Goal: Task Accomplishment & Management: Complete application form

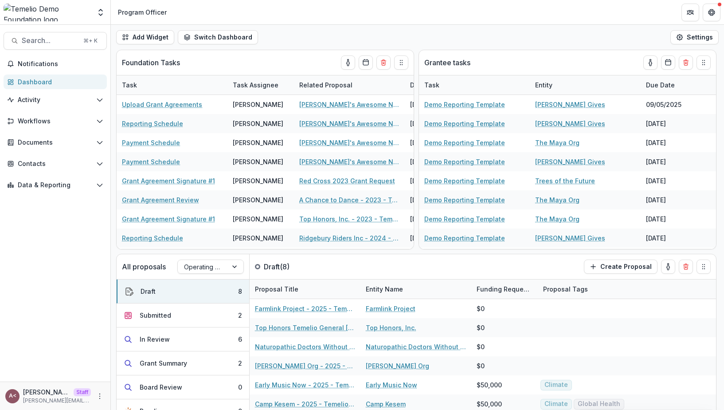
click at [371, 23] on header "Program Officer" at bounding box center [418, 12] width 614 height 24
click at [364, 18] on header "Program Officer" at bounding box center [418, 12] width 614 height 24
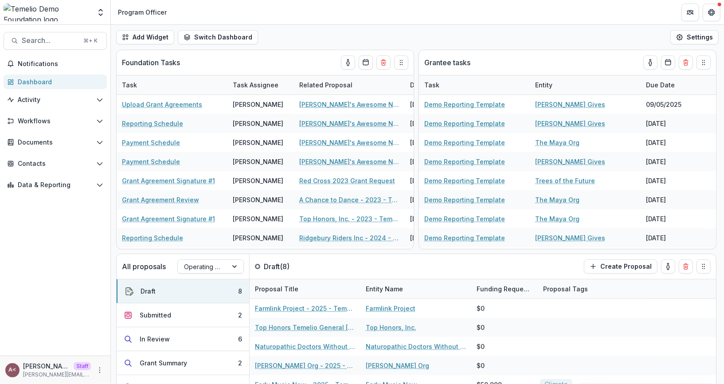
click at [335, 31] on div "Add Widget Switch Dashboard Default Executive Dashboard Program Officer New Das…" at bounding box center [418, 37] width 614 height 25
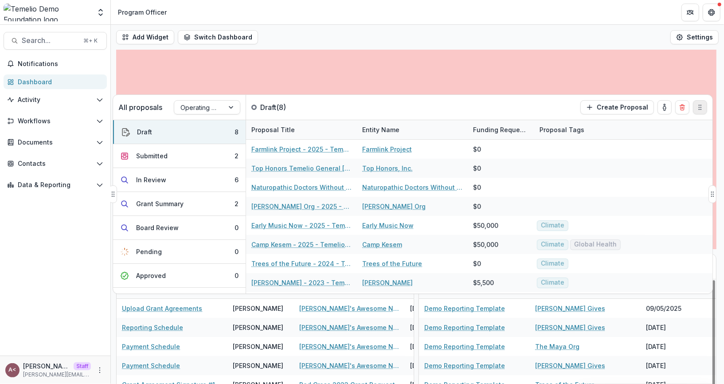
drag, startPoint x: 703, startPoint y: 269, endPoint x: 699, endPoint y: 110, distance: 159.3
click at [699, 110] on icon "Drag" at bounding box center [700, 107] width 7 height 7
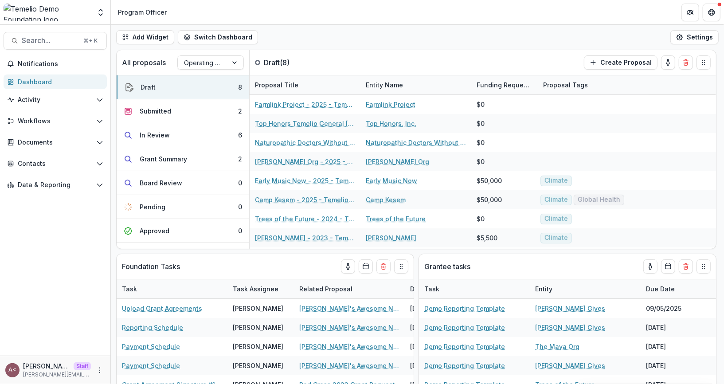
click at [354, 32] on div "Add Widget Switch Dashboard Default Program Officer Executive Dashboard New Das…" at bounding box center [418, 37] width 614 height 25
click at [361, 45] on div "Add Widget Switch Dashboard Default Program Officer Executive Dashboard New Das…" at bounding box center [418, 37] width 614 height 25
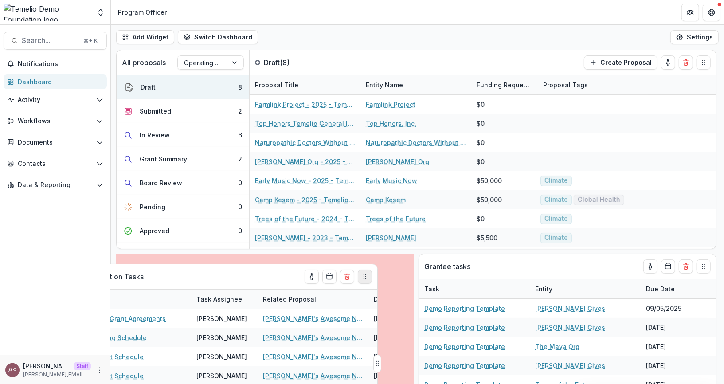
drag, startPoint x: 402, startPoint y: 268, endPoint x: 373, endPoint y: 275, distance: 30.6
click at [366, 279] on circle "Drag" at bounding box center [366, 279] width 0 height 0
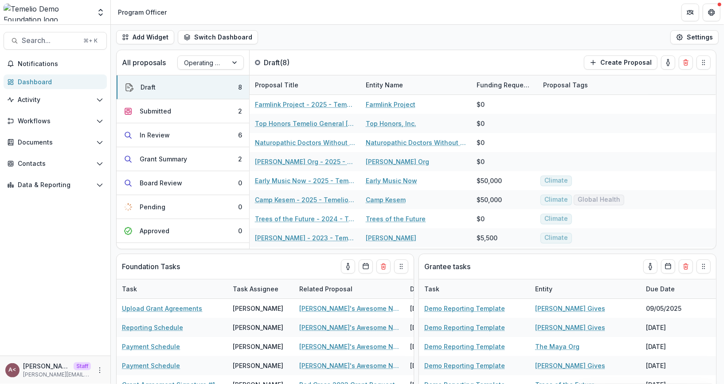
click at [338, 42] on div "Add Widget Switch Dashboard Default Program Officer Executive Dashboard New Das…" at bounding box center [418, 37] width 614 height 25
click at [336, 42] on div "Add Widget Switch Dashboard Default Program Officer Executive Dashboard New Das…" at bounding box center [418, 37] width 614 height 25
click at [214, 114] on button "Submitted 2" at bounding box center [183, 111] width 133 height 24
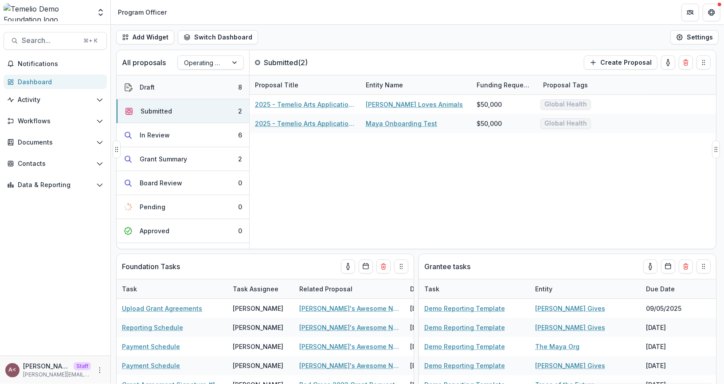
click at [196, 89] on button "Draft 8" at bounding box center [183, 87] width 133 height 24
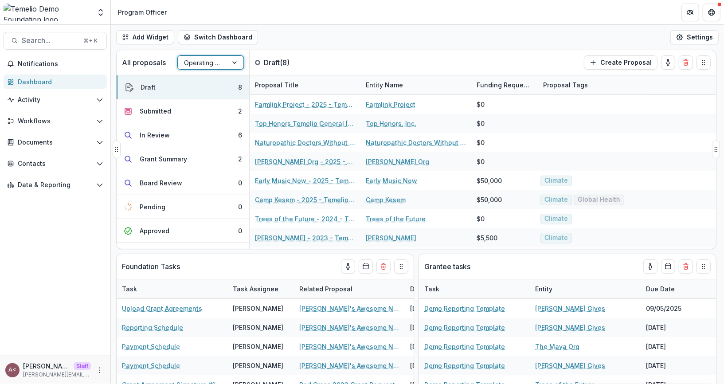
click at [215, 59] on div at bounding box center [202, 62] width 37 height 11
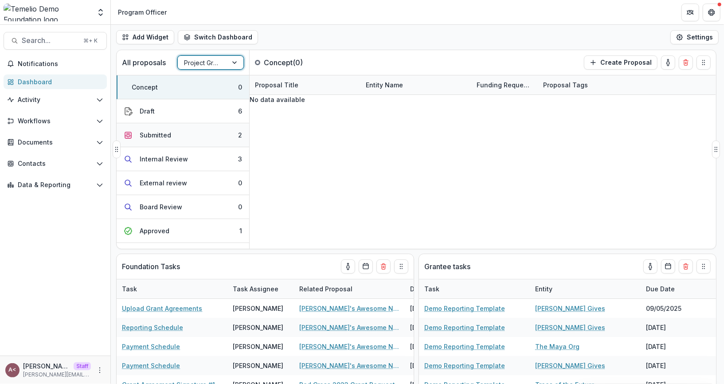
scroll to position [16, 0]
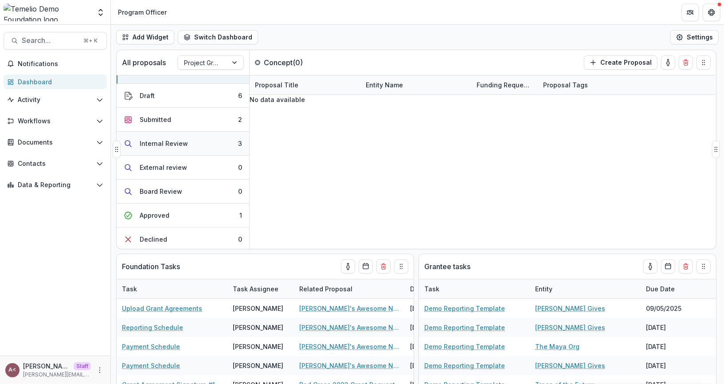
click at [193, 153] on button "Internal Review 3" at bounding box center [183, 144] width 133 height 24
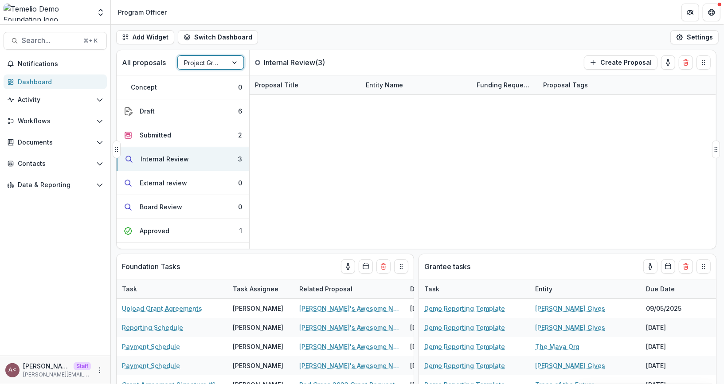
click at [215, 66] on div at bounding box center [202, 62] width 37 height 11
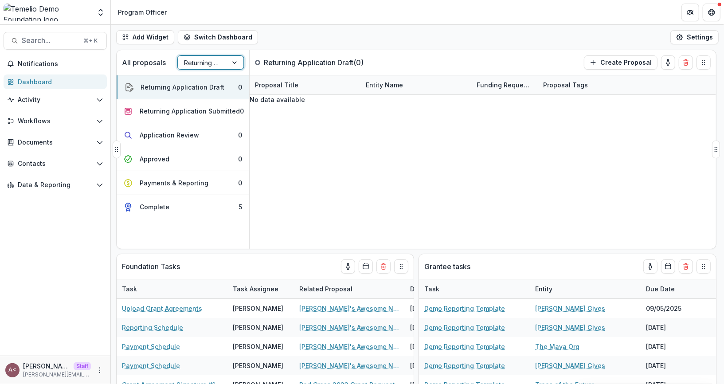
click at [205, 64] on div at bounding box center [202, 62] width 37 height 11
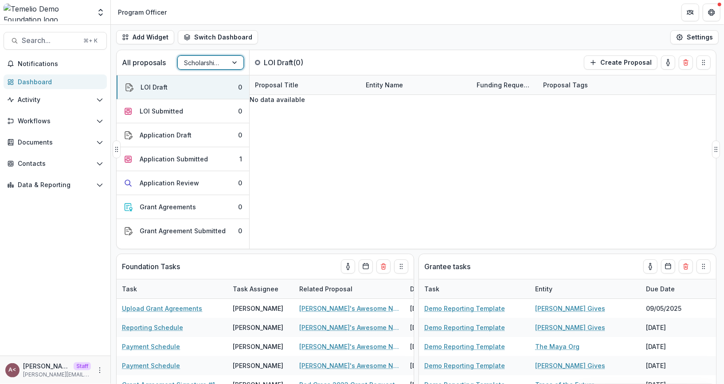
click at [205, 65] on div at bounding box center [202, 62] width 37 height 11
click at [201, 384] on div "Operating Grant Pipeline" at bounding box center [362, 389] width 724 height 11
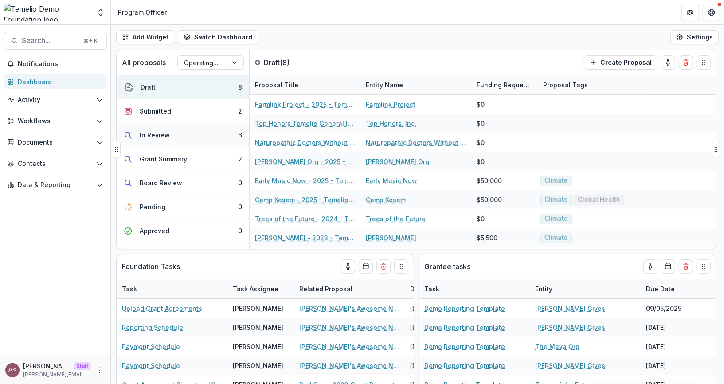
click at [189, 140] on button "In Review 6" at bounding box center [183, 135] width 133 height 24
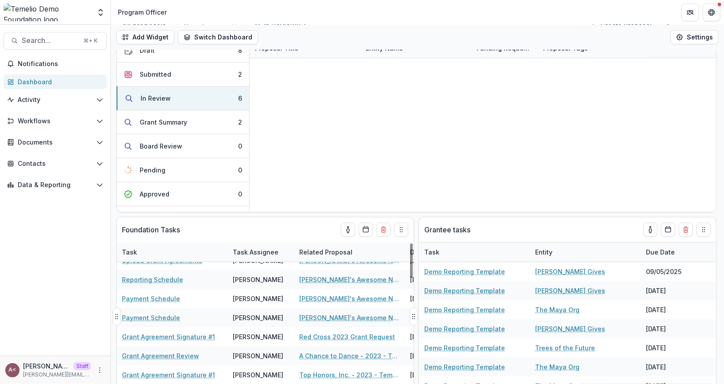
scroll to position [14, 0]
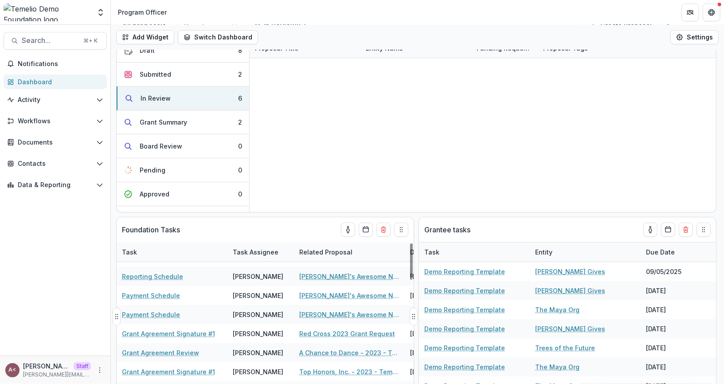
click at [256, 226] on div "Foundation Tasks" at bounding box center [249, 229] width 255 height 25
click at [510, 226] on div "Grantee tasks" at bounding box center [552, 229] width 255 height 25
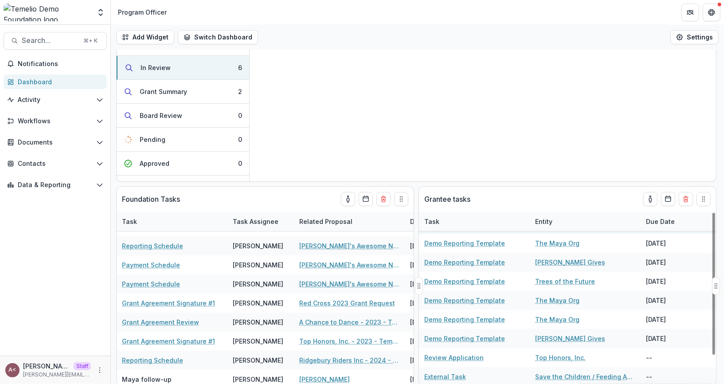
scroll to position [0, 0]
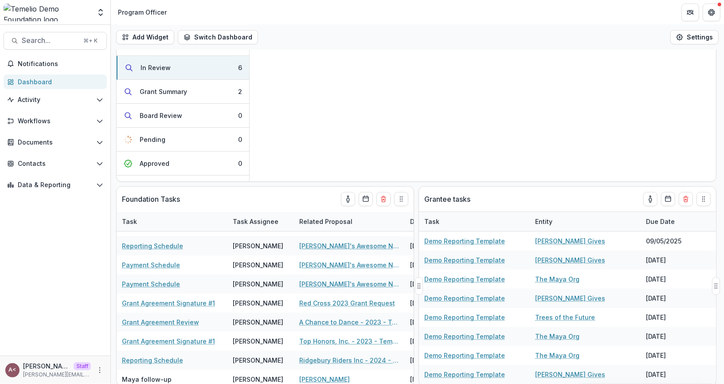
click at [515, 201] on div "Grantee tasks" at bounding box center [552, 199] width 255 height 25
click at [651, 198] on icon "toggle-assigned-to-me" at bounding box center [650, 199] width 7 height 7
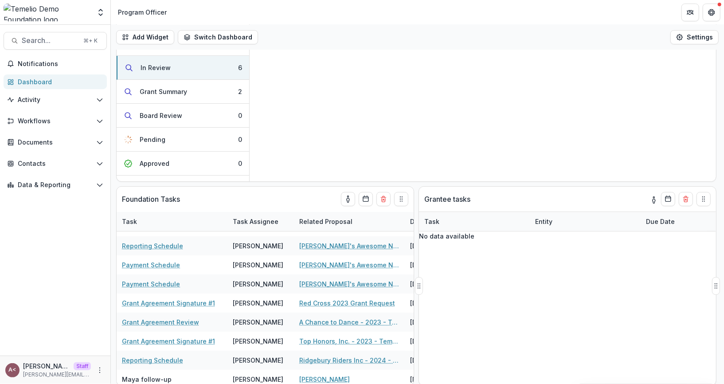
click at [651, 197] on icon "toggle-assigned-to-me" at bounding box center [654, 200] width 7 height 7
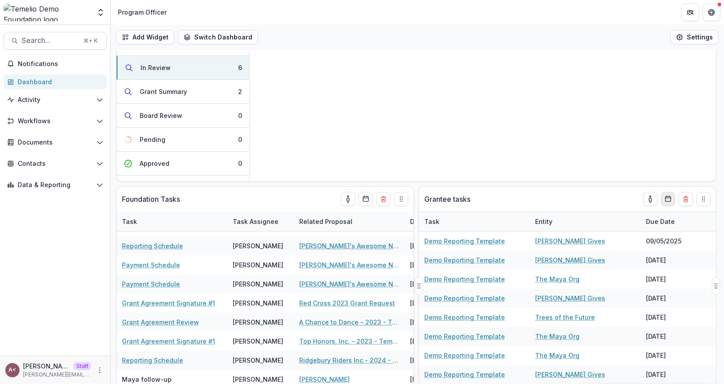
click at [669, 201] on icon "Calendar" at bounding box center [668, 199] width 7 height 7
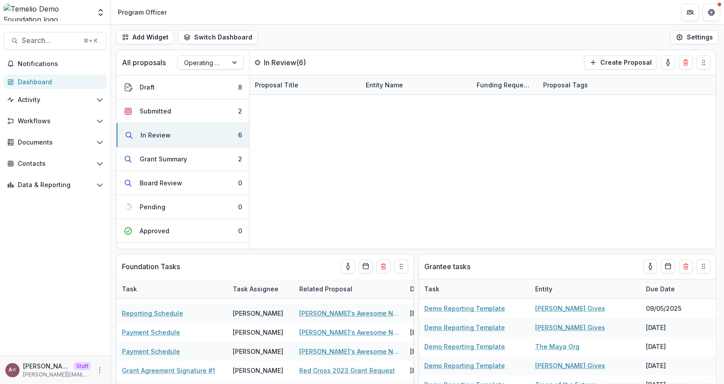
click at [480, 39] on div "Add Widget Switch Dashboard Default Program Officer Executive Dashboard New Das…" at bounding box center [418, 37] width 614 height 25
click at [88, 119] on span "Workflows" at bounding box center [55, 122] width 75 height 8
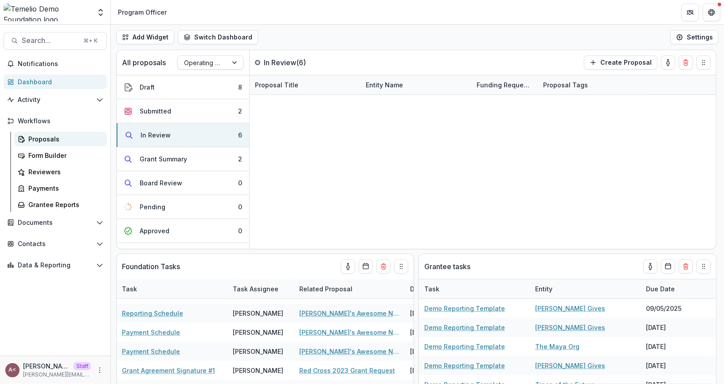
click at [75, 134] on div "Proposals" at bounding box center [63, 138] width 71 height 9
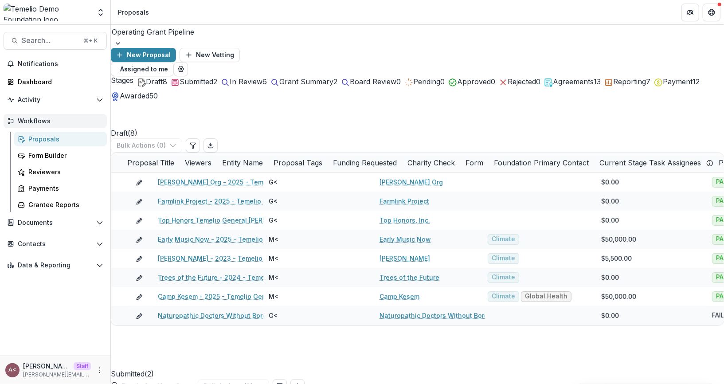
click at [78, 120] on span "Workflows" at bounding box center [59, 122] width 82 height 8
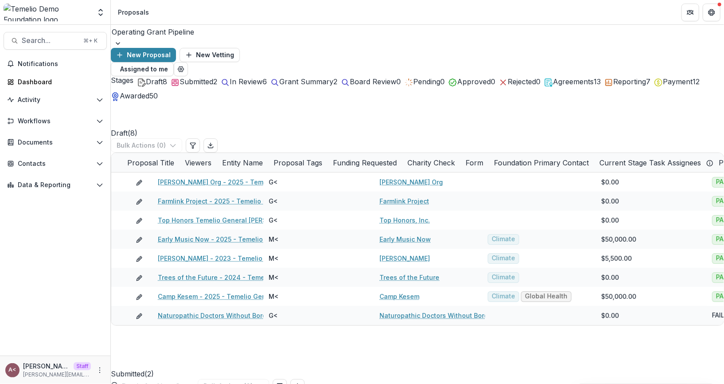
click at [163, 78] on span "8" at bounding box center [165, 81] width 4 height 9
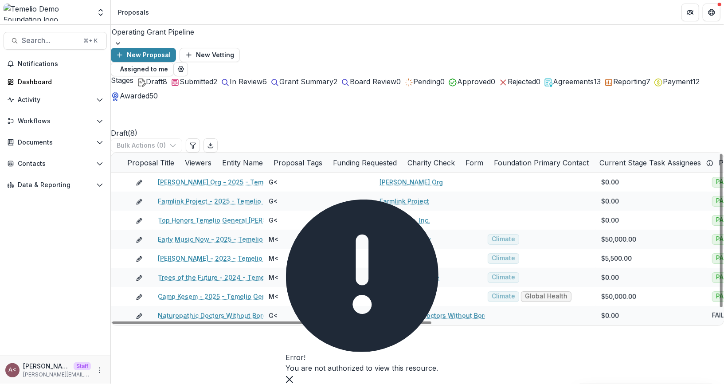
click at [293, 374] on button "Close" at bounding box center [289, 379] width 7 height 11
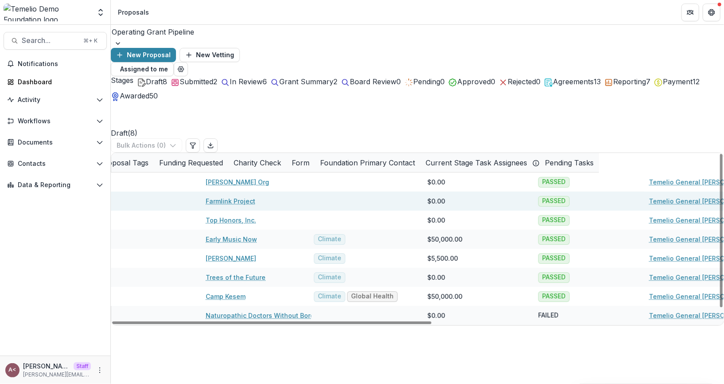
scroll to position [0, 175]
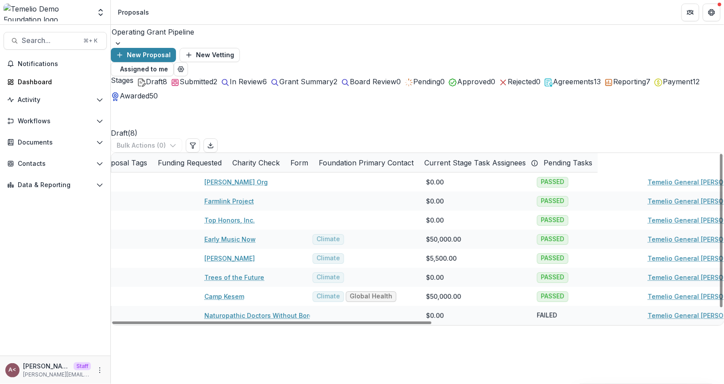
click at [285, 153] on div "Charity Check" at bounding box center [256, 162] width 58 height 19
click at [560, 162] on input at bounding box center [590, 165] width 106 height 14
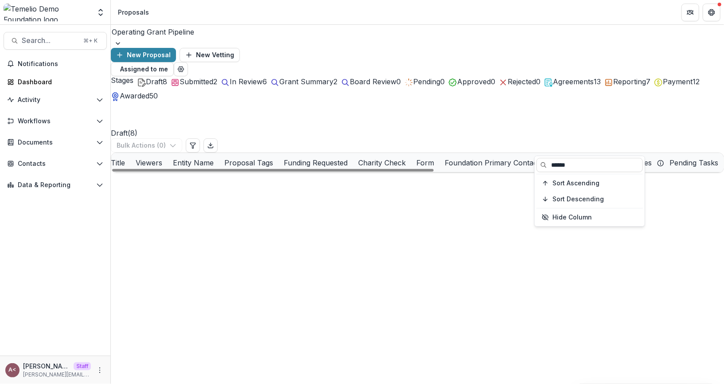
type input "******"
click at [535, 126] on div "Draft ( 8 ) Bulk Actions ( 0 )" at bounding box center [418, 126] width 614 height 51
click at [411, 157] on div "Charity Check" at bounding box center [382, 162] width 58 height 11
click at [558, 129] on div "Draft ( 8 ) Bulk Actions ( 0 )" at bounding box center [418, 126] width 614 height 51
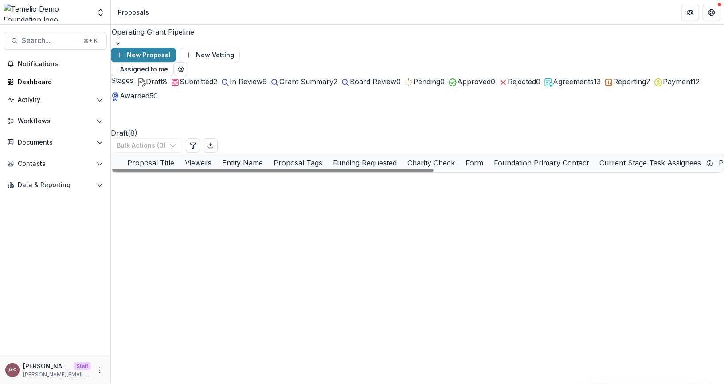
click at [111, 163] on span at bounding box center [111, 163] width 0 height 0
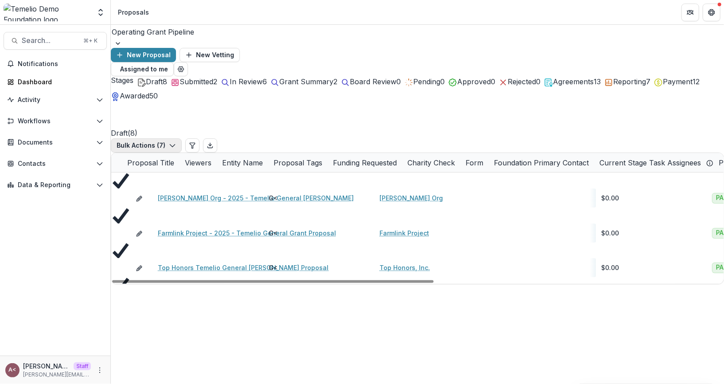
click at [182, 138] on button "Bulk Actions ( 7 )" at bounding box center [146, 145] width 71 height 14
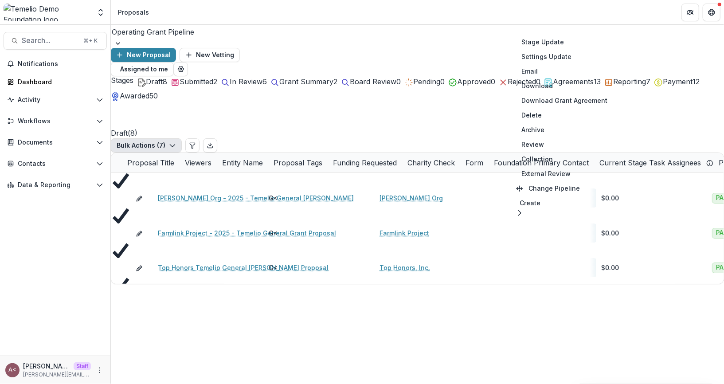
click at [455, 120] on div "Draft ( 8 ) Bulk Actions ( 7 )" at bounding box center [418, 126] width 614 height 51
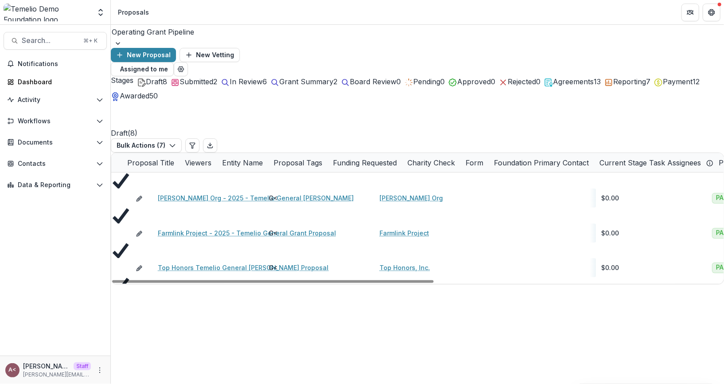
click at [116, 163] on polyline at bounding box center [114, 165] width 4 height 4
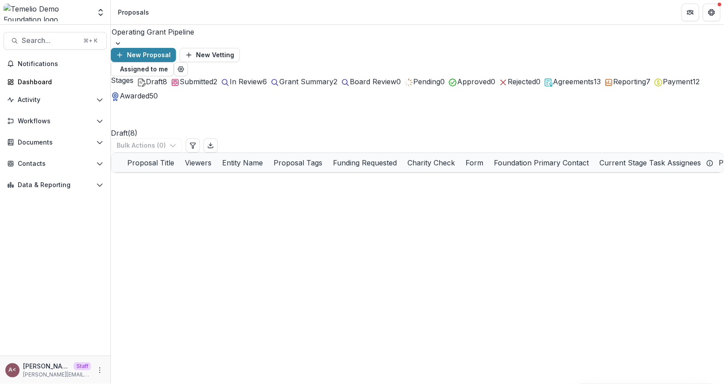
click at [263, 79] on span "In Review" at bounding box center [246, 81] width 33 height 9
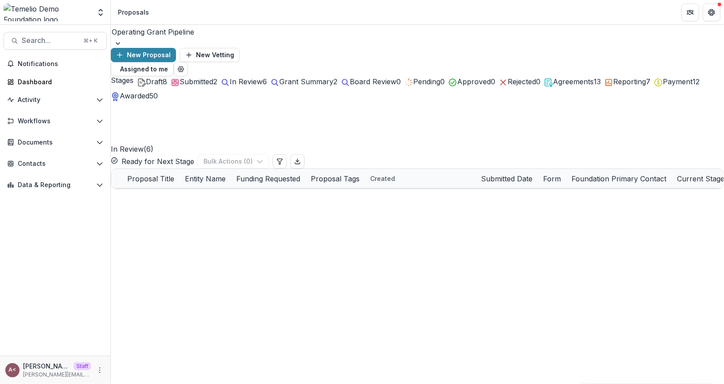
click at [315, 120] on div "In Review ( 6 ) Ready for Next Stage Bulk Actions ( 0 )" at bounding box center [418, 134] width 614 height 67
click at [263, 81] on span "In Review" at bounding box center [246, 81] width 33 height 9
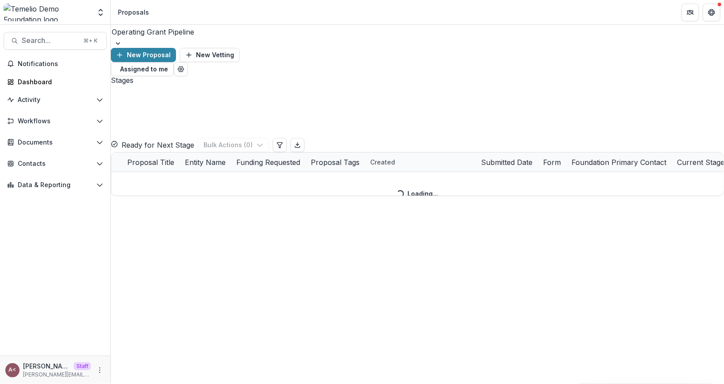
click at [173, 35] on div at bounding box center [418, 32] width 612 height 12
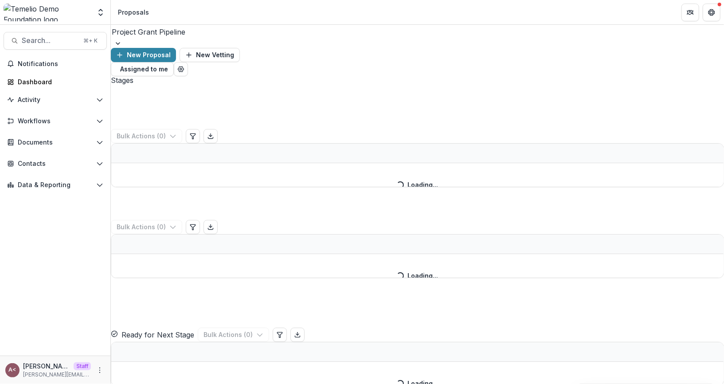
click at [283, 85] on div "Stages" at bounding box center [418, 80] width 614 height 8
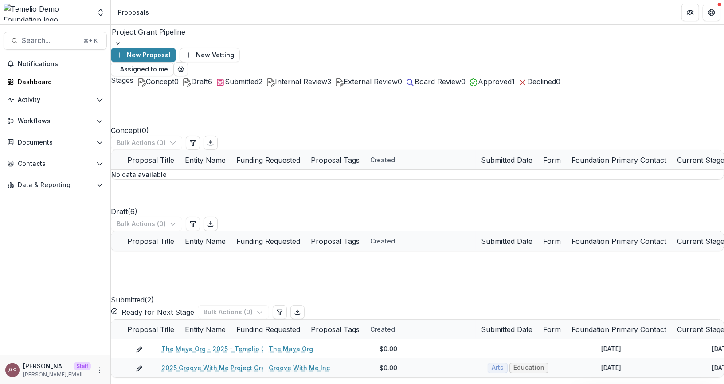
click at [177, 38] on div at bounding box center [418, 32] width 612 height 12
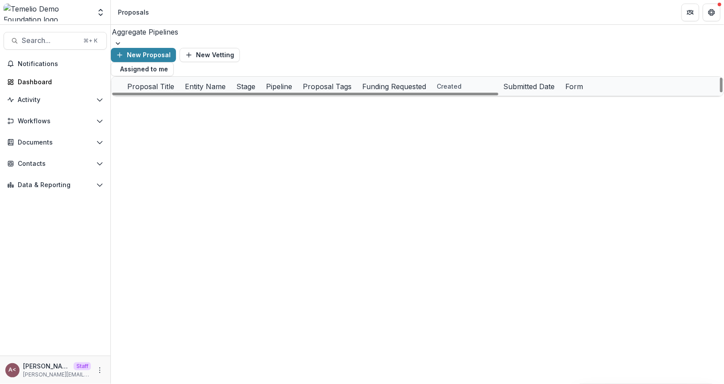
click at [389, 48] on div "New Proposal New Vetting" at bounding box center [418, 55] width 614 height 14
click at [261, 81] on div "Stage" at bounding box center [246, 86] width 30 height 11
click at [413, 93] on input at bounding box center [433, 94] width 106 height 14
type input "*****"
click at [430, 49] on div "Aggregate Pipelines New Proposal New Vetting Assigned to me" at bounding box center [418, 50] width 614 height 51
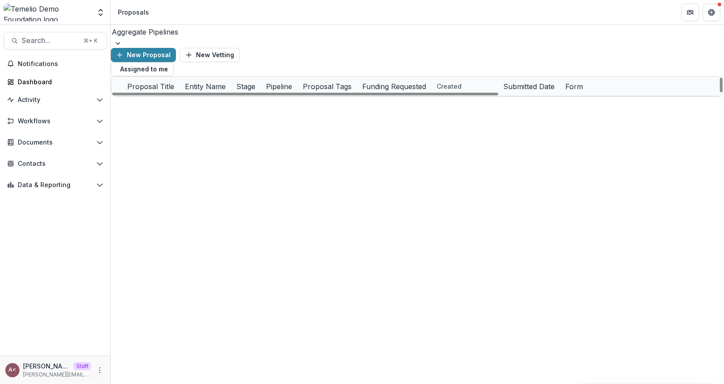
click at [357, 81] on div "Proposal Tags" at bounding box center [327, 86] width 59 height 11
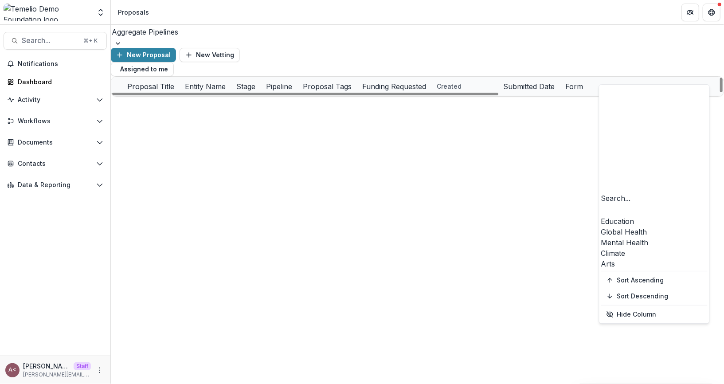
click at [625, 216] on div "Education" at bounding box center [655, 221] width 106 height 11
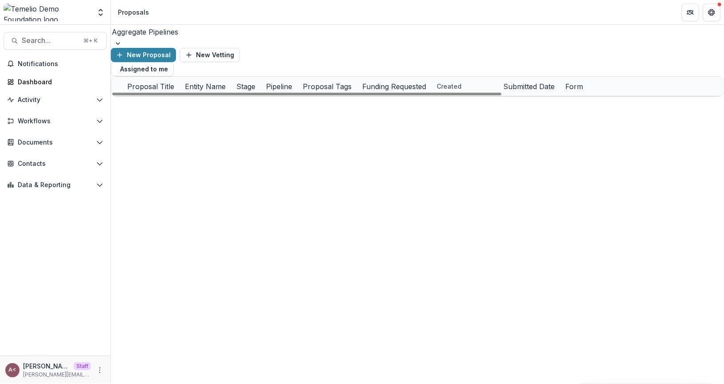
click at [568, 48] on div "New Proposal New Vetting" at bounding box center [418, 55] width 614 height 14
click at [111, 87] on span at bounding box center [111, 87] width 0 height 0
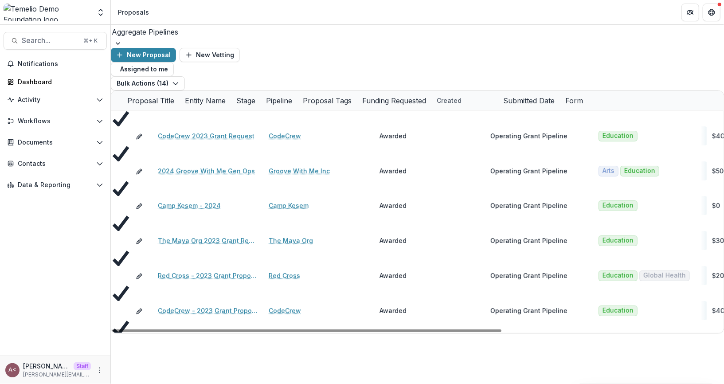
click at [111, 101] on span at bounding box center [111, 101] width 0 height 0
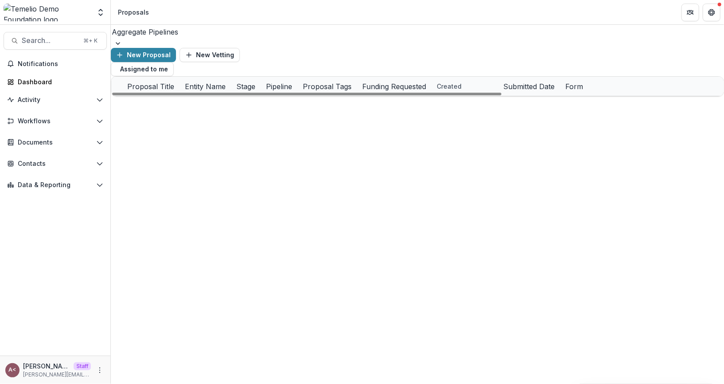
click at [187, 58] on div "Aggregate Pipelines New Proposal New Vetting Assigned to me Proposal Title Enti…" at bounding box center [418, 61] width 614 height 72
click at [182, 39] on div "Aggregate Pipelines" at bounding box center [418, 32] width 614 height 14
click at [165, 384] on div "Operating Grant Pipeline" at bounding box center [362, 389] width 724 height 11
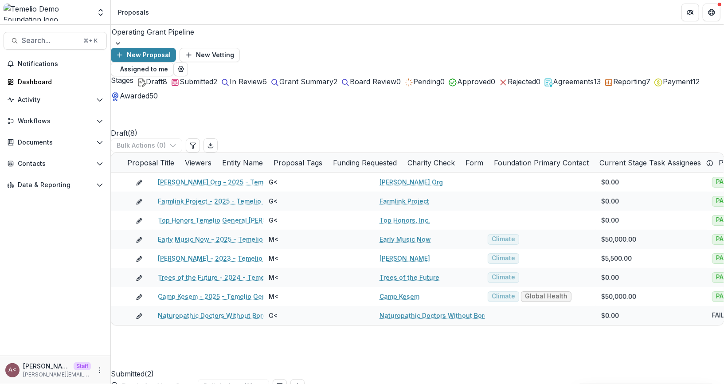
click at [382, 51] on div "Operating Grant Pipeline New Proposal New Vetting Assigned to me" at bounding box center [418, 50] width 614 height 51
click at [146, 79] on span "Draft" at bounding box center [154, 81] width 17 height 9
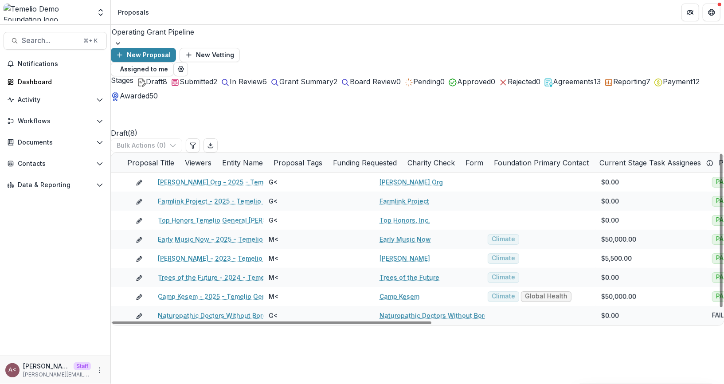
click at [252, 122] on div "Draft ( 8 ) Bulk Actions ( 0 )" at bounding box center [418, 126] width 614 height 51
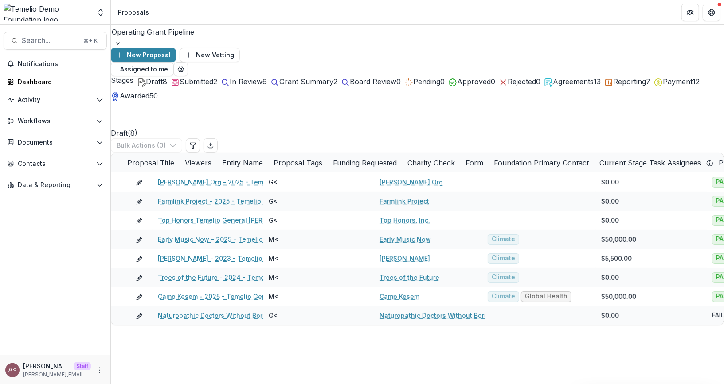
click at [252, 122] on div "Draft ( 8 ) Bulk Actions ( 0 )" at bounding box center [418, 126] width 614 height 51
click at [243, 121] on div "Draft ( 8 ) Bulk Actions ( 0 )" at bounding box center [418, 126] width 614 height 51
click at [267, 79] on div "In Review 6" at bounding box center [244, 81] width 46 height 11
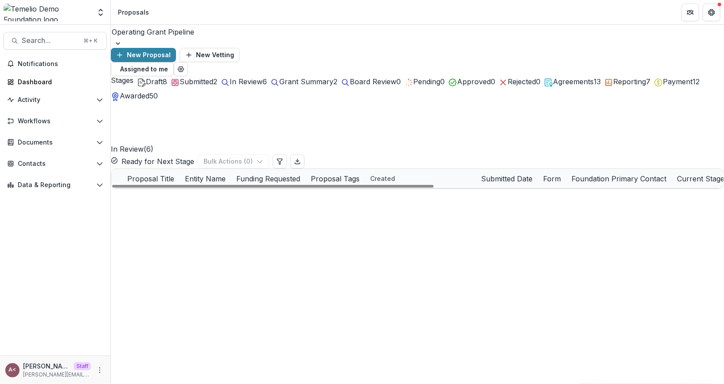
click at [205, 213] on link "2025 Grove With Me Gen Ops Request" at bounding box center [218, 217] width 120 height 9
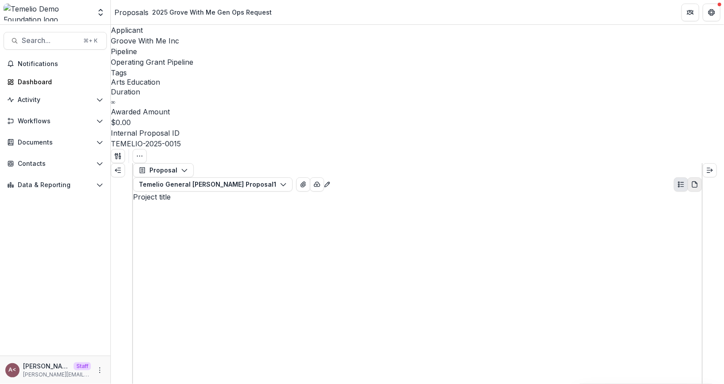
click at [692, 181] on icon "PDF view" at bounding box center [695, 184] width 7 height 7
click at [678, 181] on icon "Plaintext view" at bounding box center [681, 184] width 7 height 7
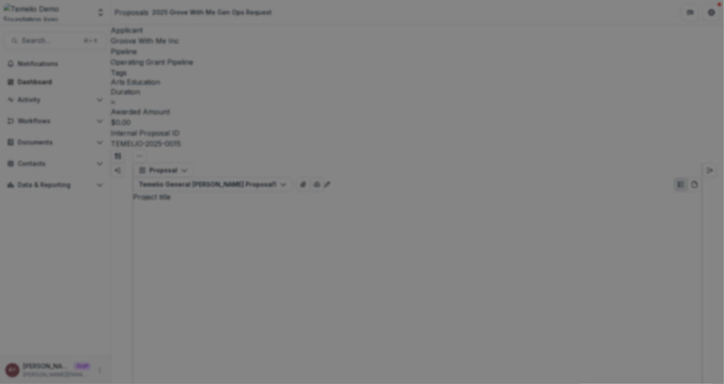
scroll to position [65, 0]
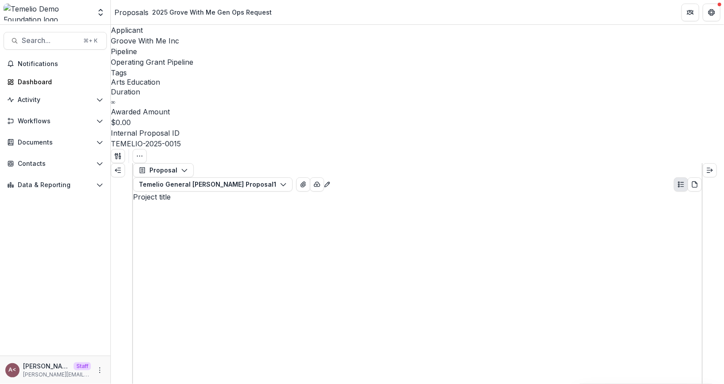
scroll to position [0, 0]
click at [331, 181] on icon "Edit as form" at bounding box center [327, 184] width 7 height 7
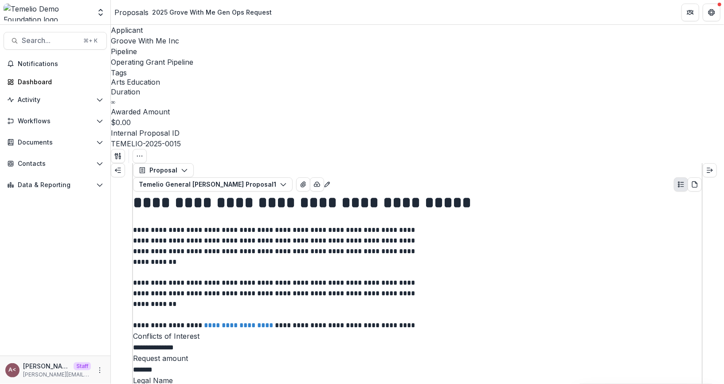
scroll to position [220, 0]
click at [334, 384] on div "Yes" at bounding box center [362, 389] width 724 height 11
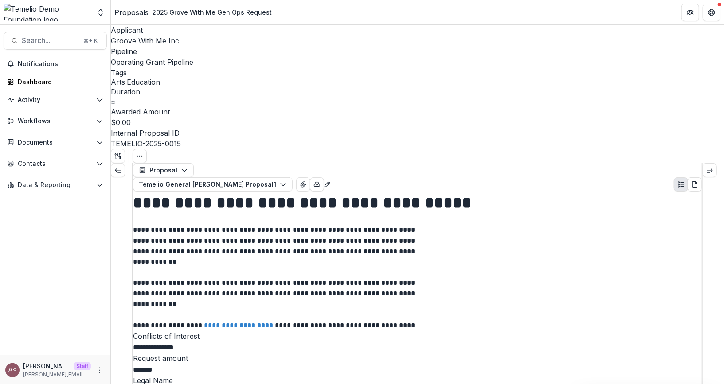
scroll to position [0, 0]
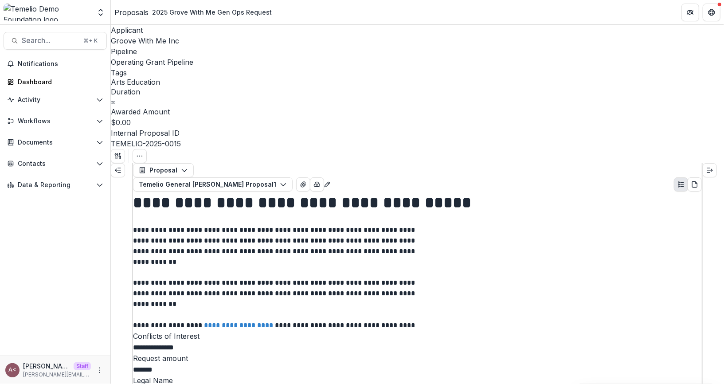
click at [714, 167] on icon "Expand right" at bounding box center [710, 170] width 7 height 7
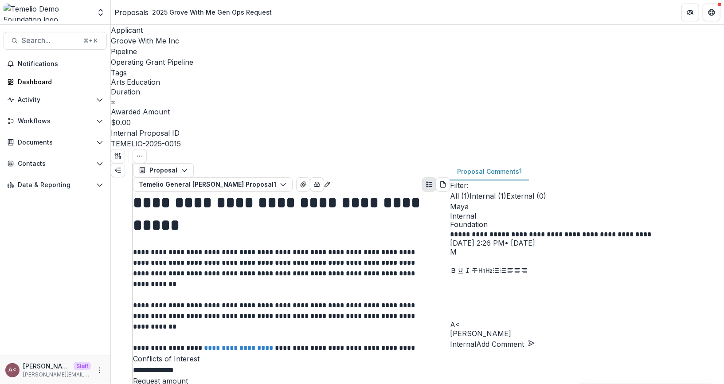
click at [491, 321] on div at bounding box center [587, 299] width 274 height 44
click at [504, 287] on p "* **** *" at bounding box center [581, 282] width 263 height 10
click at [476, 350] on button "Internal" at bounding box center [463, 344] width 26 height 11
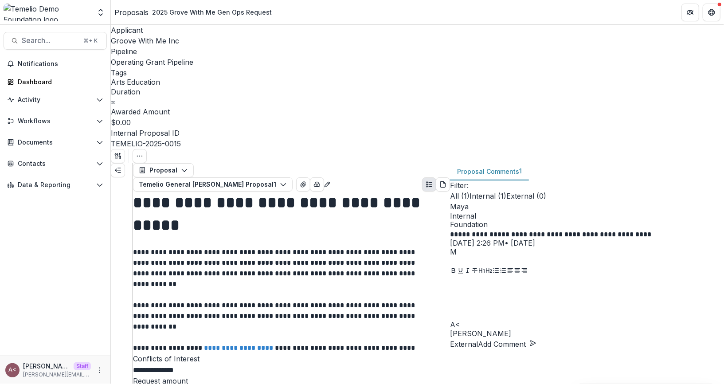
click at [498, 321] on div at bounding box center [587, 299] width 274 height 44
click at [537, 350] on button "Add Comment" at bounding box center [507, 344] width 59 height 11
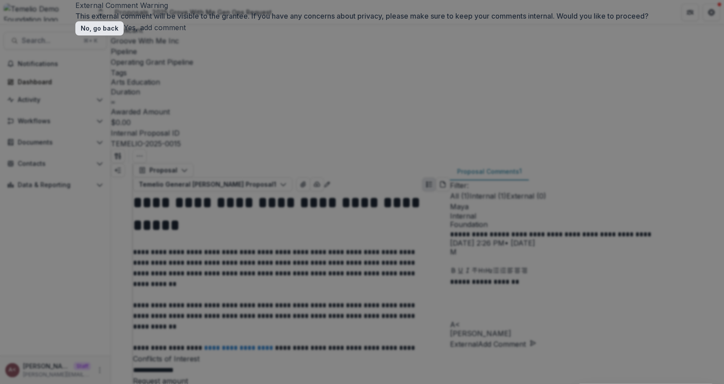
click at [124, 35] on button "No, go back" at bounding box center [99, 28] width 48 height 14
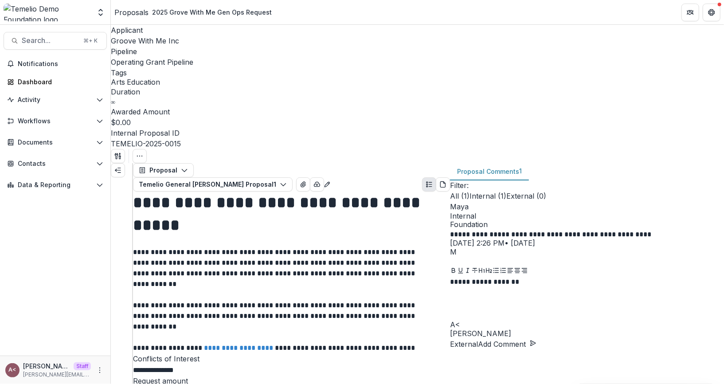
click at [378, 247] on p "**********" at bounding box center [275, 268] width 284 height 43
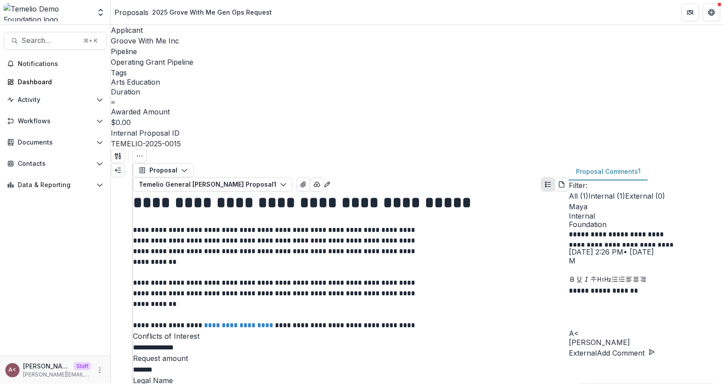
drag, startPoint x: 450, startPoint y: 217, endPoint x: 456, endPoint y: 217, distance: 5.8
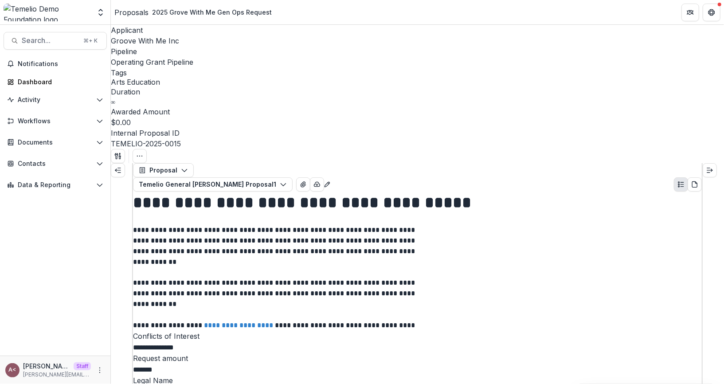
click at [514, 214] on p at bounding box center [417, 219] width 569 height 11
click at [121, 170] on line "Expand left" at bounding box center [117, 170] width 5 height 0
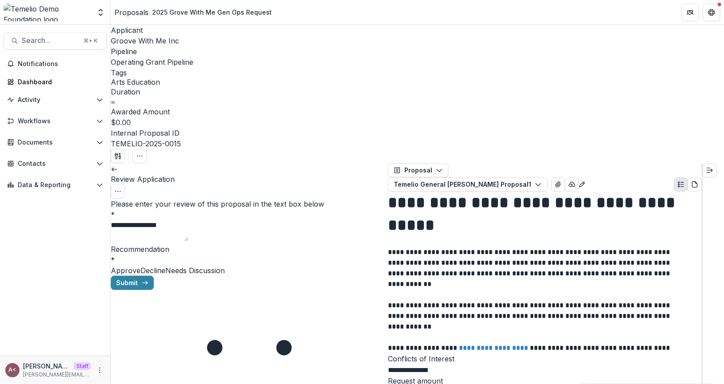
click at [118, 164] on link at bounding box center [114, 168] width 7 height 9
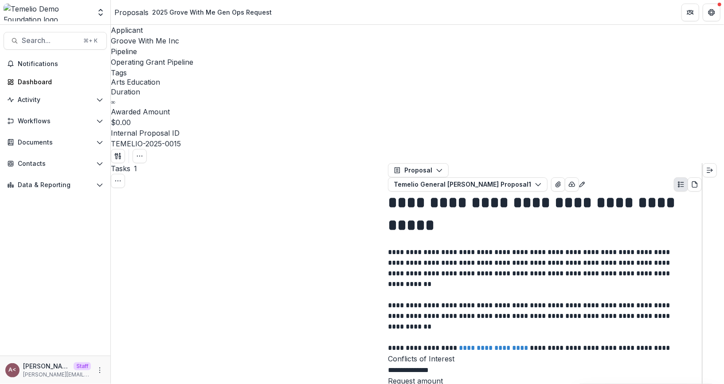
click at [143, 12] on div "Proposals" at bounding box center [131, 12] width 34 height 11
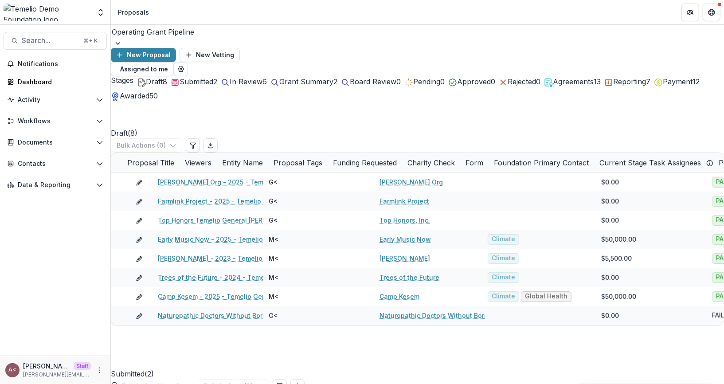
click at [267, 76] on button "In Review 6" at bounding box center [244, 81] width 46 height 11
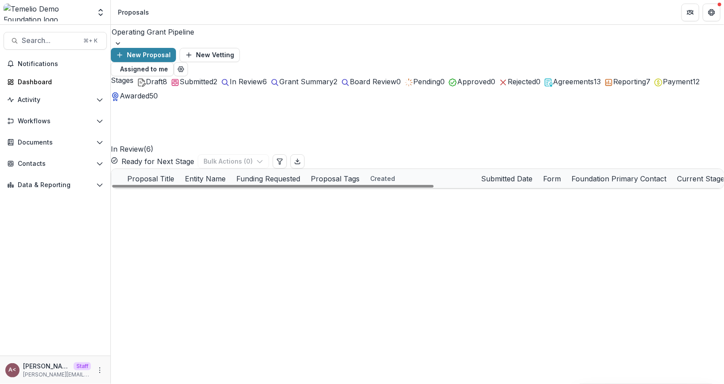
click at [111, 179] on span at bounding box center [111, 179] width 0 height 0
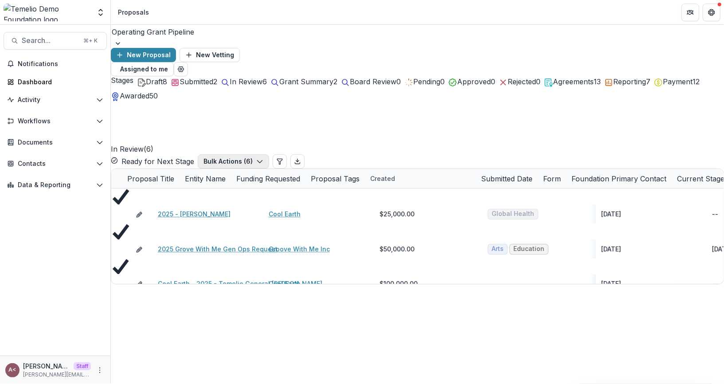
click at [269, 154] on button "Bulk Actions ( 6 )" at bounding box center [233, 161] width 71 height 14
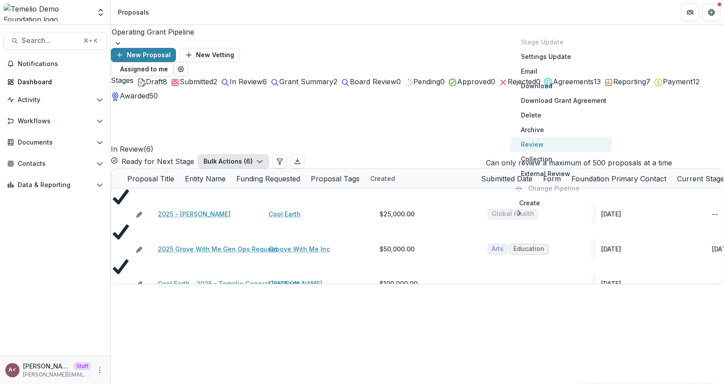
click at [559, 145] on button "Review" at bounding box center [562, 144] width 102 height 15
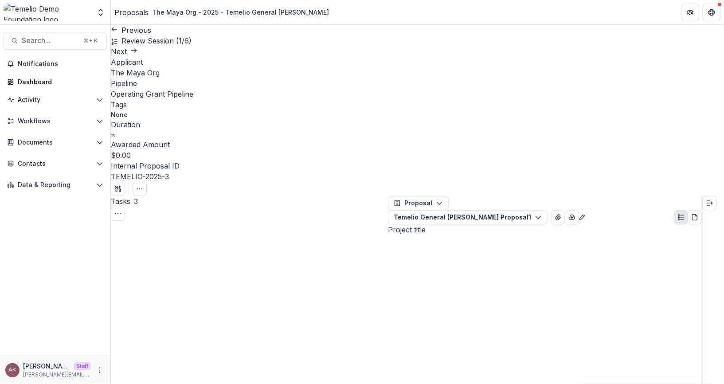
click at [126, 12] on div "Proposals" at bounding box center [131, 12] width 34 height 11
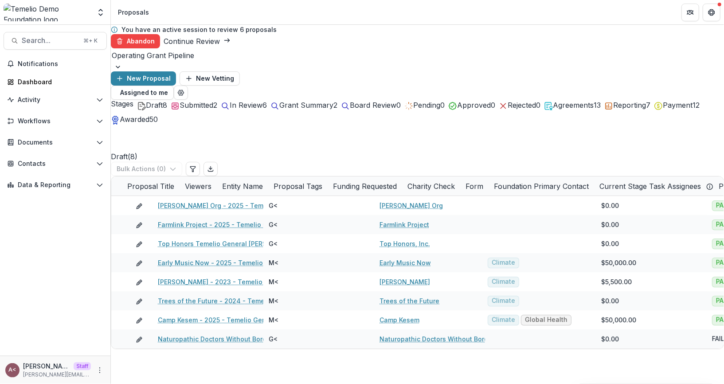
click at [532, 71] on div "New Proposal New Vetting" at bounding box center [418, 78] width 614 height 14
click at [526, 51] on div "Operating Grant Pipeline New Proposal New Vetting Assigned to me" at bounding box center [418, 73] width 614 height 51
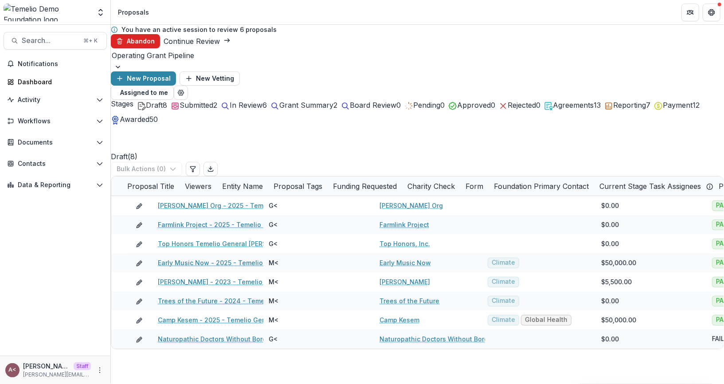
click at [123, 38] on icon "button" at bounding box center [119, 41] width 7 height 7
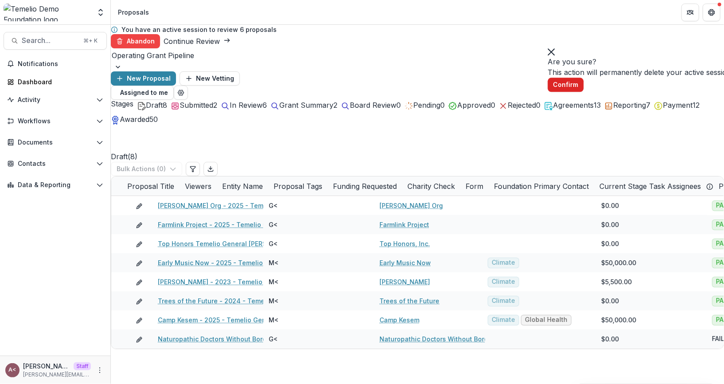
click at [584, 92] on button "Confirm" at bounding box center [566, 85] width 36 height 14
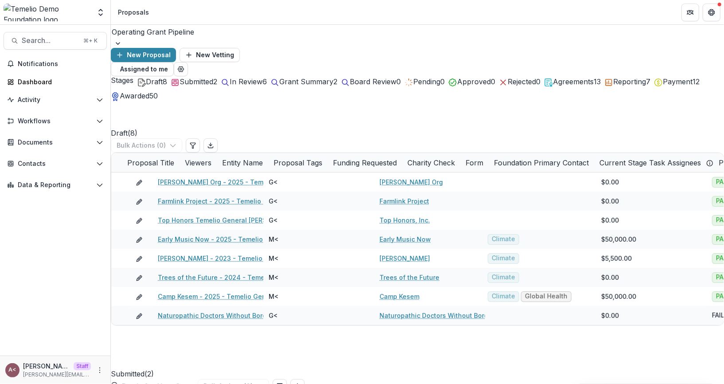
click at [334, 79] on span "Grant Summary" at bounding box center [306, 81] width 54 height 9
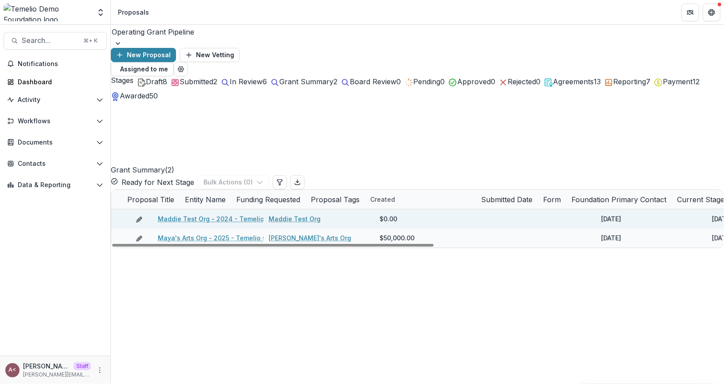
click at [225, 214] on link "Maddie Test Org - 2024 - Temelio General [PERSON_NAME]" at bounding box center [250, 218] width 185 height 9
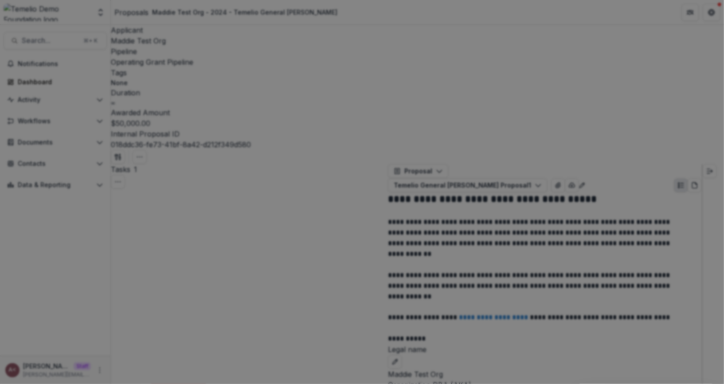
click at [209, 384] on button "Cancel Task" at bounding box center [178, 391] width 61 height 14
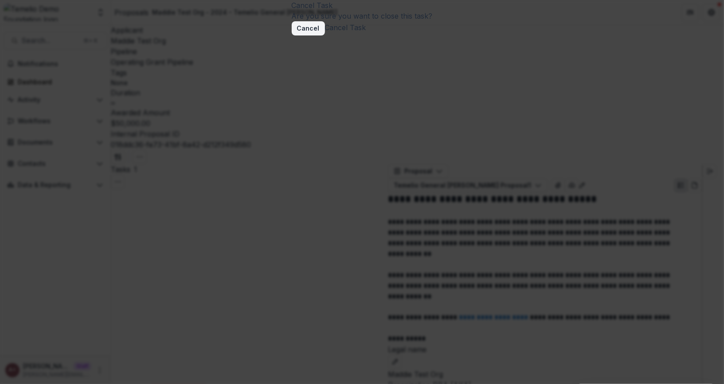
click at [366, 33] on button "Cancel Task" at bounding box center [345, 27] width 41 height 11
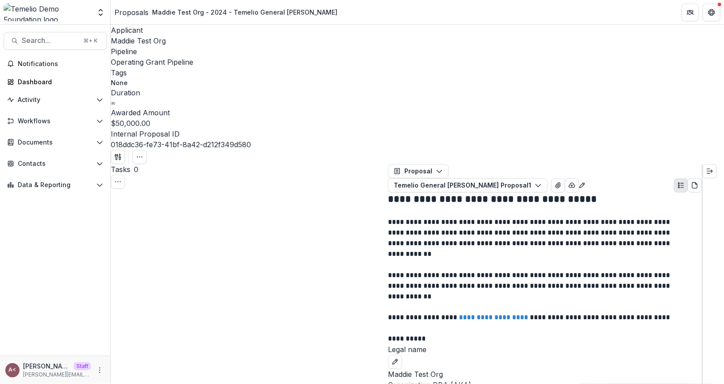
select select "*********"
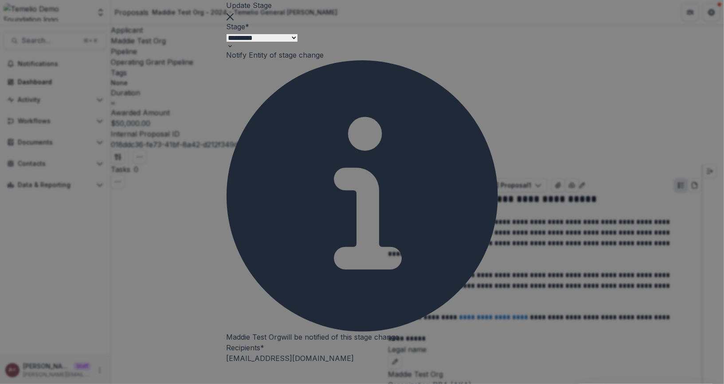
click at [234, 20] on icon "Close" at bounding box center [230, 16] width 7 height 7
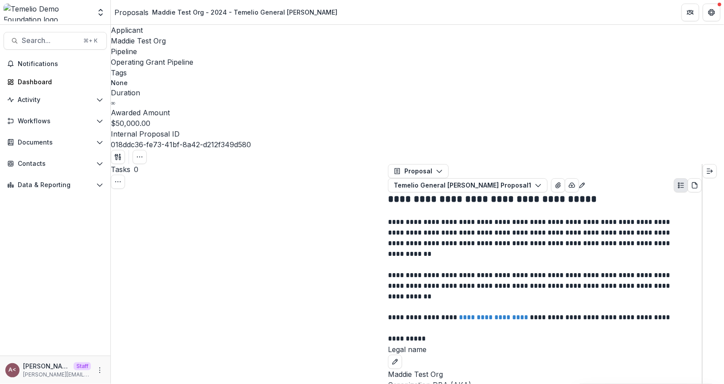
click at [127, 12] on div "Proposals" at bounding box center [131, 12] width 34 height 11
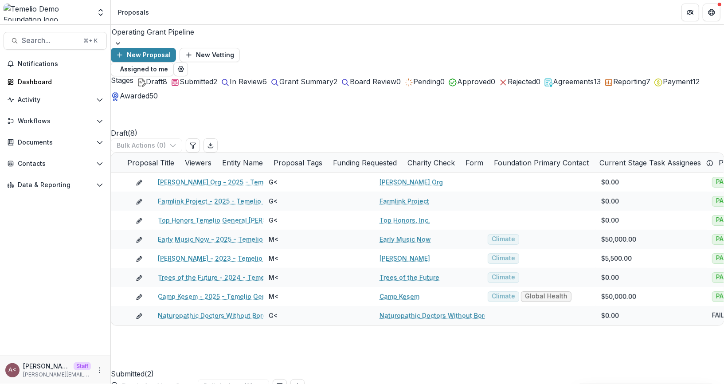
click at [178, 38] on div at bounding box center [418, 32] width 612 height 12
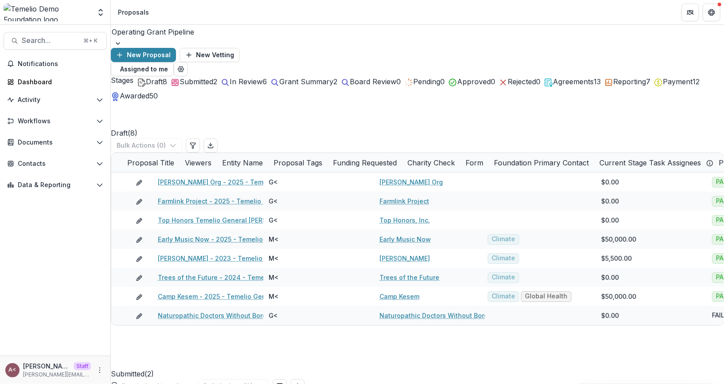
click at [150, 96] on span "Awarded" at bounding box center [135, 95] width 30 height 9
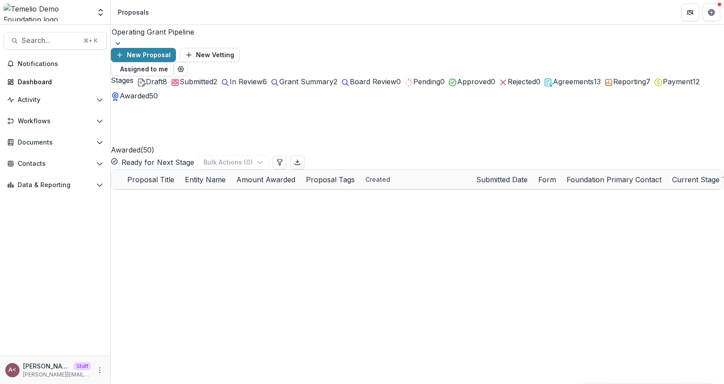
click at [427, 48] on div "New Proposal New Vetting" at bounding box center [418, 55] width 614 height 14
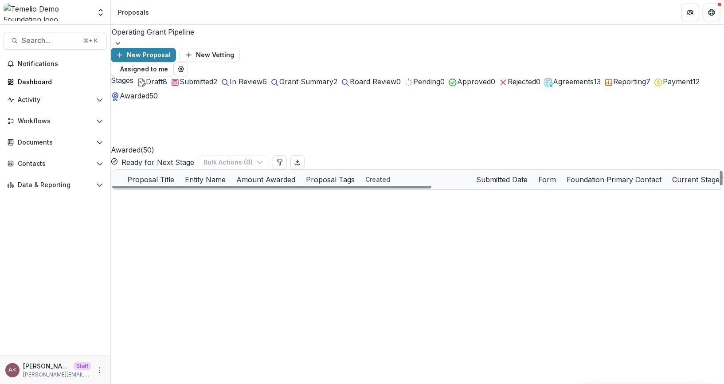
click at [219, 194] on link "ArtSpan - 2023 Grant Proposal" at bounding box center [205, 198] width 95 height 9
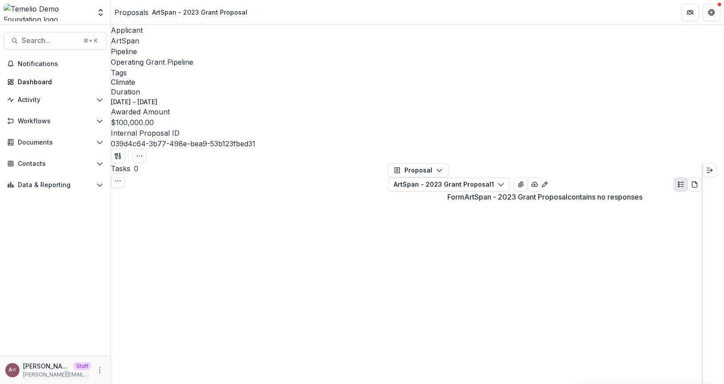
click at [141, 14] on div "Proposals" at bounding box center [131, 12] width 34 height 11
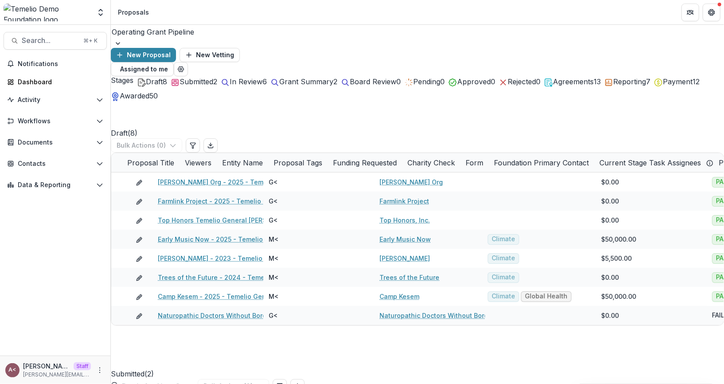
click at [158, 98] on span "50" at bounding box center [154, 95] width 8 height 9
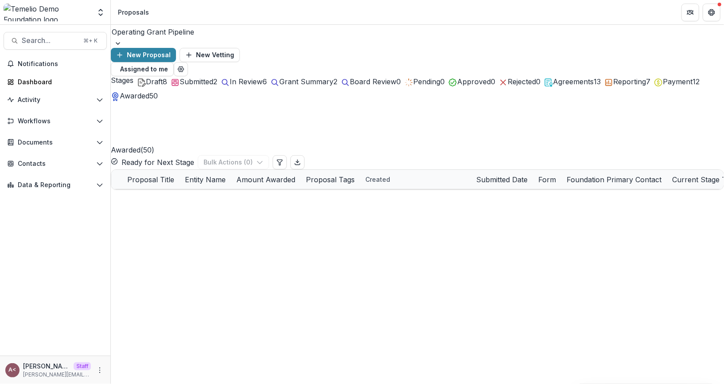
click at [292, 121] on div "Awarded ( 50 ) Ready for Next Stage Bulk Actions ( 0 )" at bounding box center [418, 135] width 614 height 68
click at [292, 120] on div "Awarded ( 50 ) Ready for Next Stage Bulk Actions ( 0 )" at bounding box center [418, 135] width 614 height 68
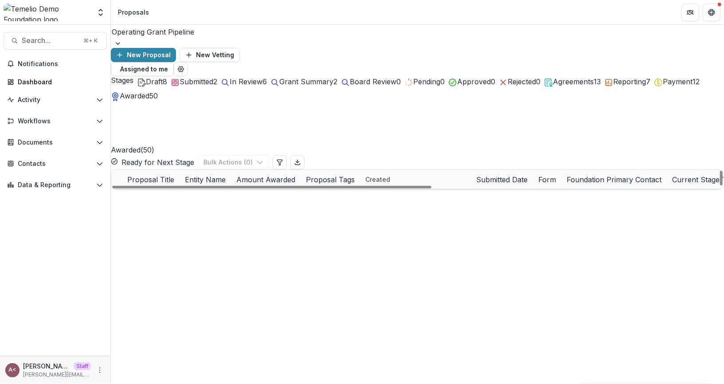
click at [180, 174] on div "Proposal Title" at bounding box center [151, 179] width 58 height 11
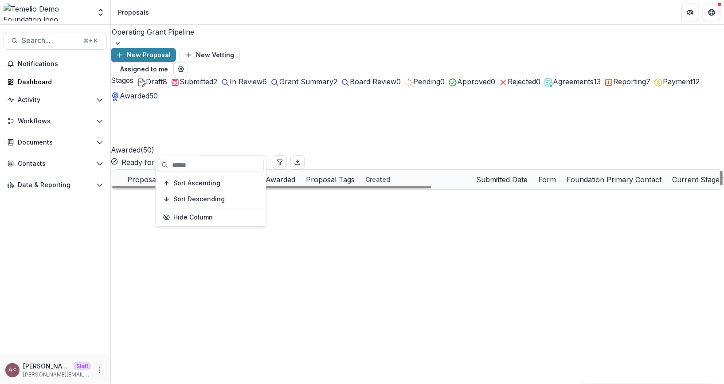
click at [191, 163] on input at bounding box center [211, 165] width 106 height 14
type input "******"
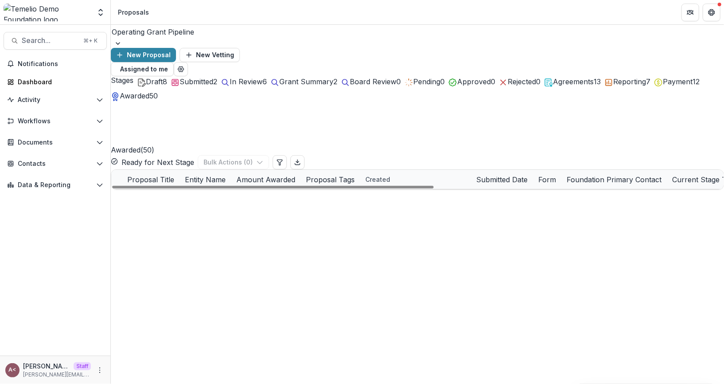
click at [253, 125] on div "Awarded ( 50 ) Ready for Next Stage Bulk Actions ( 0 )" at bounding box center [418, 135] width 614 height 68
click at [208, 194] on link "2024 Groove With Me Gen Ops" at bounding box center [206, 198] width 97 height 9
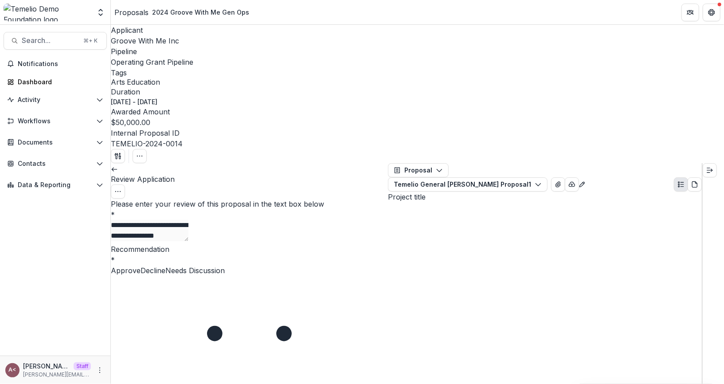
click at [118, 166] on icon at bounding box center [114, 169] width 7 height 7
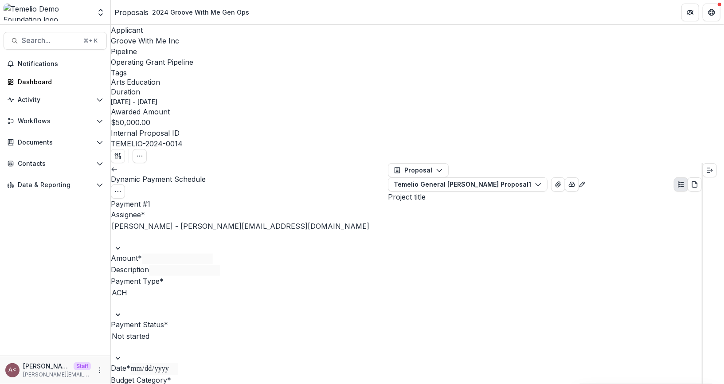
type input "*******"
click at [122, 188] on icon "Options" at bounding box center [117, 191] width 7 height 7
click at [335, 203] on button "Reopen Task" at bounding box center [353, 210] width 64 height 15
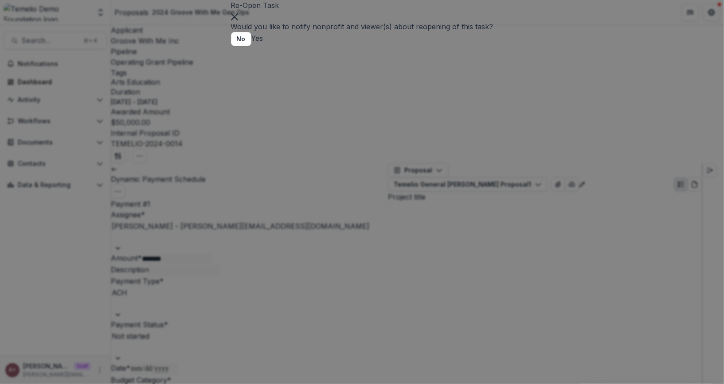
click at [264, 43] on button "Yes" at bounding box center [258, 38] width 12 height 11
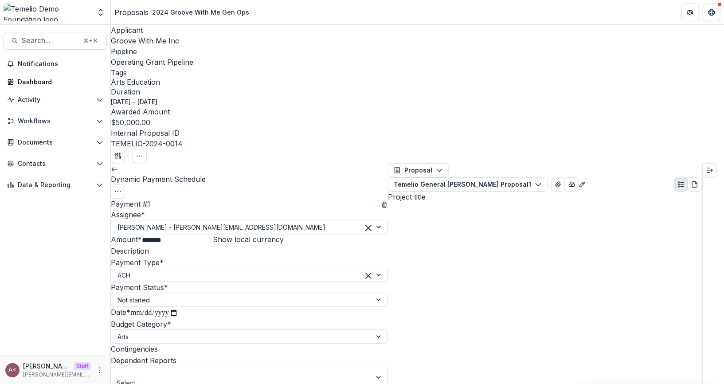
scroll to position [71, 0]
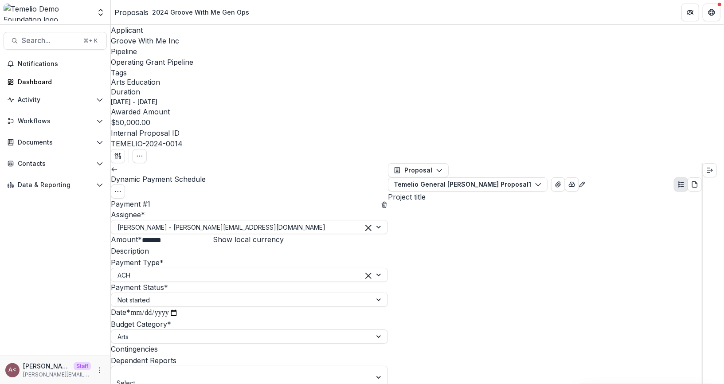
type input "**"
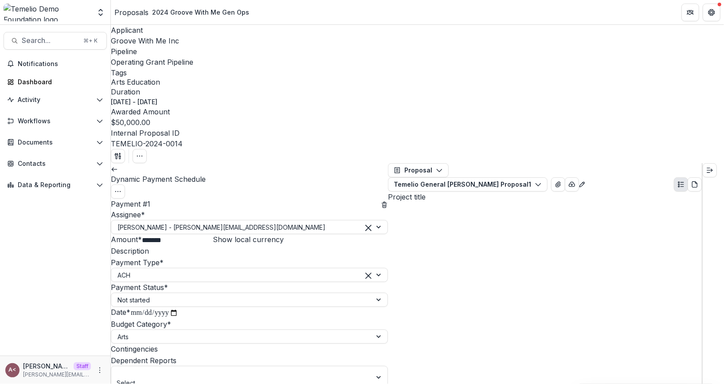
scroll to position [372, 0]
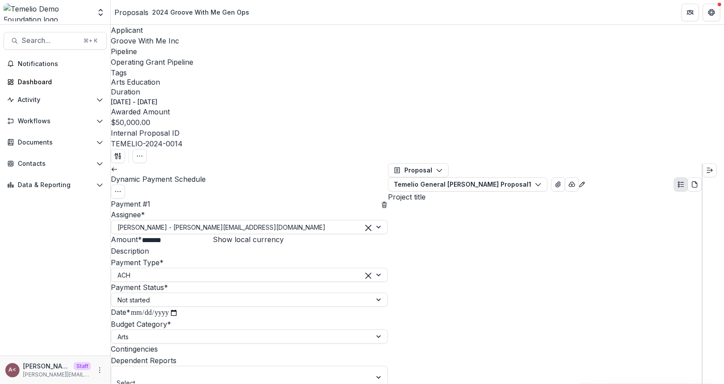
click at [262, 199] on div "**********" at bounding box center [249, 294] width 277 height 190
click at [241, 199] on div "Payment # 1" at bounding box center [249, 204] width 277 height 11
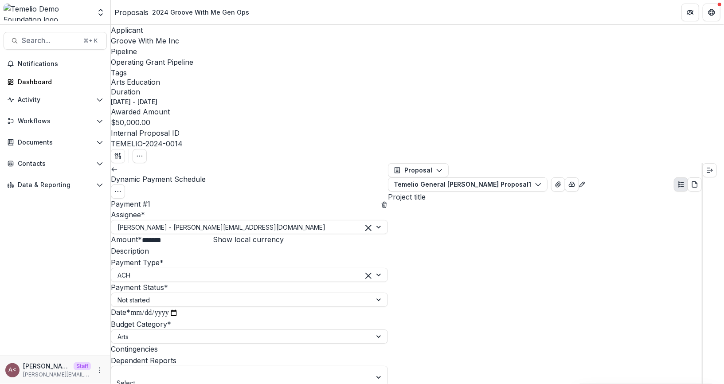
click at [118, 166] on icon at bounding box center [114, 169] width 7 height 7
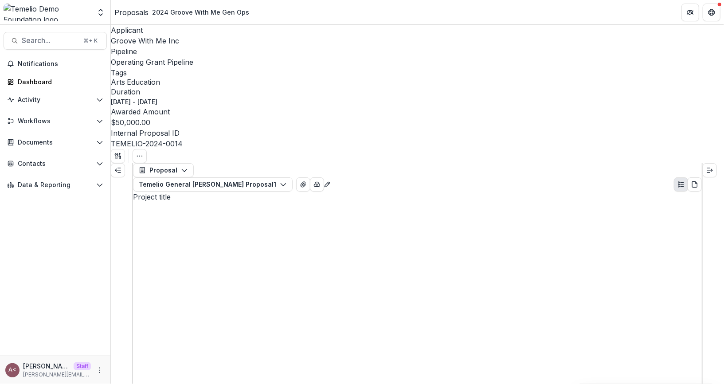
click at [157, 42] on span "Groove With Me Inc" at bounding box center [145, 40] width 68 height 9
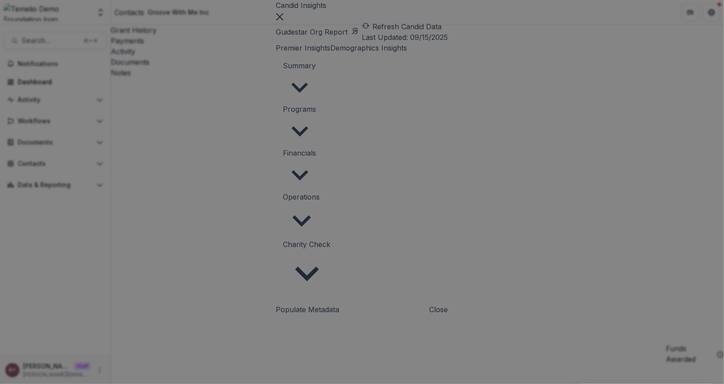
click at [283, 70] on span "Summary" at bounding box center [299, 65] width 33 height 9
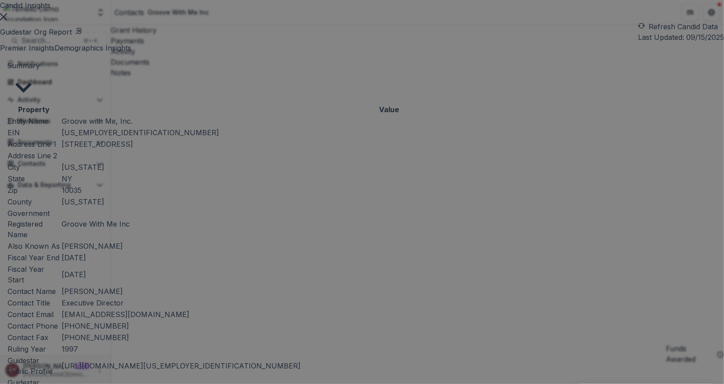
click at [40, 70] on span "Summary" at bounding box center [23, 65] width 33 height 9
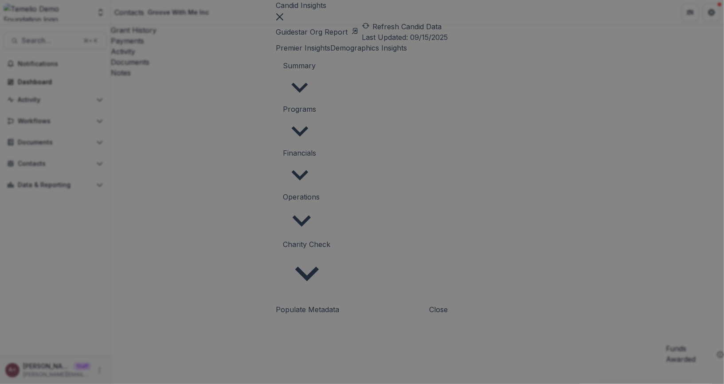
click at [283, 70] on span "Summary" at bounding box center [299, 65] width 33 height 9
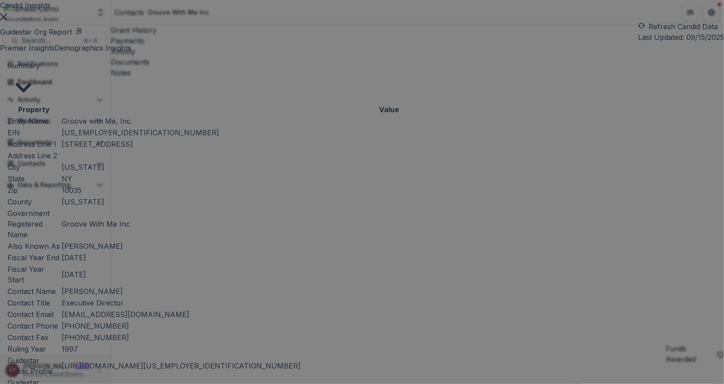
click at [40, 70] on span "Summary" at bounding box center [23, 65] width 33 height 9
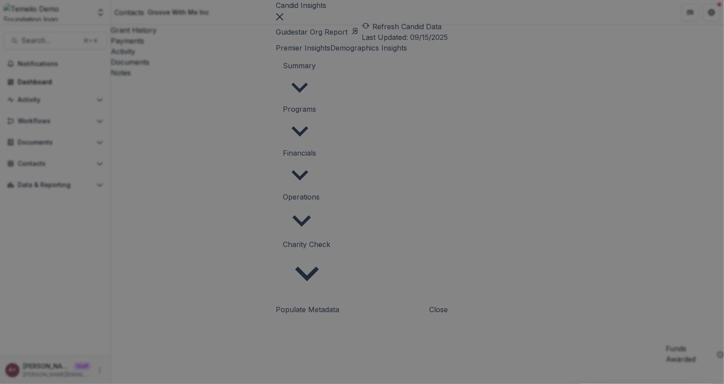
click at [408, 53] on button "Demographics Insights" at bounding box center [369, 48] width 77 height 11
click at [276, 53] on button "Premier Insights" at bounding box center [303, 48] width 55 height 11
click at [336, 56] on div "Guidestar Org Report Refresh Candid Data Last Updated: [DATE] Premier Insights …" at bounding box center [362, 162] width 172 height 283
click at [283, 240] on span "Charity Check" at bounding box center [306, 244] width 47 height 9
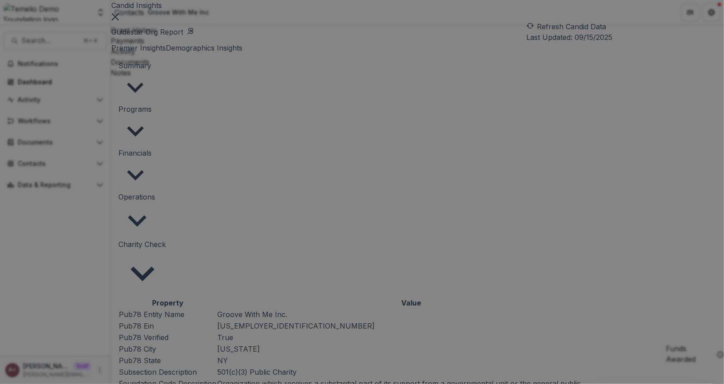
click at [166, 240] on span "Charity Check" at bounding box center [142, 244] width 47 height 9
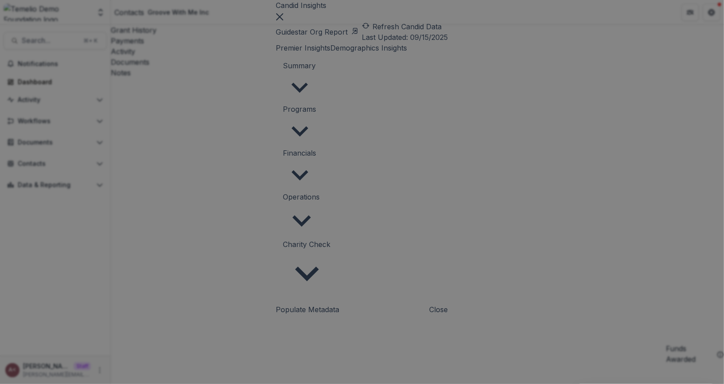
click at [354, 11] on header "Candid Insights" at bounding box center [362, 5] width 172 height 11
click at [283, 21] on button "Close" at bounding box center [279, 16] width 7 height 11
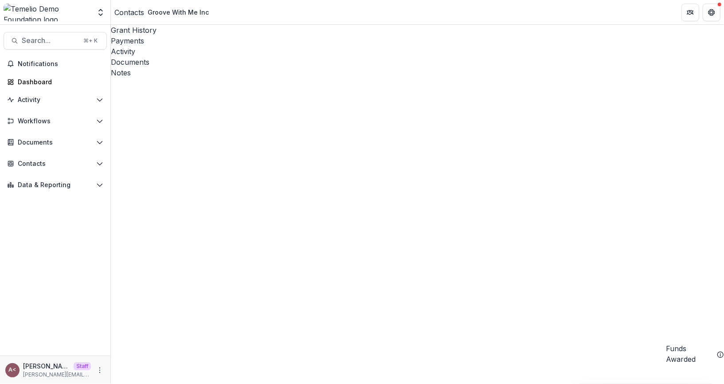
scroll to position [66, 0]
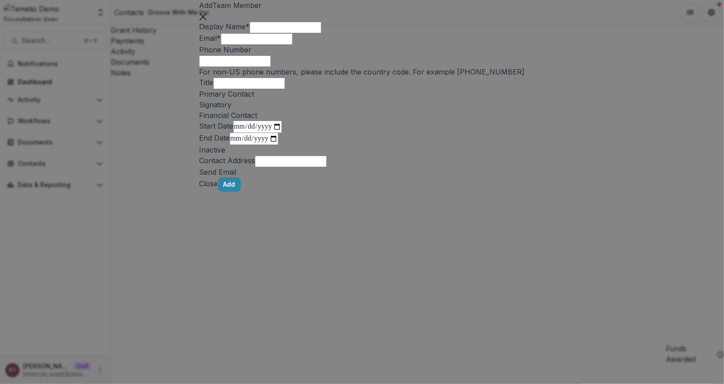
click at [207, 21] on button "Close" at bounding box center [203, 16] width 7 height 11
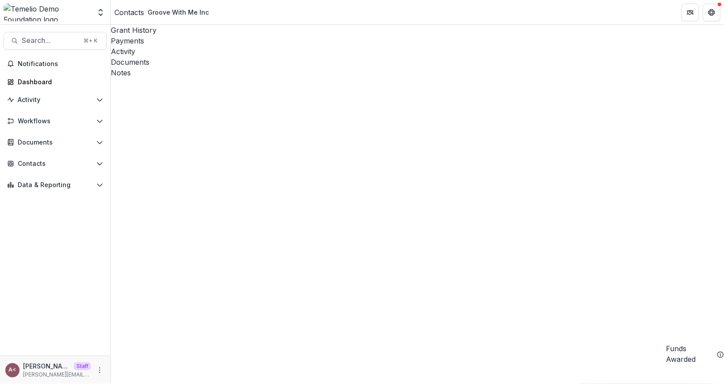
scroll to position [0, 173]
click at [188, 35] on div "Payments" at bounding box center [418, 40] width 614 height 11
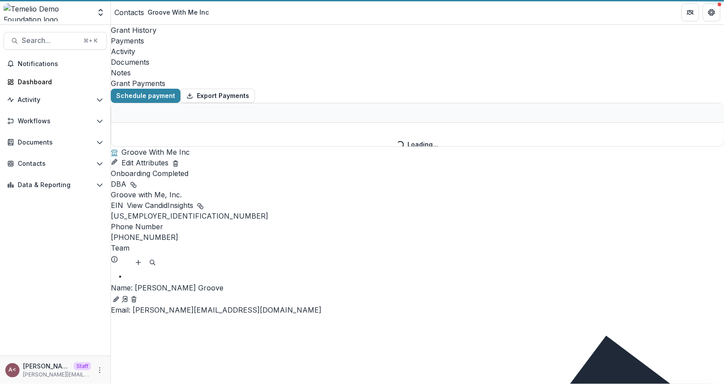
select select "****"
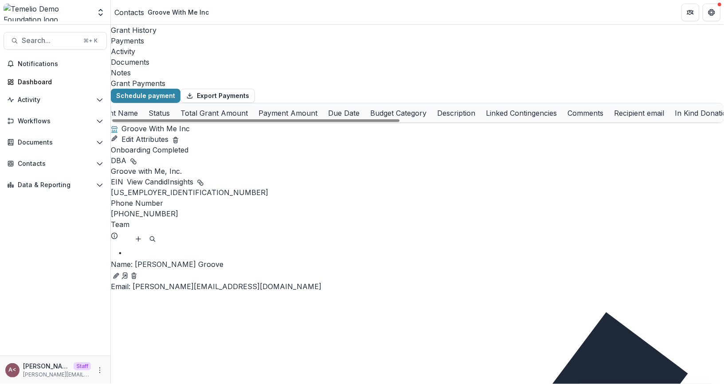
scroll to position [0, 105]
click at [228, 46] on div "Activity" at bounding box center [418, 51] width 614 height 11
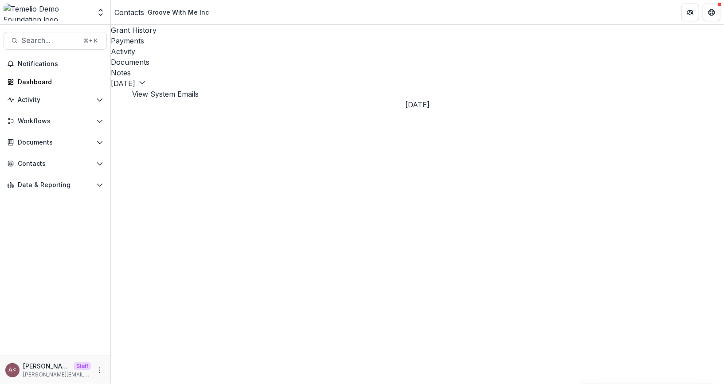
click at [257, 99] on div "[DATE]" at bounding box center [418, 104] width 614 height 11
click at [46, 39] on span "Search..." at bounding box center [50, 40] width 56 height 8
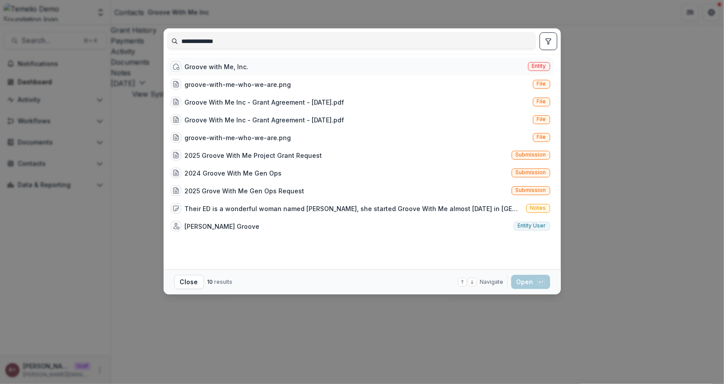
type input "**********"
click at [287, 63] on div "Groove with Me, Inc. Entity" at bounding box center [360, 67] width 387 height 18
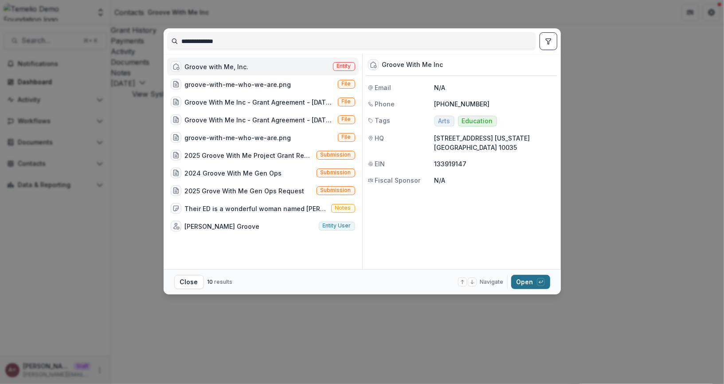
click at [531, 283] on button "Open with enter key" at bounding box center [531, 282] width 39 height 14
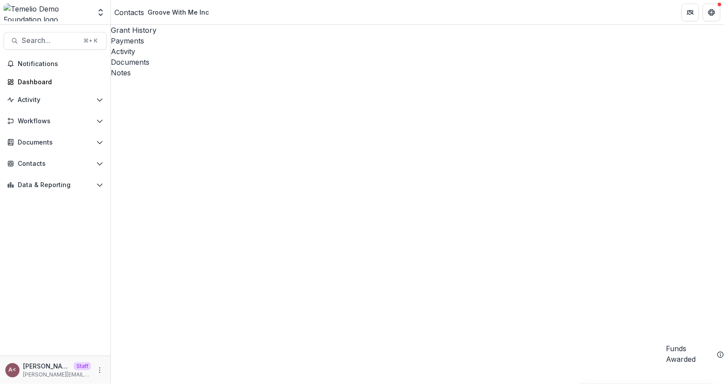
click at [226, 46] on div "Activity" at bounding box center [418, 51] width 614 height 11
click at [125, 94] on icon at bounding box center [125, 94] width 0 height 0
click at [120, 95] on line at bounding box center [120, 98] width 0 height 6
click at [111, 94] on icon at bounding box center [111, 94] width 0 height 0
click at [125, 94] on icon at bounding box center [125, 94] width 0 height 0
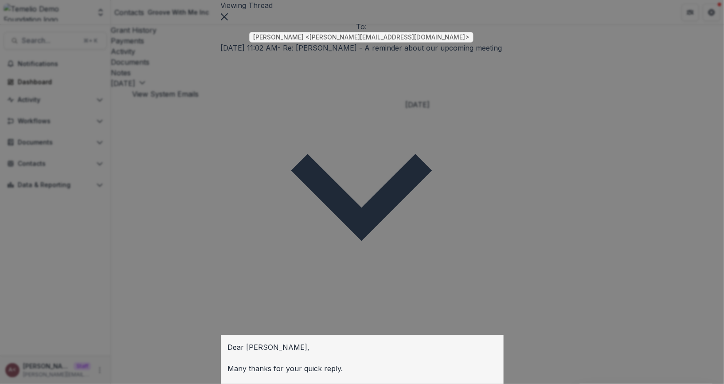
click at [228, 20] on icon "Close" at bounding box center [223, 16] width 7 height 7
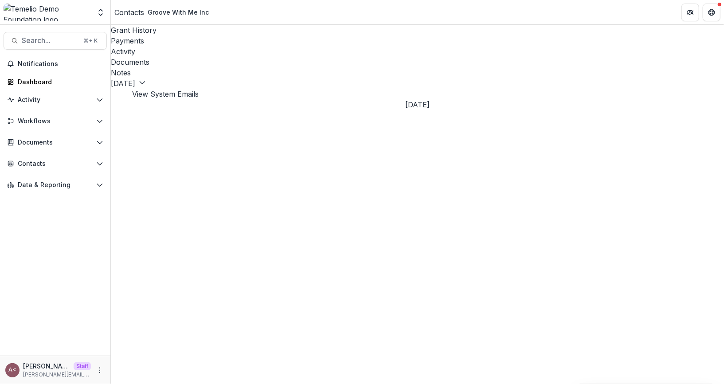
click at [307, 78] on div "[DATE] [DATE] [DATE] [DATE] View System Emails" at bounding box center [418, 88] width 614 height 21
click at [264, 78] on div "[DATE] [DATE] [DATE] [DATE] View System Emails" at bounding box center [418, 88] width 614 height 21
click at [263, 57] on div "Documents" at bounding box center [418, 62] width 614 height 11
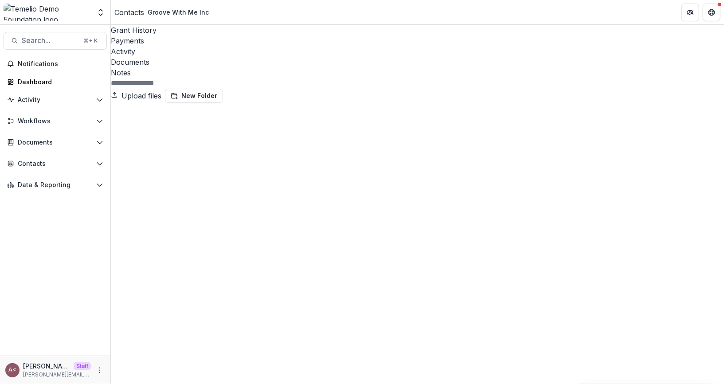
click at [344, 78] on div at bounding box center [418, 83] width 614 height 11
click at [298, 67] on div "Notes" at bounding box center [418, 72] width 614 height 11
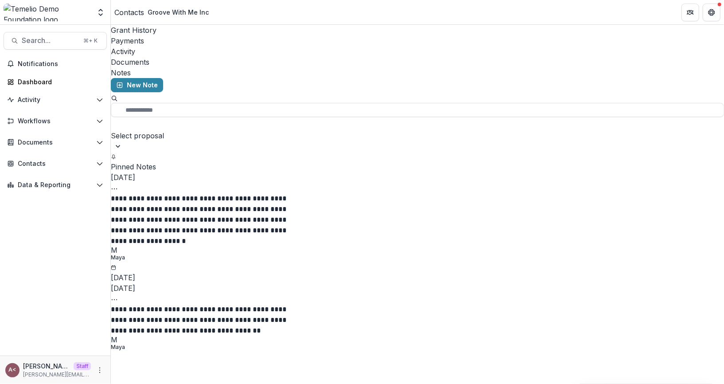
click at [351, 172] on div "**********" at bounding box center [418, 217] width 614 height 90
click at [143, 78] on button "New Note" at bounding box center [137, 85] width 52 height 14
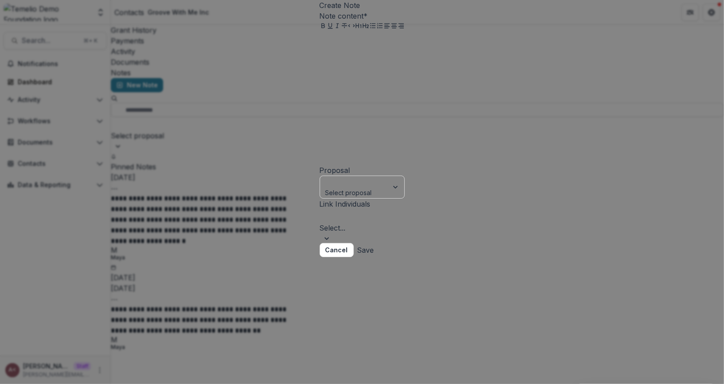
click at [320, 144] on div at bounding box center [362, 98] width 85 height 133
click at [327, 188] on div at bounding box center [355, 182] width 56 height 11
click at [355, 165] on div at bounding box center [362, 98] width 85 height 133
click at [321, 223] on div at bounding box center [362, 216] width 83 height 12
click at [354, 209] on label "Link Individuals" at bounding box center [345, 204] width 51 height 9
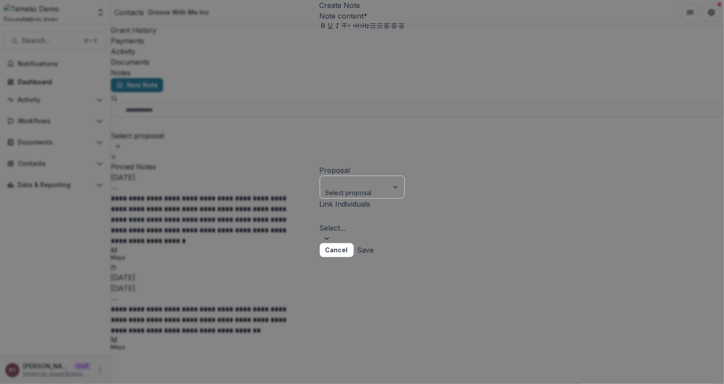
click at [323, 222] on input "Link Individuals" at bounding box center [322, 216] width 2 height 11
click at [381, 165] on div at bounding box center [362, 98] width 85 height 133
click at [481, 16] on div "Create Note Note content * Proposal Select proposal Link Individuals Select... …" at bounding box center [362, 192] width 724 height 384
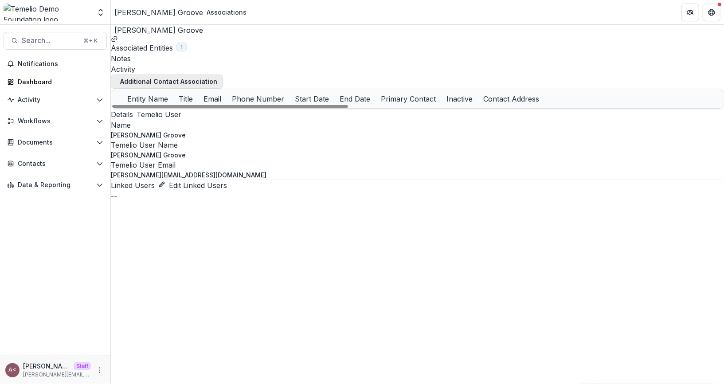
click at [193, 88] on button "Additional Contact Association" at bounding box center [167, 82] width 112 height 14
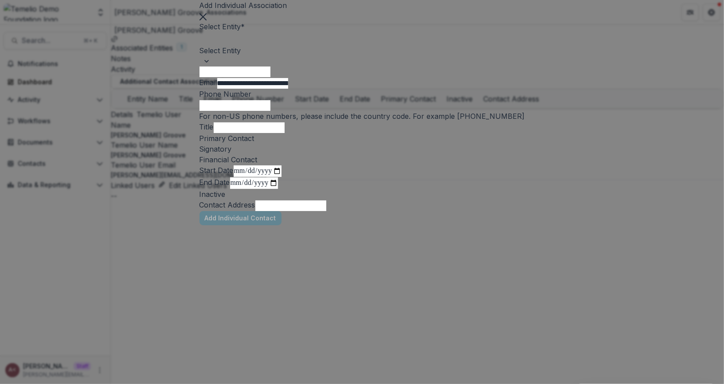
click at [304, 45] on div at bounding box center [363, 39] width 324 height 12
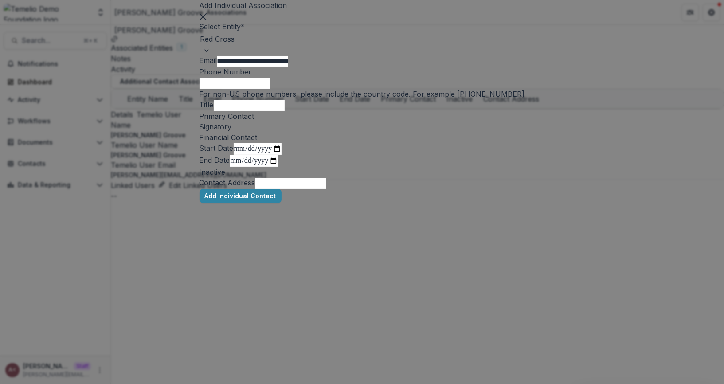
click at [378, 63] on div "**********" at bounding box center [363, 105] width 326 height 168
click at [207, 20] on icon "Close" at bounding box center [203, 16] width 7 height 7
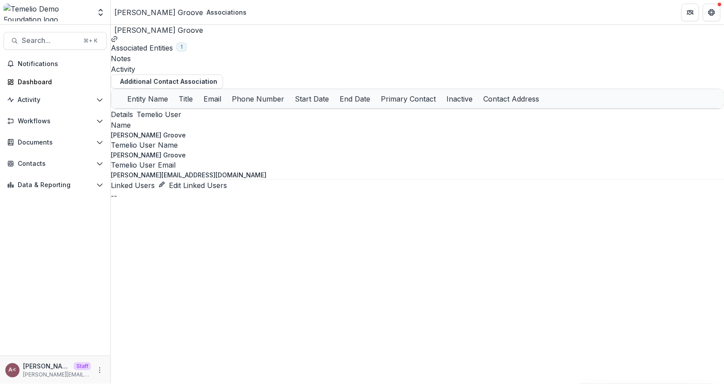
click at [257, 64] on div "Activity" at bounding box center [418, 69] width 614 height 11
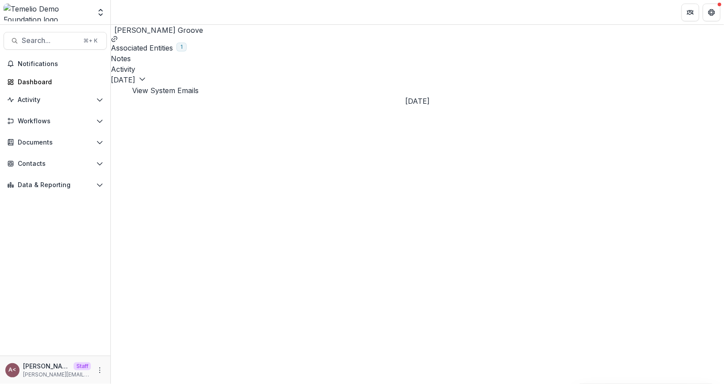
click at [250, 90] on div "[DATE] [DATE] [DATE] View System Emails" at bounding box center [418, 85] width 614 height 21
click at [262, 86] on div "[DATE] [DATE] [DATE] View System Emails" at bounding box center [418, 85] width 614 height 21
click at [311, 35] on header "[PERSON_NAME] Groove" at bounding box center [418, 30] width 614 height 11
click at [59, 164] on span "Contacts" at bounding box center [55, 164] width 75 height 8
click at [81, 182] on div "Grantees" at bounding box center [63, 181] width 71 height 9
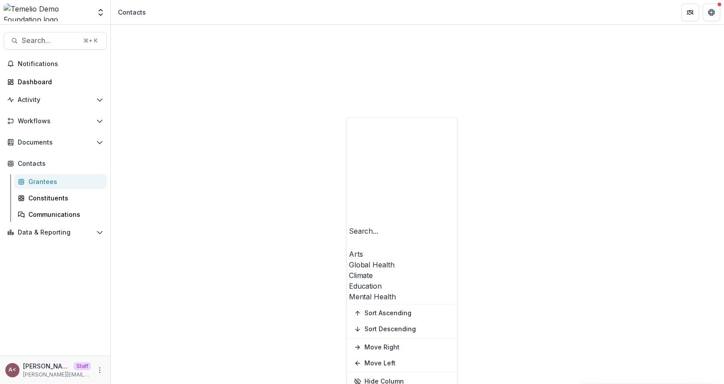
click at [370, 249] on div "Arts" at bounding box center [402, 254] width 106 height 11
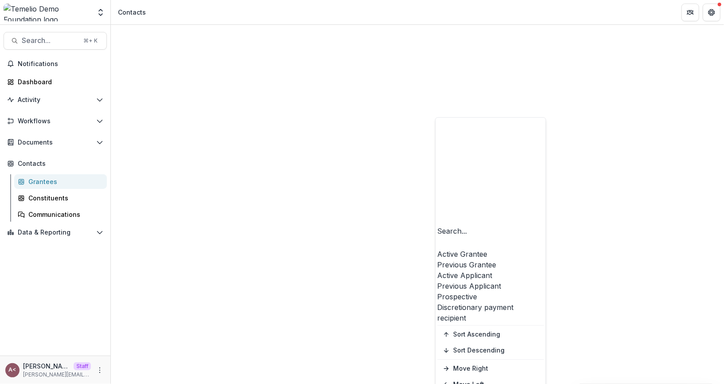
click at [460, 249] on div "Active Grantee" at bounding box center [491, 254] width 106 height 11
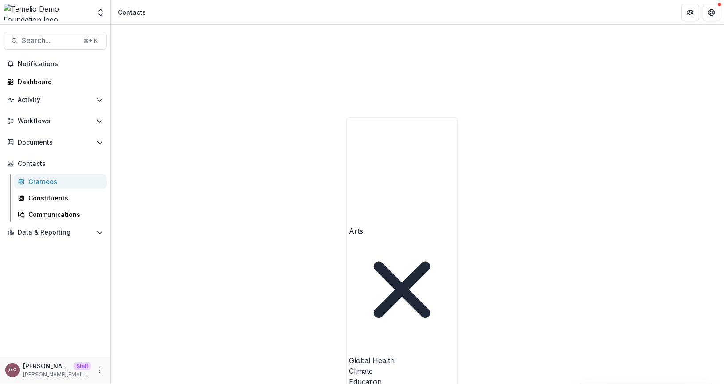
click at [382, 355] on div "Global Health" at bounding box center [402, 360] width 106 height 11
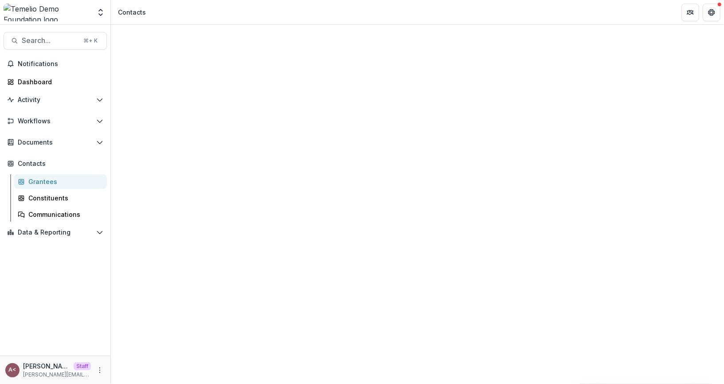
click at [492, 38] on div "Contacts" at bounding box center [418, 337] width 614 height 624
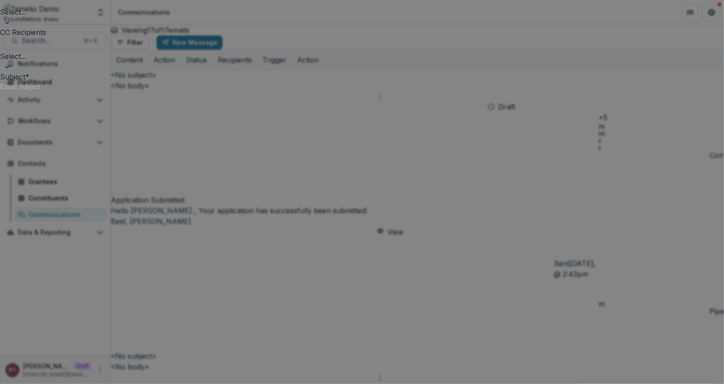
scroll to position [82, 0]
click at [214, 110] on div at bounding box center [362, 104] width 724 height 11
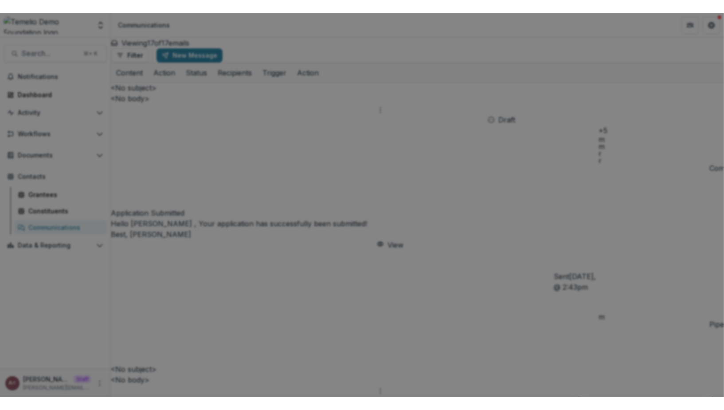
scroll to position [0, 0]
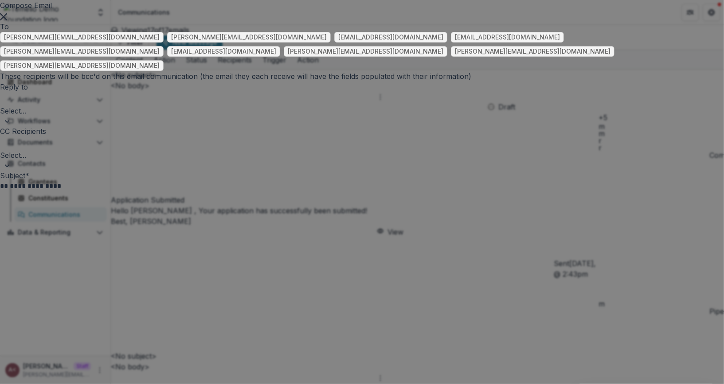
click at [403, 11] on header "Compose Email" at bounding box center [362, 5] width 724 height 11
click at [7, 21] on button "Close" at bounding box center [3, 16] width 7 height 11
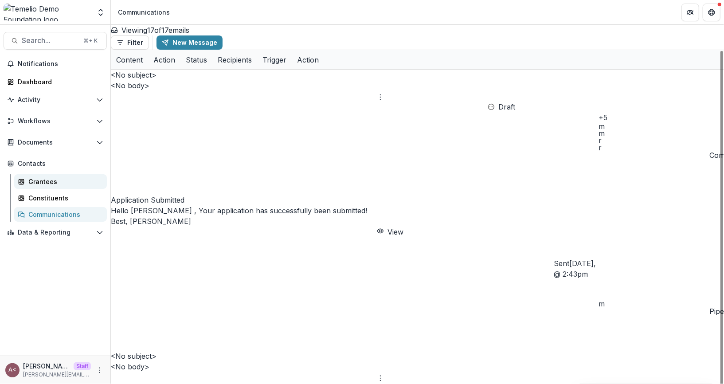
click at [56, 177] on div "Grantees" at bounding box center [63, 181] width 71 height 9
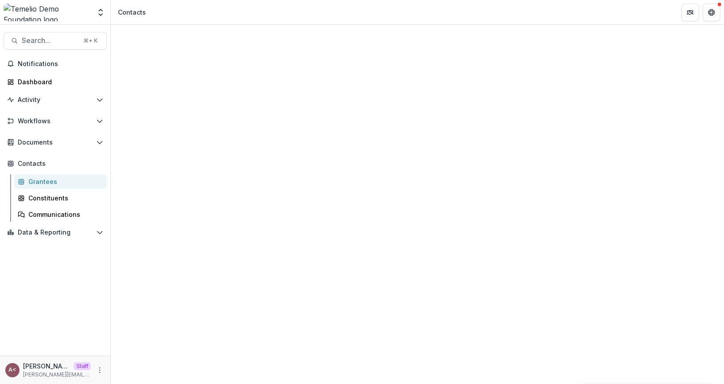
click at [291, 32] on div "Contacts" at bounding box center [418, 337] width 614 height 624
click at [78, 165] on span "Contacts" at bounding box center [59, 164] width 82 height 8
click at [331, 42] on div "Contacts" at bounding box center [418, 337] width 614 height 624
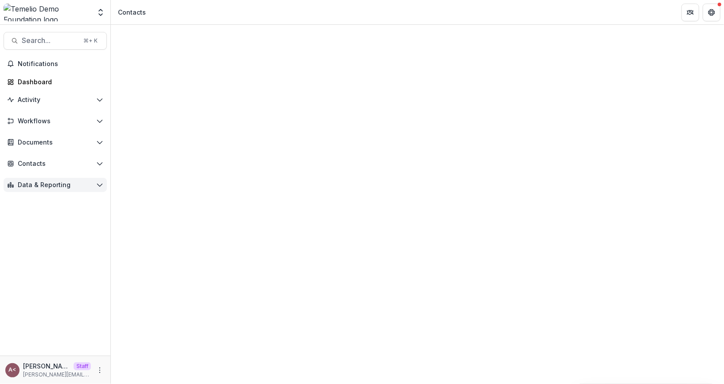
click at [73, 183] on span "Data & Reporting" at bounding box center [55, 185] width 75 height 8
click at [101, 180] on button "Data & Reporting" at bounding box center [55, 185] width 103 height 14
click at [336, 34] on div "Contacts" at bounding box center [418, 337] width 614 height 624
click at [289, 36] on div "Contacts" at bounding box center [418, 337] width 614 height 624
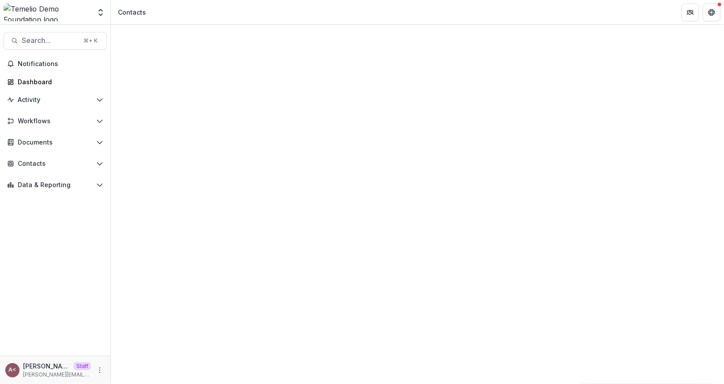
click at [212, 23] on header "Contacts" at bounding box center [418, 12] width 614 height 24
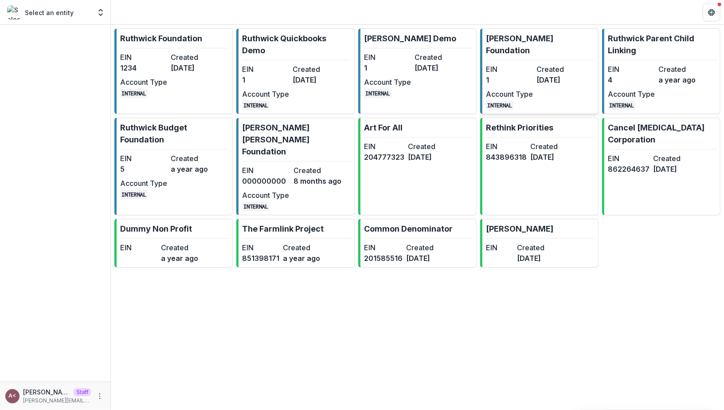
click at [536, 64] on div "EIN 1 Created 2 years ago Account Type INTERNAL" at bounding box center [535, 87] width 98 height 46
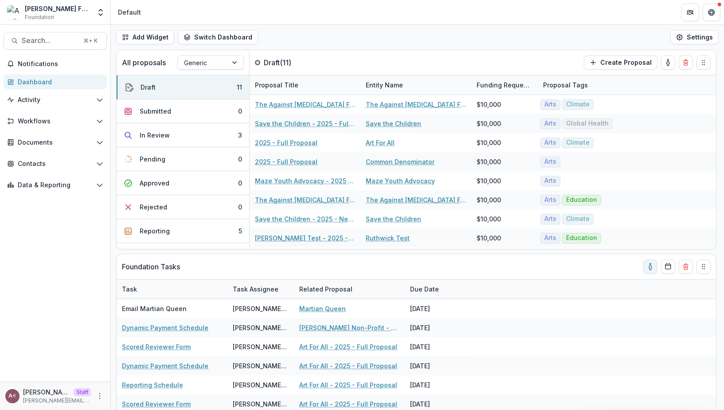
click at [269, 24] on header "Default" at bounding box center [418, 12] width 614 height 24
click at [235, 19] on header "Default" at bounding box center [418, 12] width 614 height 24
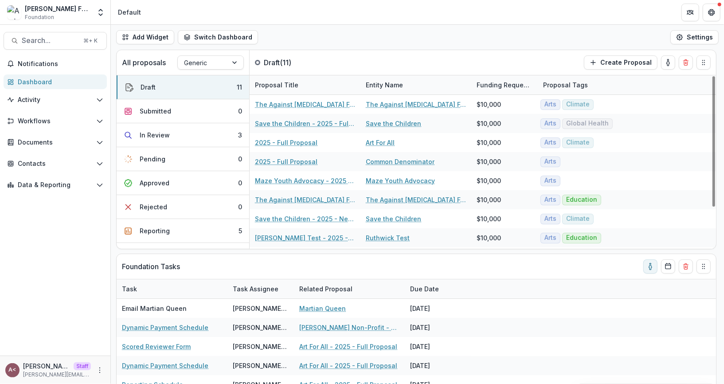
click at [369, 44] on div "Add Widget Switch Dashboard Default Standard Dashboard New Dashboard Settings" at bounding box center [418, 37] width 614 height 25
click at [51, 188] on span "Data & Reporting" at bounding box center [55, 185] width 75 height 8
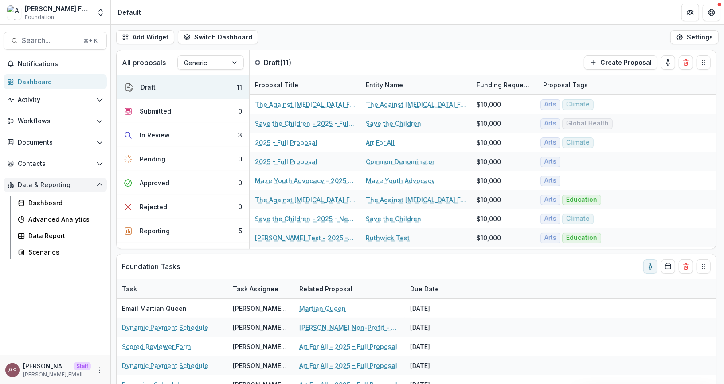
click at [51, 178] on div "Data & Reporting" at bounding box center [55, 185] width 110 height 14
click at [51, 181] on span "Data & Reporting" at bounding box center [55, 185] width 75 height 8
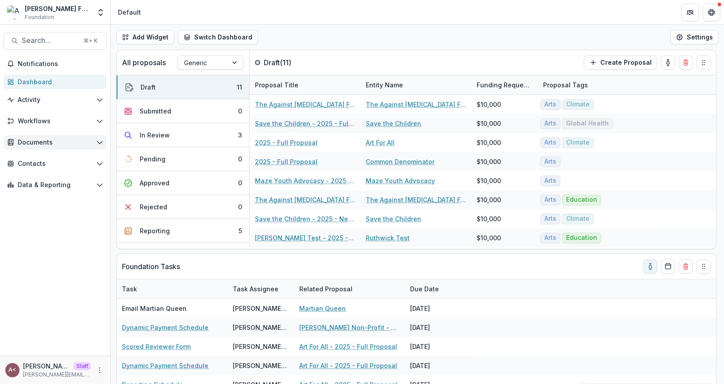
click at [66, 140] on span "Documents" at bounding box center [55, 143] width 75 height 8
click at [59, 159] on div "Document Templates" at bounding box center [63, 160] width 71 height 9
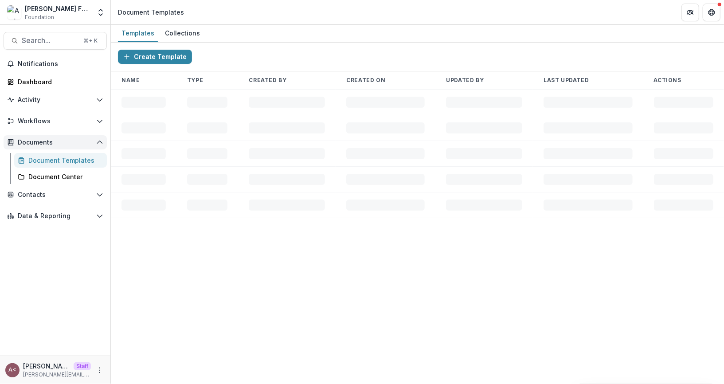
click at [71, 142] on span "Documents" at bounding box center [55, 143] width 75 height 8
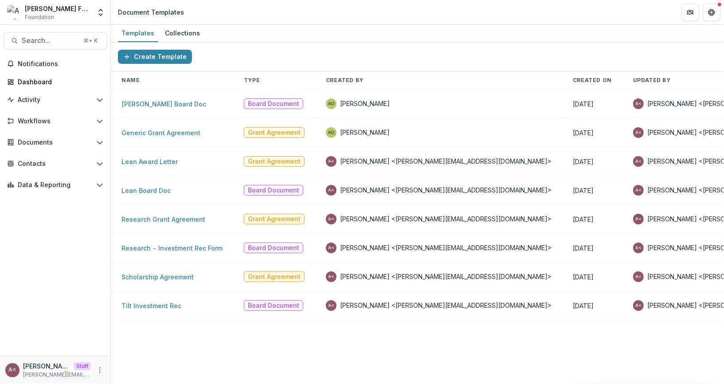
click at [319, 55] on div "Create Template" at bounding box center [418, 57] width 614 height 29
click at [180, 248] on link "Research - Investment Rec Form" at bounding box center [172, 248] width 101 height 8
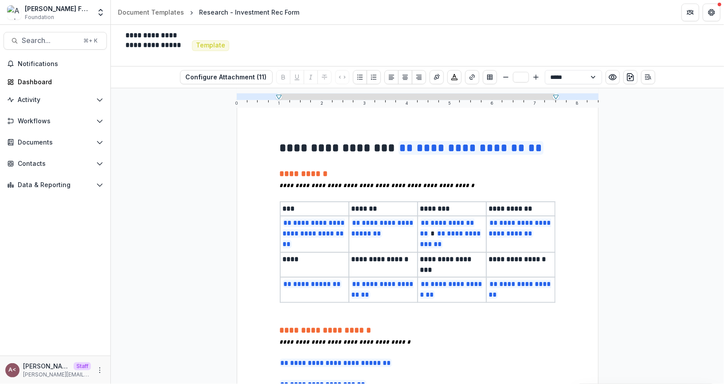
scroll to position [61, 0]
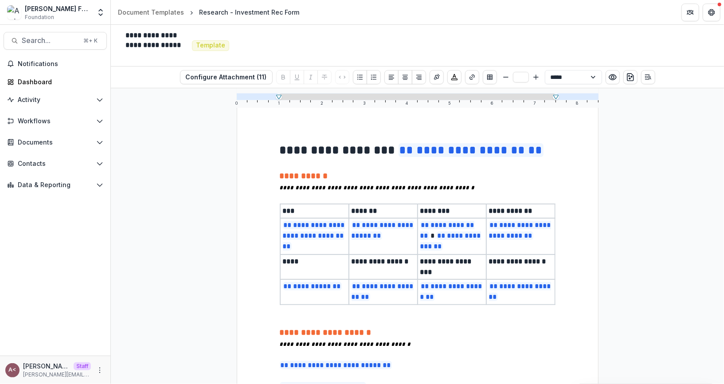
type input "**"
click at [338, 181] on p "**********" at bounding box center [418, 176] width 276 height 12
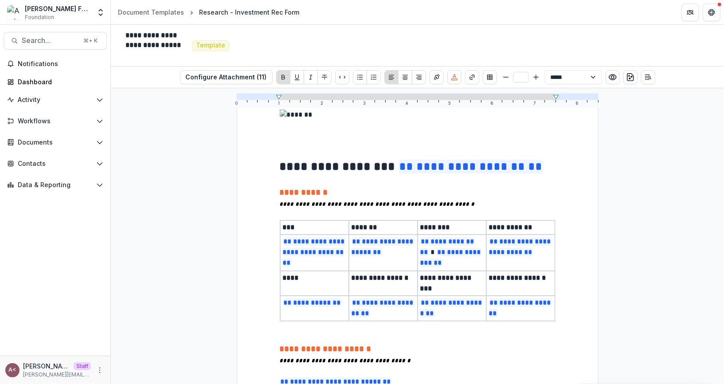
scroll to position [0, 0]
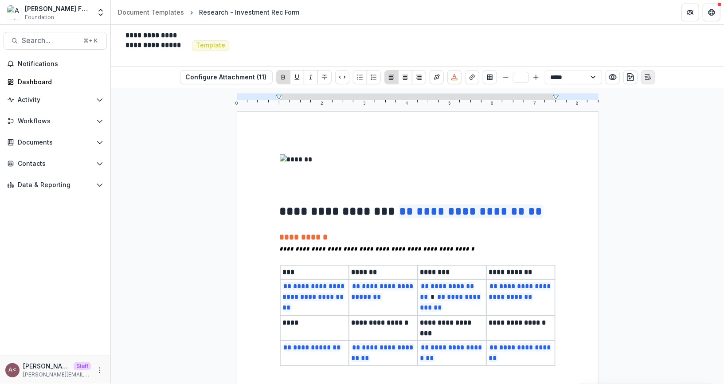
click at [647, 77] on icon "Open Editor Sidebar" at bounding box center [648, 77] width 7 height 7
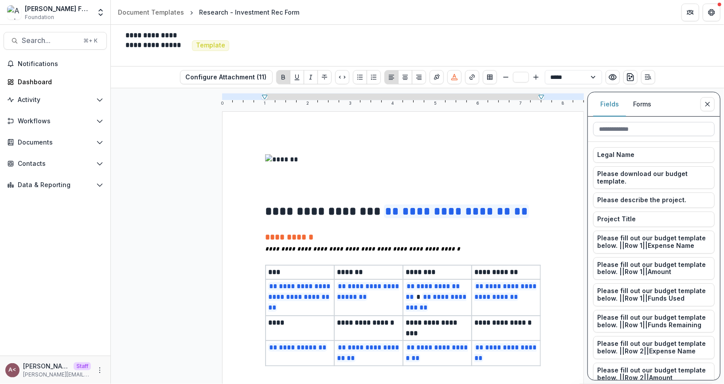
click at [612, 129] on input at bounding box center [655, 129] width 122 height 14
click at [646, 99] on button "Forms" at bounding box center [642, 104] width 32 height 24
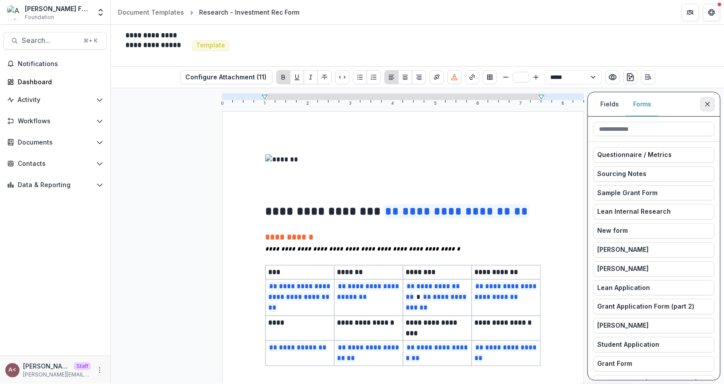
click at [708, 102] on icon "Close sidebar" at bounding box center [707, 104] width 7 height 7
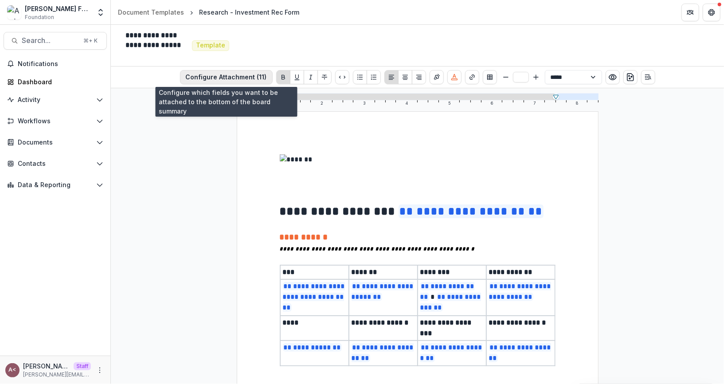
click at [239, 76] on button "Configure Attachment (11)" at bounding box center [226, 77] width 93 height 14
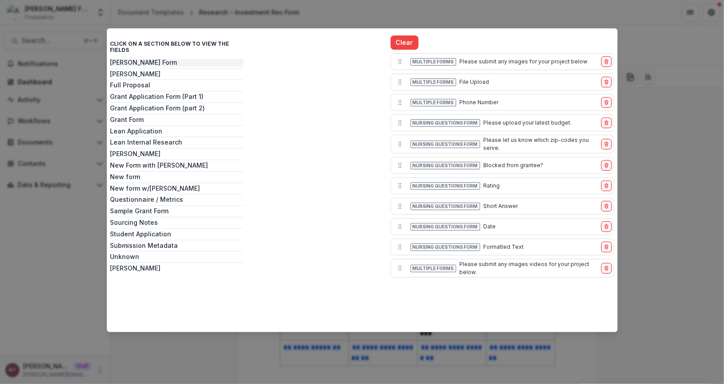
click at [186, 59] on button "Carrie Form" at bounding box center [176, 63] width 133 height 8
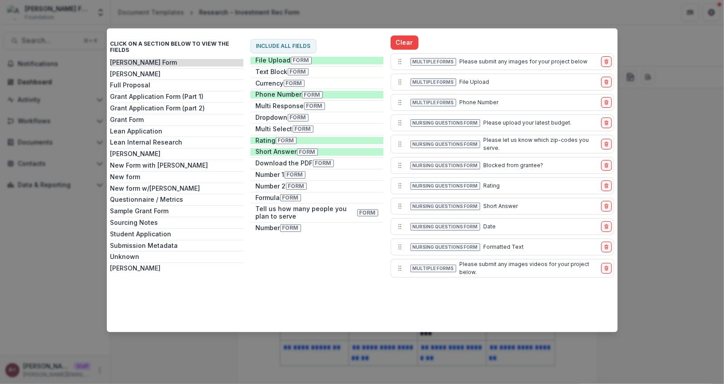
click at [388, 12] on div "Click on a section below to view the fields Carrie Form David Example Full Prop…" at bounding box center [362, 192] width 724 height 384
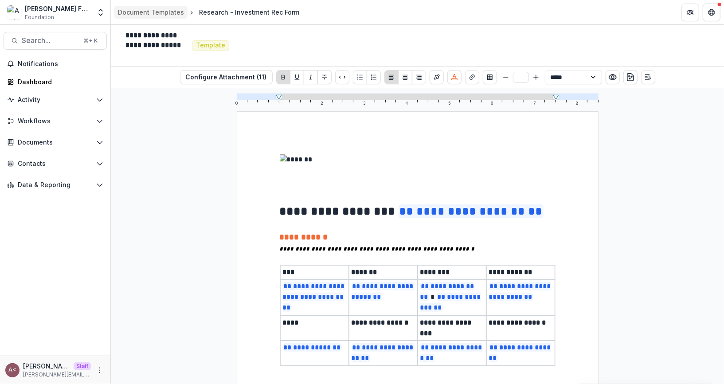
click at [135, 6] on link "Document Templates" at bounding box center [150, 12] width 73 height 13
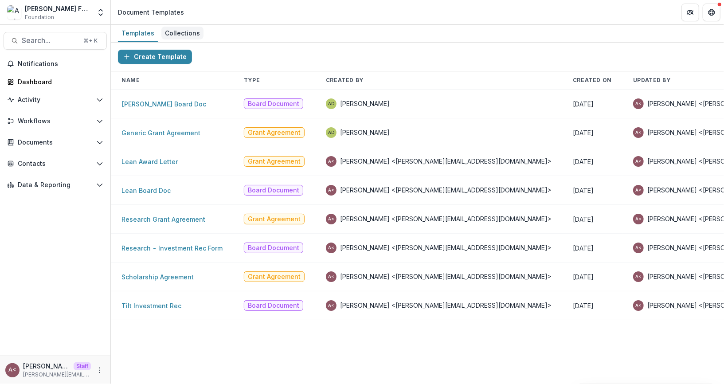
click at [187, 33] on div "Collections" at bounding box center [182, 33] width 42 height 13
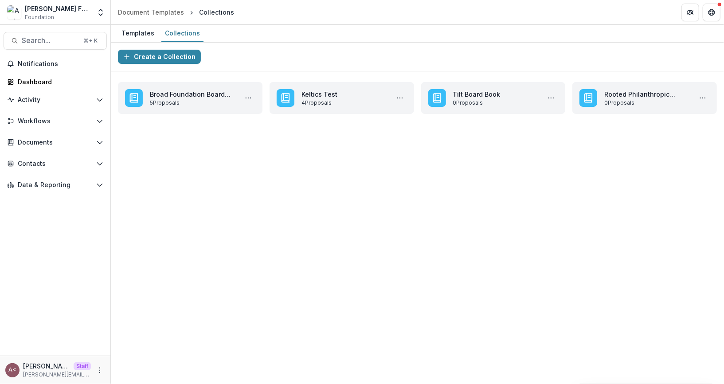
click at [236, 45] on div "Create a Collection" at bounding box center [418, 57] width 614 height 29
click at [140, 34] on div "Templates" at bounding box center [138, 33] width 40 height 13
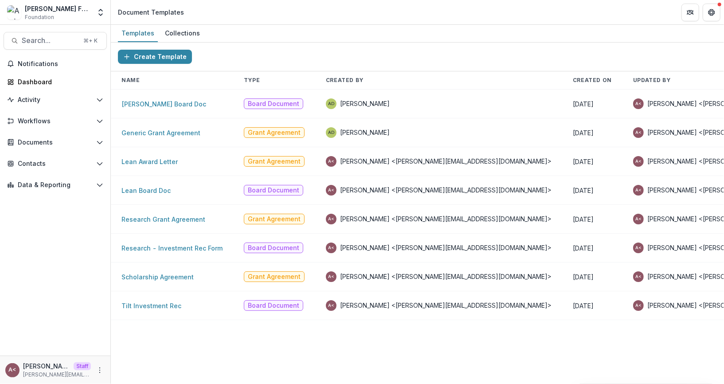
click at [283, 61] on div "Create Template" at bounding box center [418, 57] width 614 height 29
click at [280, 54] on div "Create Template" at bounding box center [418, 57] width 614 height 29
click at [173, 132] on link "Generic Grant Agreement" at bounding box center [161, 133] width 79 height 8
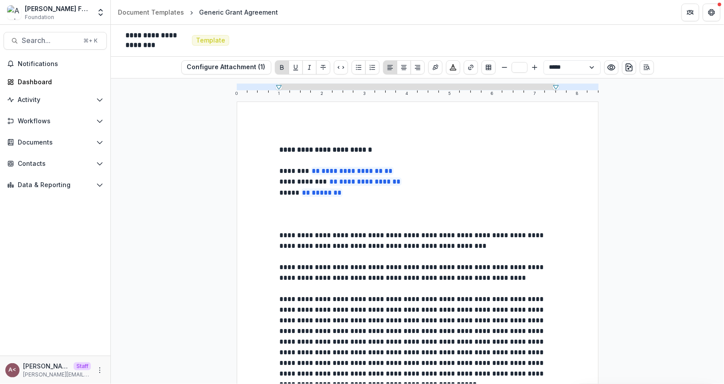
click at [181, 114] on div "**********" at bounding box center [418, 232] width 614 height 306
click at [234, 184] on div "**********" at bounding box center [418, 232] width 614 height 306
click at [71, 186] on span "Data & Reporting" at bounding box center [55, 185] width 75 height 8
click at [61, 200] on div "Dashboard" at bounding box center [63, 202] width 71 height 9
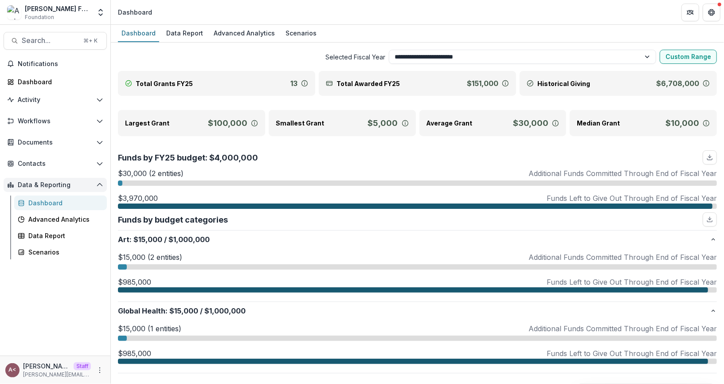
click at [82, 184] on span "Data & Reporting" at bounding box center [55, 185] width 75 height 8
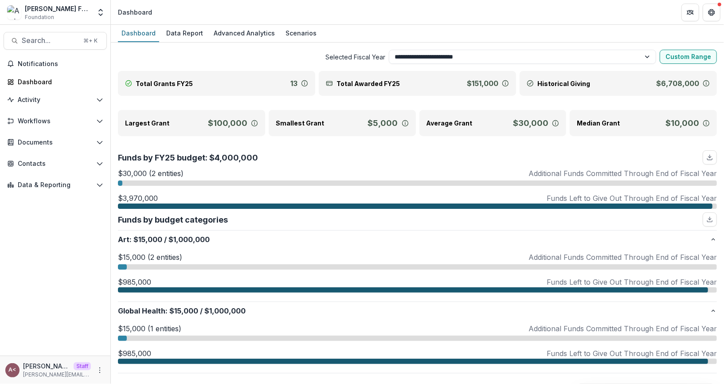
click at [490, 51] on select "**********" at bounding box center [523, 57] width 268 height 14
select select "**********"
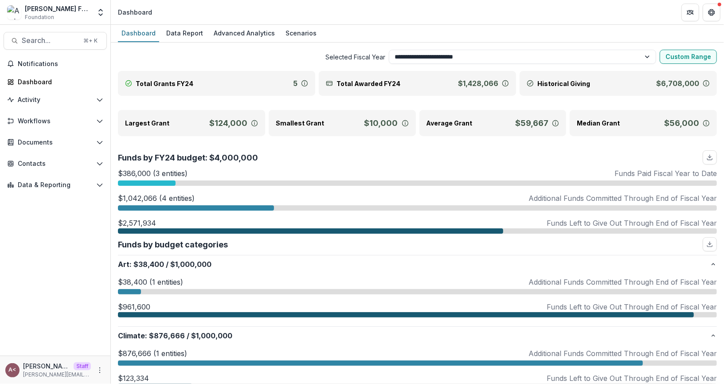
click at [293, 55] on span "Selected Fiscal Year" at bounding box center [252, 56] width 268 height 9
click at [368, 51] on div "**********" at bounding box center [417, 57] width 599 height 14
click at [327, 52] on span "Selected Fiscal Year" at bounding box center [252, 56] width 268 height 9
click at [456, 59] on select "**********" at bounding box center [523, 57] width 268 height 14
click at [419, 56] on select "**********" at bounding box center [523, 57] width 268 height 14
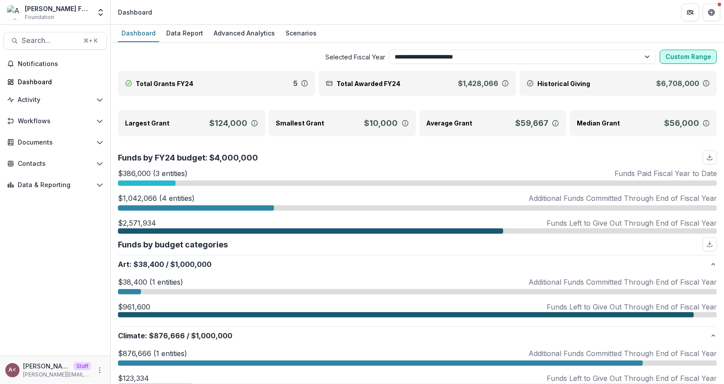
click at [690, 54] on button "Custom Range" at bounding box center [688, 57] width 57 height 14
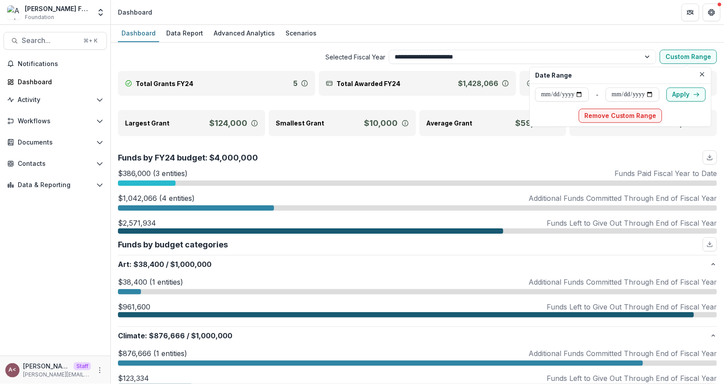
click at [300, 53] on span "Selected Fiscal Year" at bounding box center [252, 56] width 268 height 9
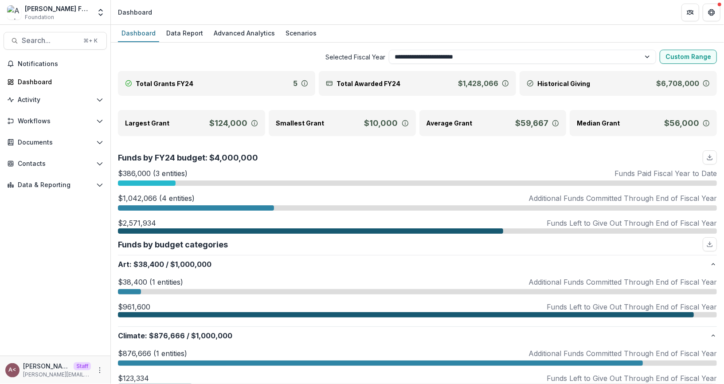
scroll to position [34, 0]
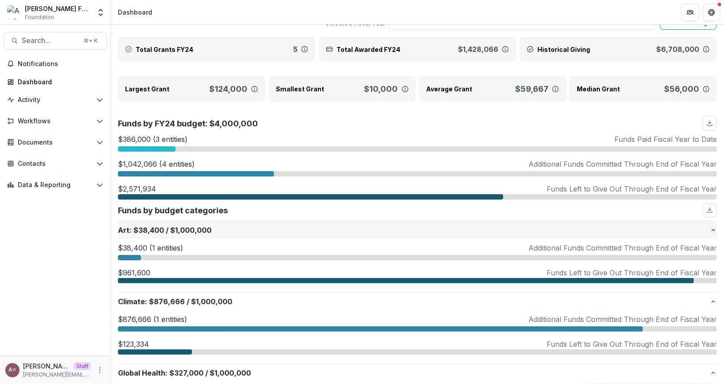
click at [311, 222] on button "Art : $38,400 / $1,000,000" at bounding box center [417, 230] width 599 height 18
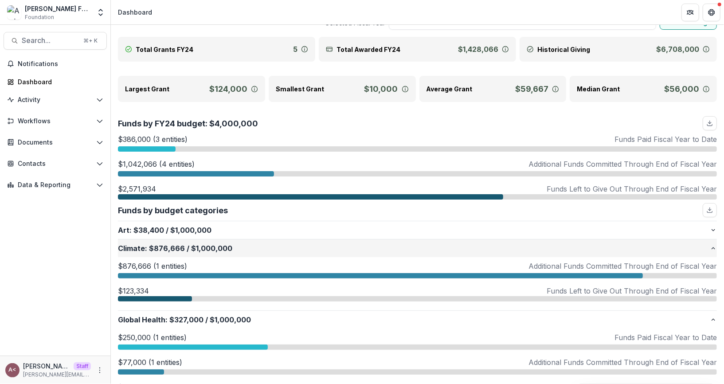
click at [305, 252] on button "Climate : $876,666 / $1,000,000" at bounding box center [417, 249] width 599 height 18
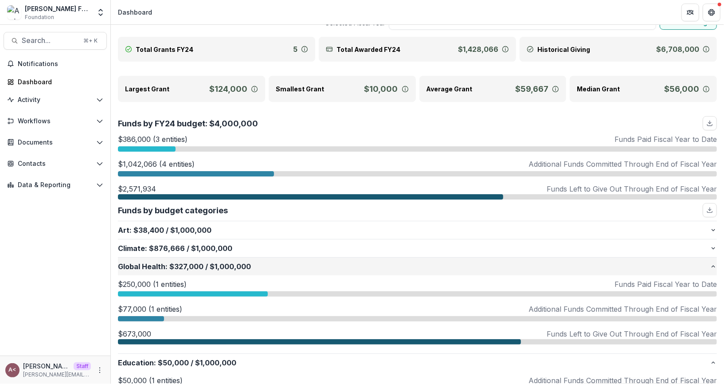
click at [289, 268] on p "Global Health : $327,000 / $1,000,000" at bounding box center [414, 266] width 592 height 11
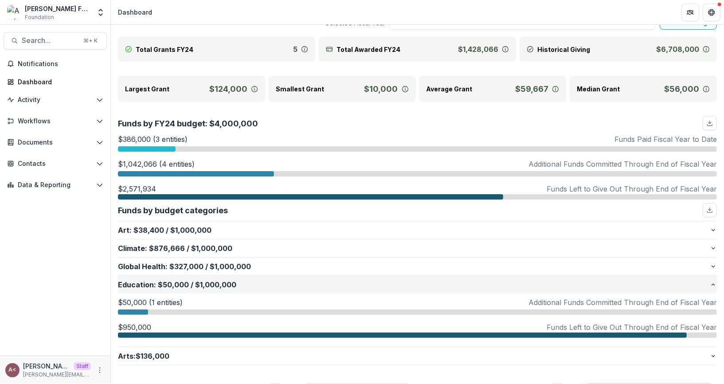
click at [296, 286] on p "Education : $50,000 / $1,000,000" at bounding box center [414, 284] width 592 height 11
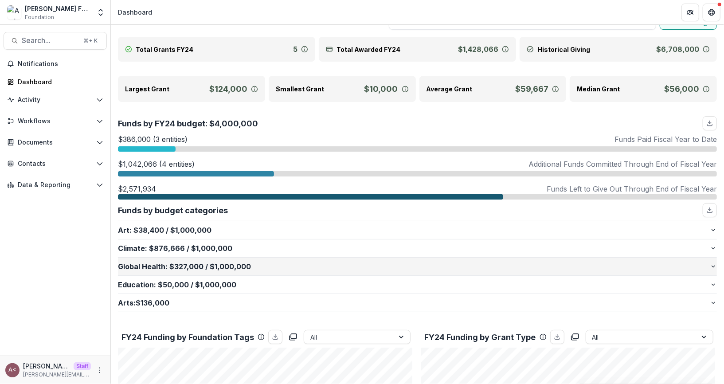
scroll to position [0, 0]
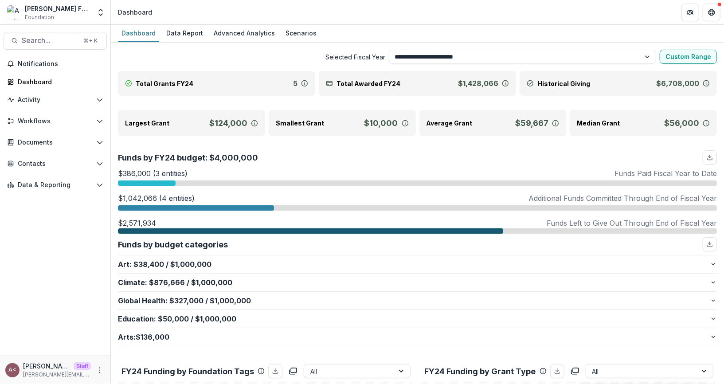
click at [162, 181] on div at bounding box center [147, 183] width 58 height 5
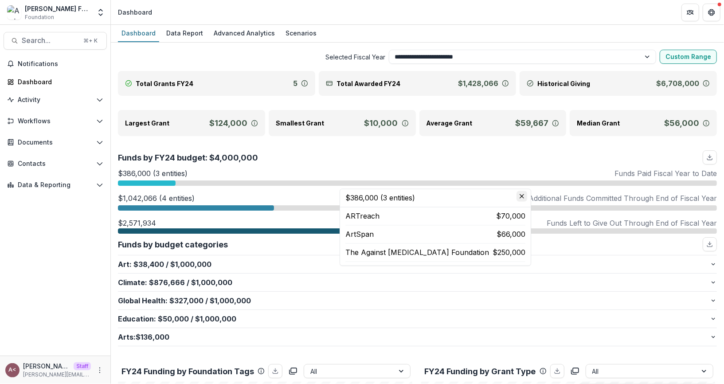
click at [520, 194] on icon "Close" at bounding box center [522, 196] width 4 height 4
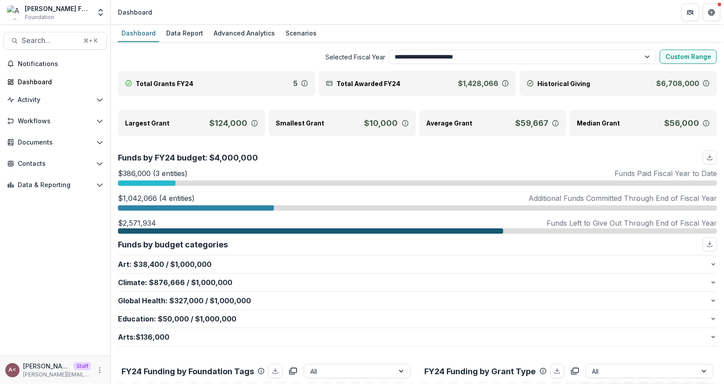
click at [259, 206] on div at bounding box center [196, 207] width 156 height 5
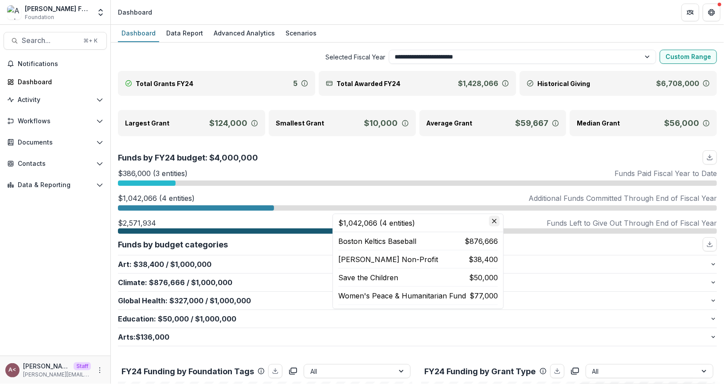
click at [492, 223] on icon "Close" at bounding box center [494, 221] width 4 height 4
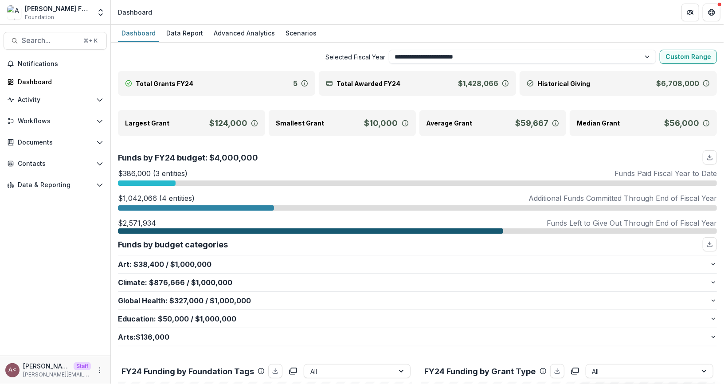
click at [306, 162] on div "Funds by FY24 budget: $4,000,000" at bounding box center [417, 157] width 599 height 14
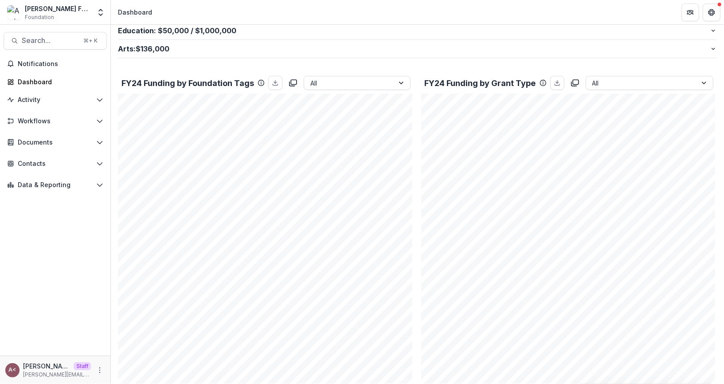
scroll to position [287, 0]
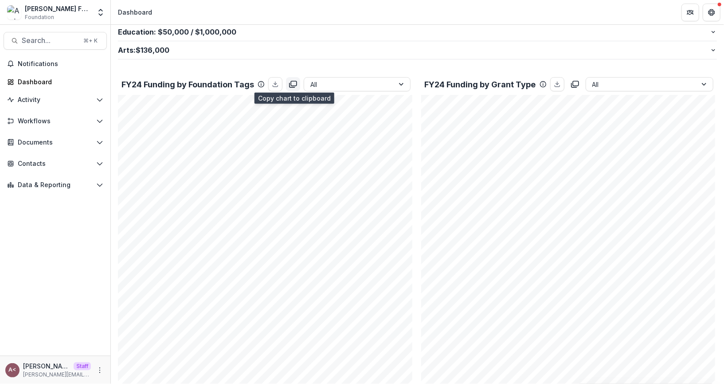
click at [294, 85] on icon "copy to clipboard" at bounding box center [293, 84] width 9 height 9
click at [293, 81] on icon "copy to clipboard" at bounding box center [293, 84] width 9 height 9
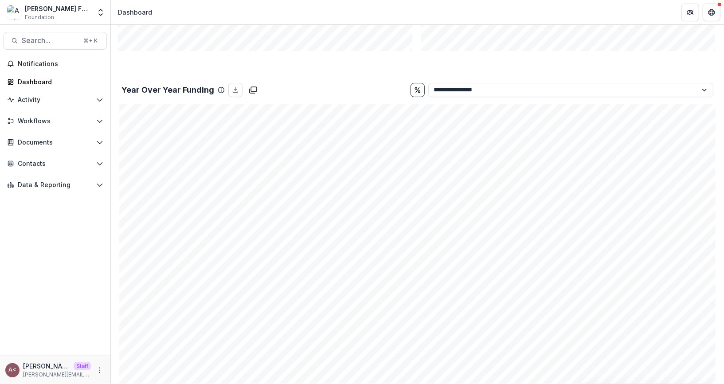
scroll to position [680, 0]
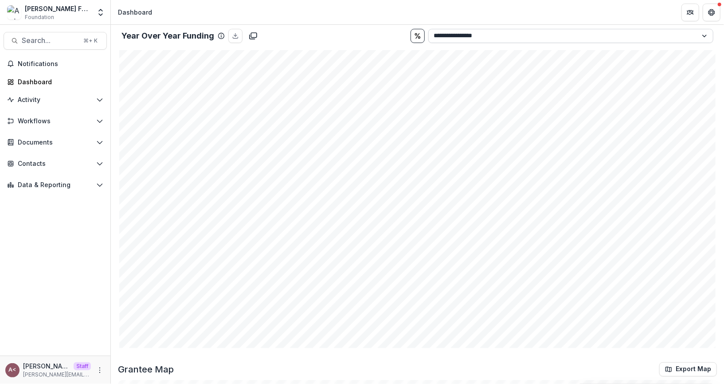
click at [494, 32] on select "**********" at bounding box center [572, 36] width 286 height 14
click at [485, 34] on select "**********" at bounding box center [572, 36] width 286 height 14
click at [496, 36] on select "**********" at bounding box center [572, 36] width 286 height 14
select select "**********"
click at [252, 33] on icon "copy to clipboard" at bounding box center [253, 35] width 9 height 9
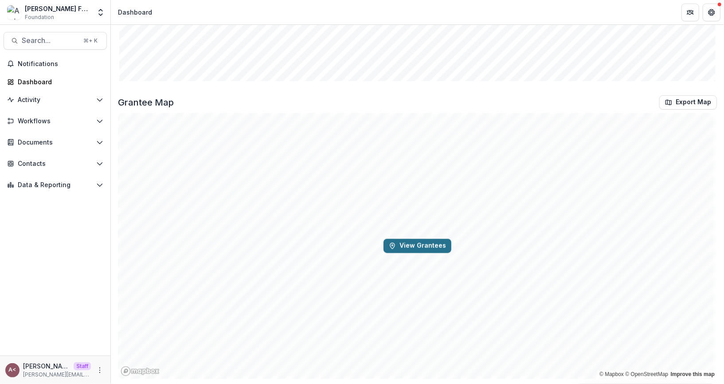
scroll to position [947, 0]
click at [401, 242] on button "View Grantees" at bounding box center [418, 246] width 68 height 14
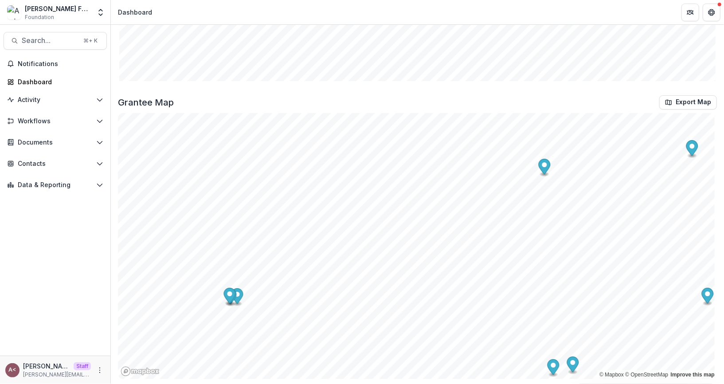
click at [547, 166] on icon "Map marker" at bounding box center [545, 167] width 12 height 16
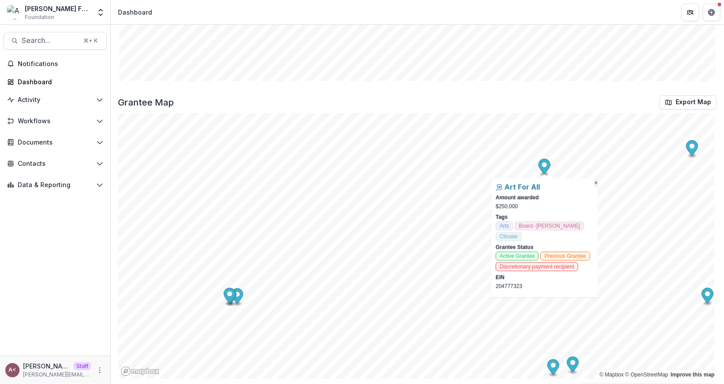
click at [597, 182] on span "×" at bounding box center [596, 183] width 3 height 6
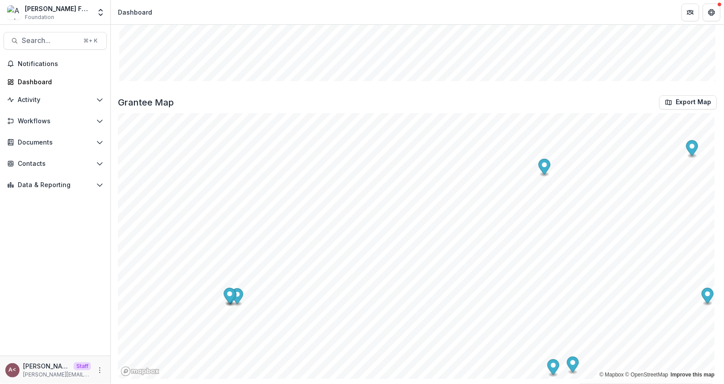
click at [520, 102] on div "Grantee Map Export Map" at bounding box center [417, 102] width 599 height 14
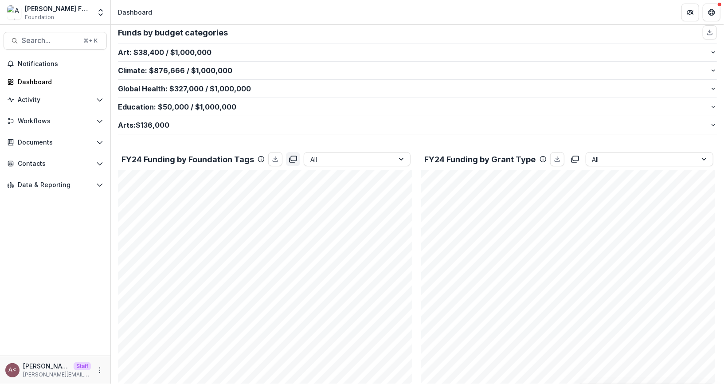
scroll to position [0, 0]
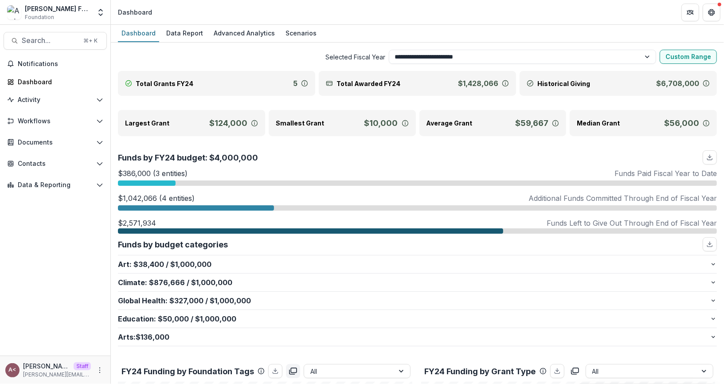
click at [185, 37] on div "Data Report" at bounding box center [185, 33] width 44 height 13
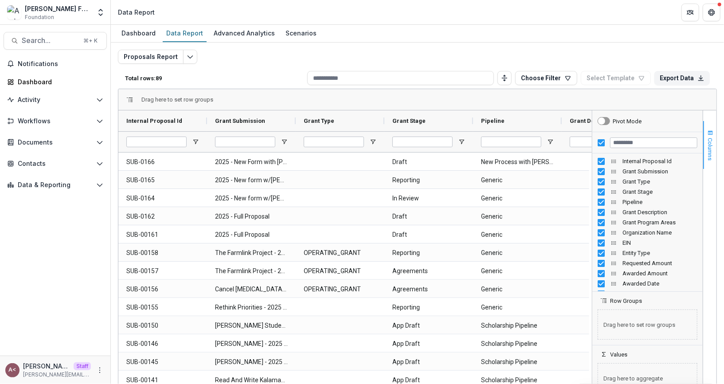
click at [708, 139] on span "Columns" at bounding box center [711, 149] width 7 height 23
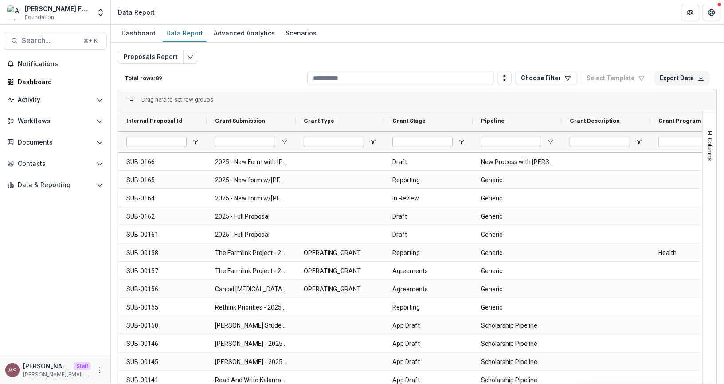
click at [558, 98] on div "Drag here to set row groups" at bounding box center [417, 99] width 598 height 21
click at [231, 67] on div "Total rows: 89 Choose Filter Personal Filters Team Filters Temelio Filters Filt…" at bounding box center [417, 77] width 599 height 21
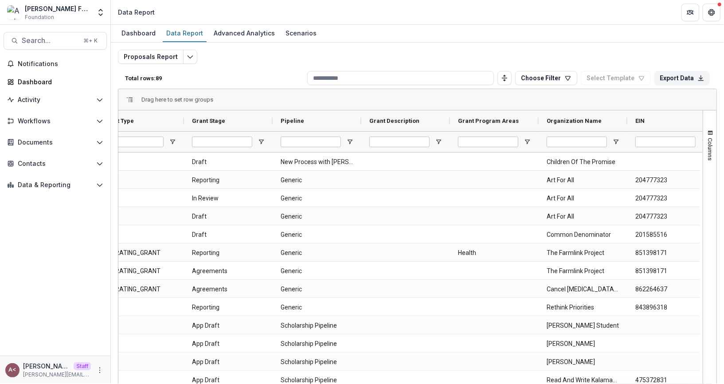
click at [235, 73] on div "Total rows: 89 Choose Filter Personal Filters Team Filters Temelio Filters Filt…" at bounding box center [417, 77] width 599 height 21
click at [166, 51] on button "Proposals Report" at bounding box center [151, 57] width 66 height 14
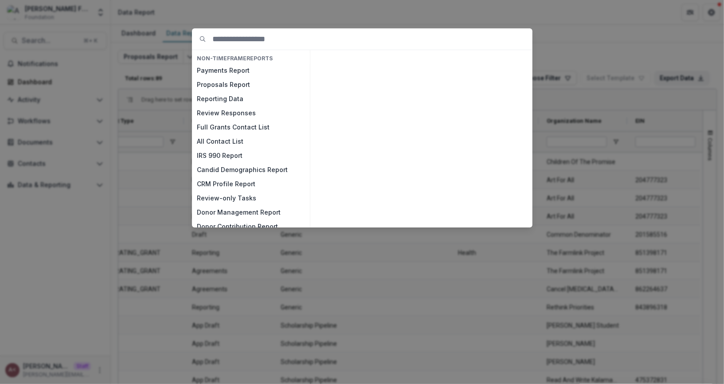
click at [168, 80] on div "NON-TIMEFRAME Reports Payments Report Proposals Report Reporting Data Review Re…" at bounding box center [362, 192] width 724 height 384
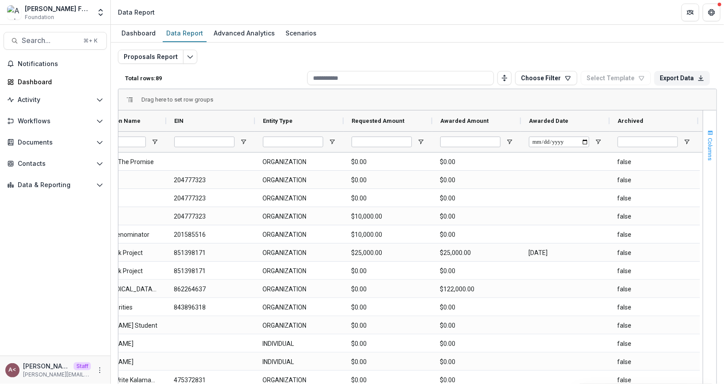
click at [708, 141] on span "Columns" at bounding box center [711, 149] width 7 height 23
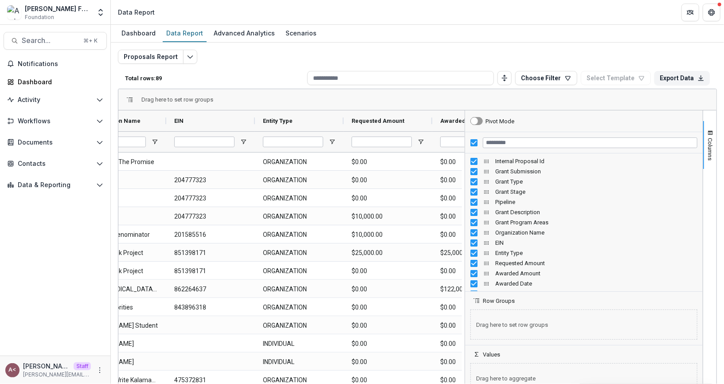
drag, startPoint x: 590, startPoint y: 211, endPoint x: 463, endPoint y: 211, distance: 126.4
click at [464, 211] on div at bounding box center [465, 254] width 2 height 288
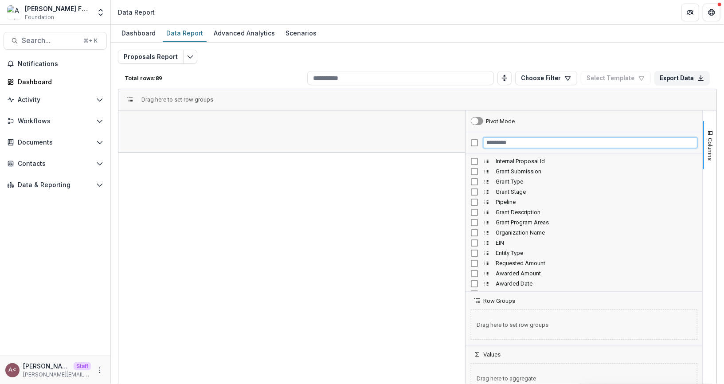
click at [512, 144] on input "Filter Columns Input" at bounding box center [591, 143] width 214 height 11
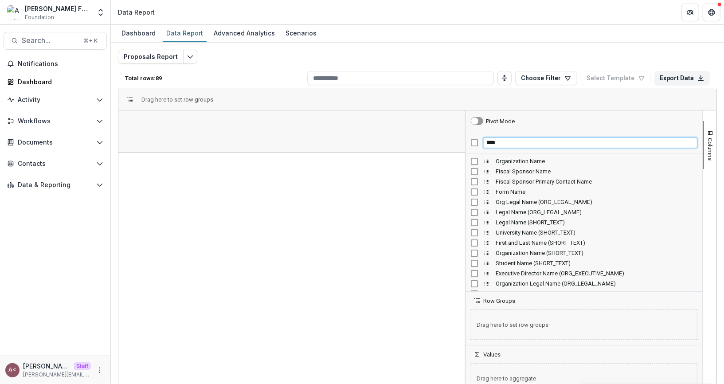
type input "****"
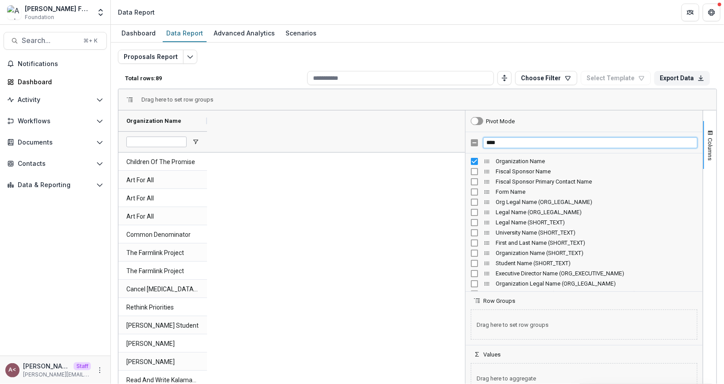
click at [517, 142] on input "****" at bounding box center [591, 143] width 214 height 11
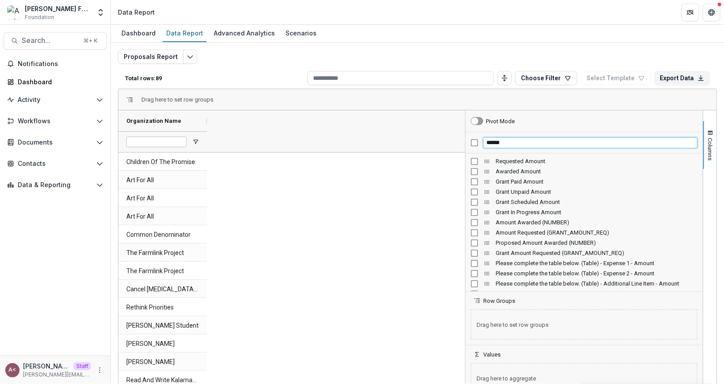
type input "******"
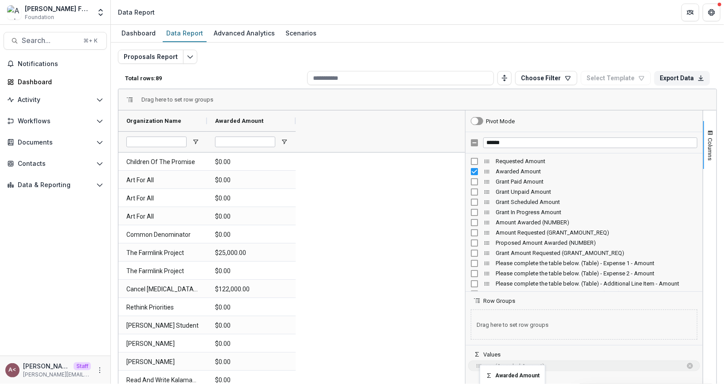
drag, startPoint x: 484, startPoint y: 172, endPoint x: 484, endPoint y: 371, distance: 199.2
click at [500, 144] on input "******" at bounding box center [591, 143] width 214 height 11
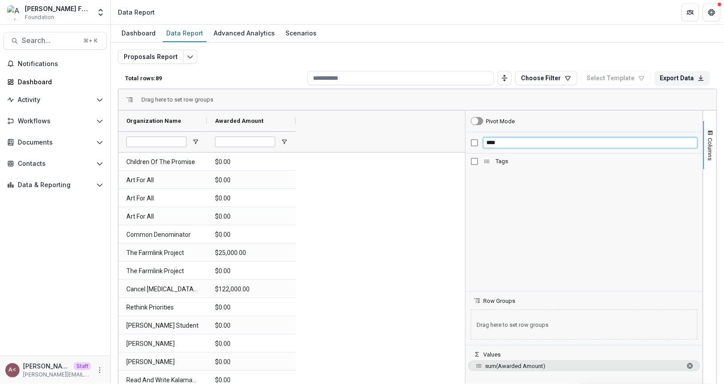
type input "****"
click at [512, 138] on input "****" at bounding box center [591, 143] width 214 height 11
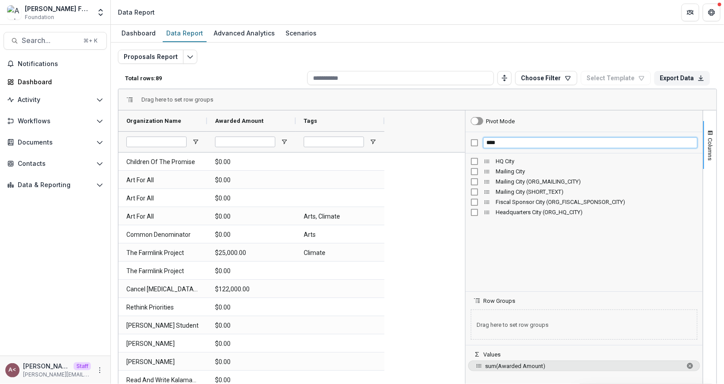
type input "****"
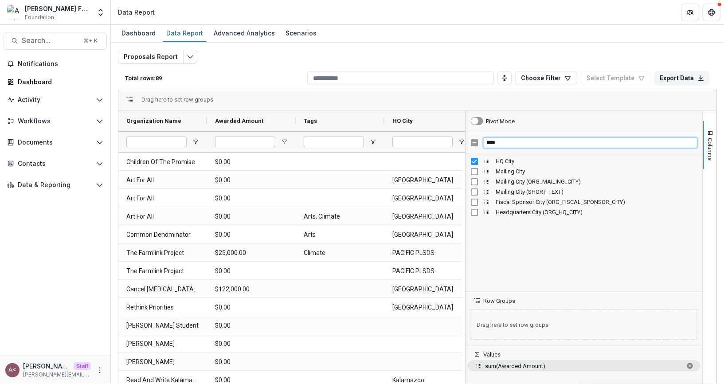
click at [513, 142] on input "****" at bounding box center [591, 143] width 214 height 11
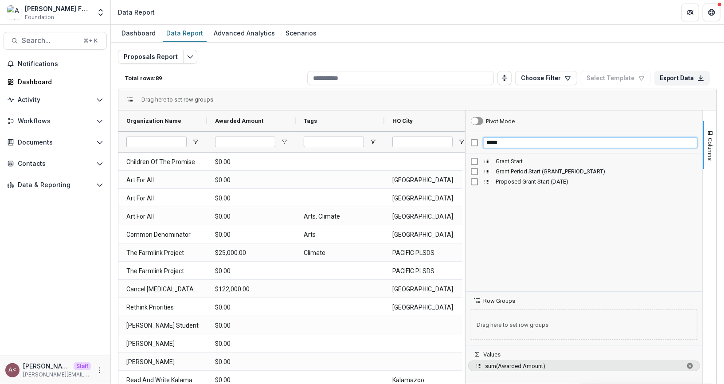
type input "*****"
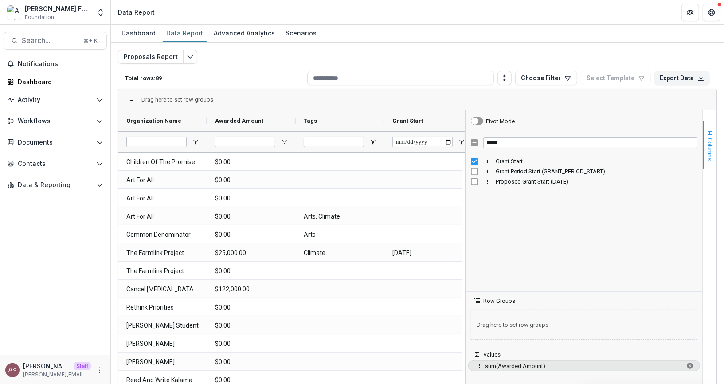
click at [704, 141] on button "Columns" at bounding box center [710, 145] width 13 height 48
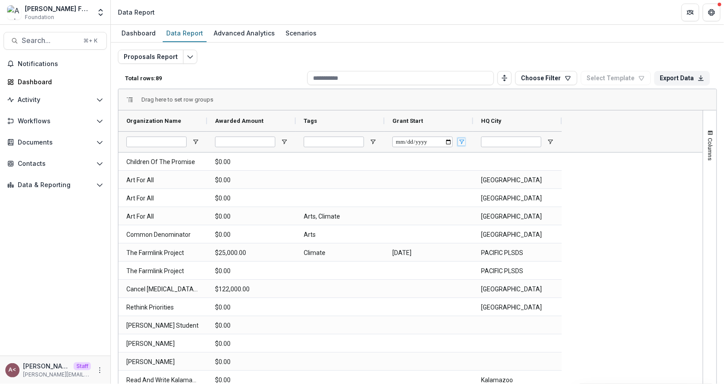
click at [464, 140] on span "Open Filter Menu" at bounding box center [461, 141] width 7 height 7
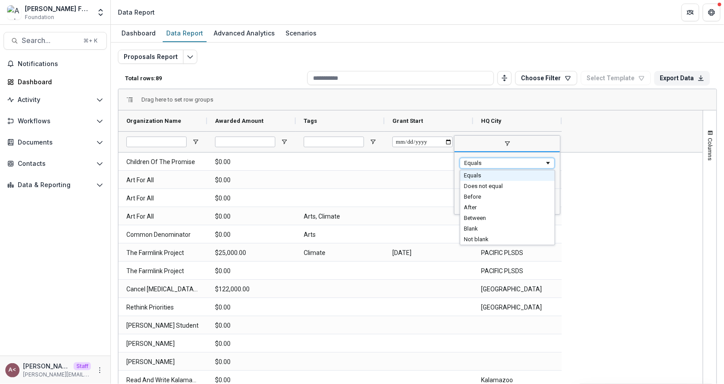
click at [480, 161] on div "Equals" at bounding box center [504, 163] width 80 height 7
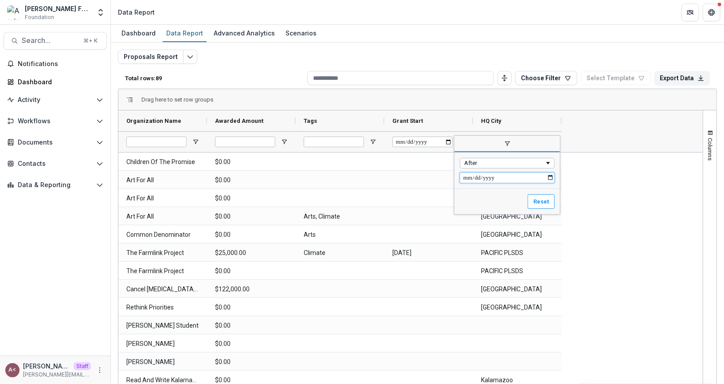
click at [470, 180] on input "Filter Value" at bounding box center [507, 178] width 95 height 11
type input "**********"
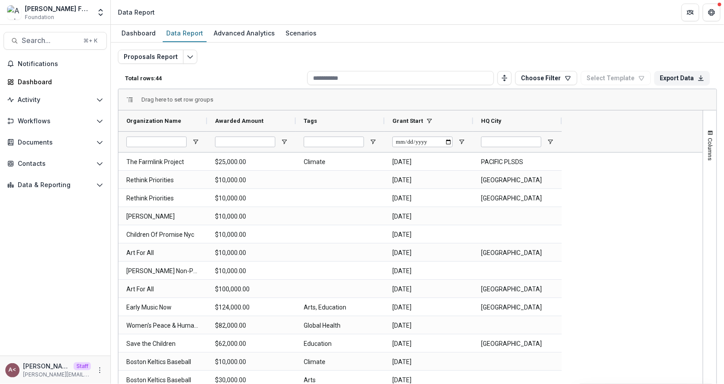
click at [552, 141] on span "Open Filter Menu" at bounding box center [550, 141] width 7 height 7
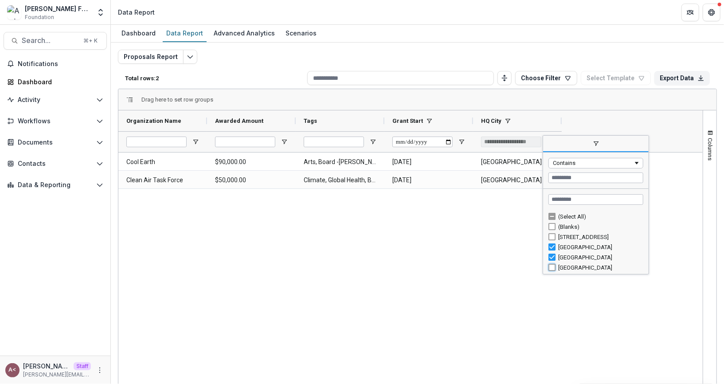
type input "**********"
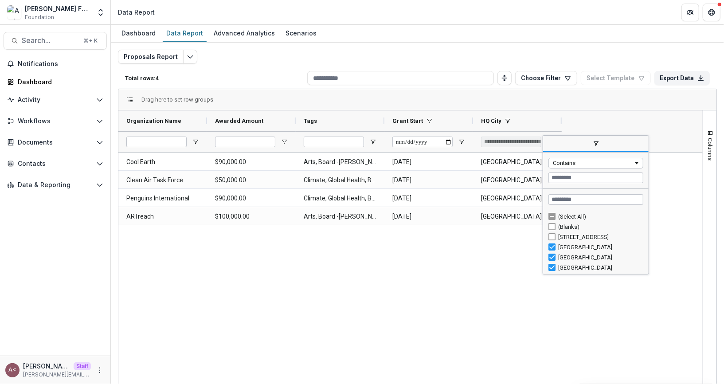
click at [468, 271] on div "Cool Earth $90,000.00 Arts, Board -Emma Stone 2023-01-05 Brooklyn Clean Air Tas…" at bounding box center [410, 276] width 585 height 246
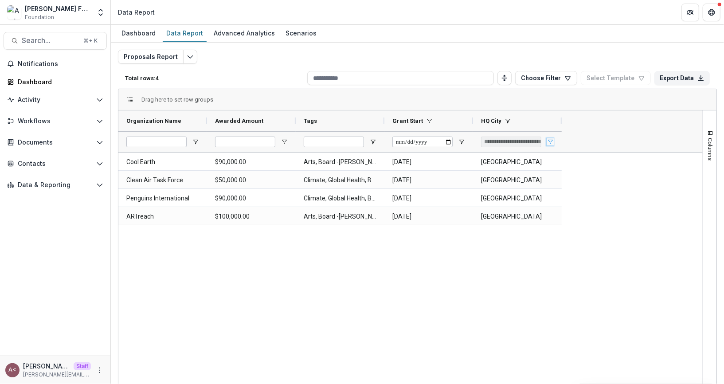
click at [550, 138] on span "Open Filter Menu" at bounding box center [550, 141] width 7 height 7
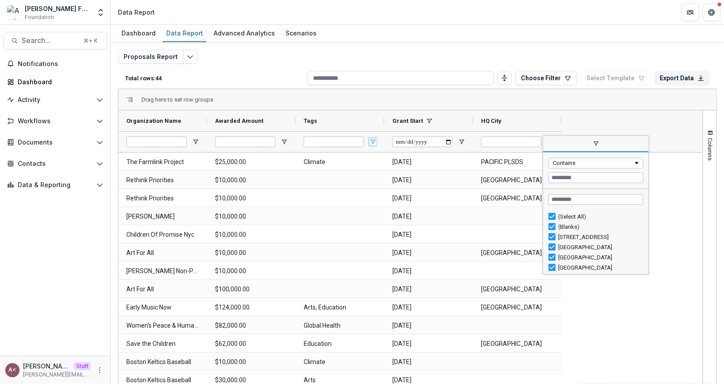
click at [373, 141] on span "Open Filter Menu" at bounding box center [373, 141] width 7 height 7
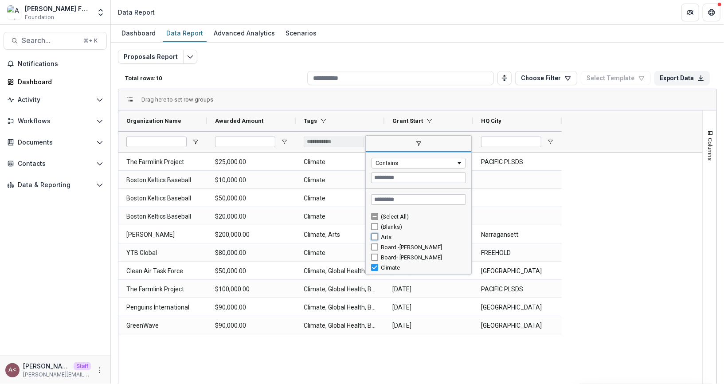
type input "**********"
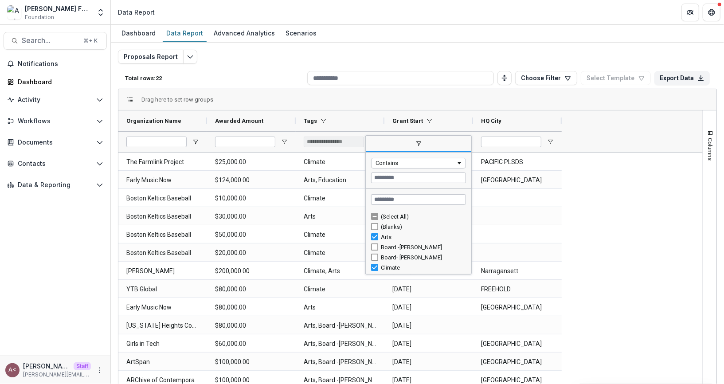
click at [634, 185] on div "The Farmlink Project $25,000.00 Climate 2025-01-01 PACIFIC PLSDS Early Music No…" at bounding box center [409, 353] width 582 height 400
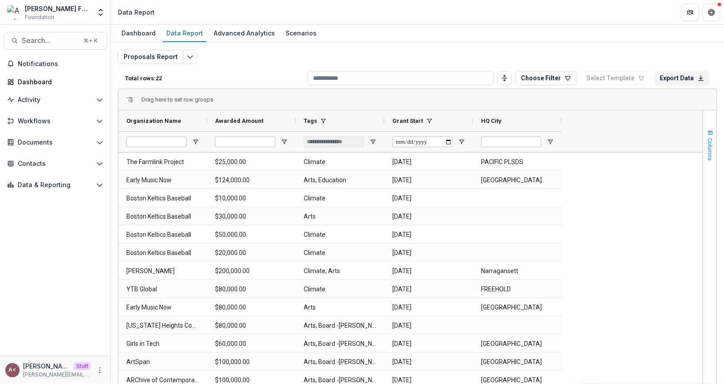
click at [710, 140] on span "Columns" at bounding box center [711, 149] width 7 height 23
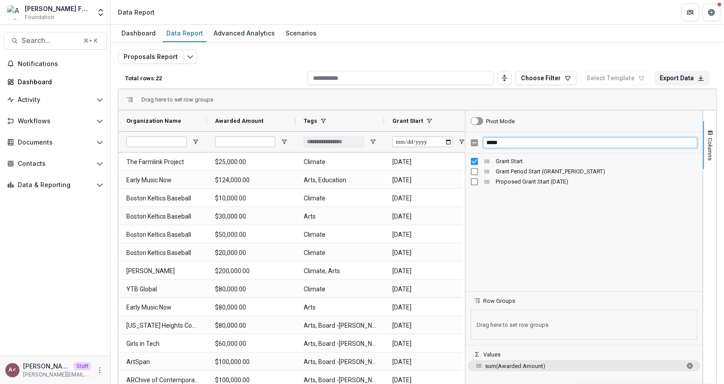
click at [493, 144] on input "*****" at bounding box center [591, 143] width 214 height 11
type input "*****"
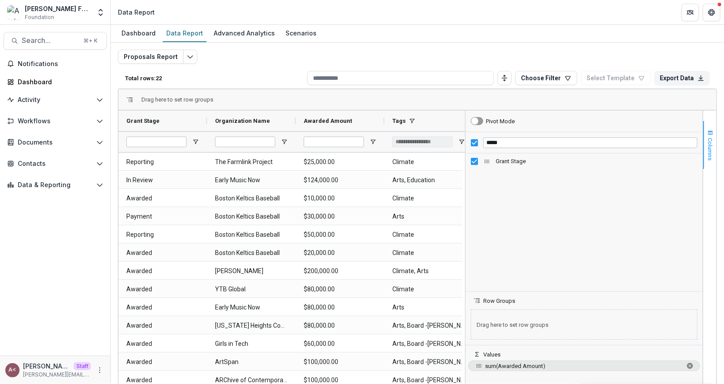
click at [708, 142] on span "Columns" at bounding box center [711, 149] width 7 height 23
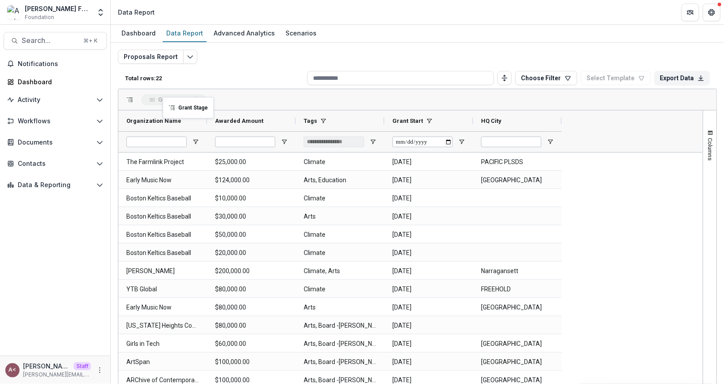
drag, startPoint x: 195, startPoint y: 120, endPoint x: 174, endPoint y: 106, distance: 24.7
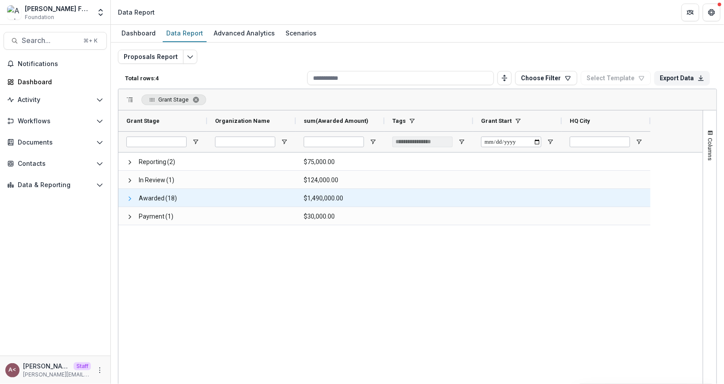
click at [132, 196] on span at bounding box center [129, 198] width 7 height 7
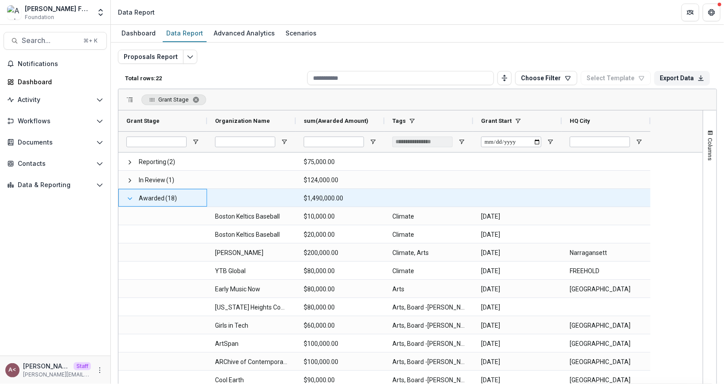
click at [126, 196] on div "Awarded (18)" at bounding box center [162, 198] width 89 height 18
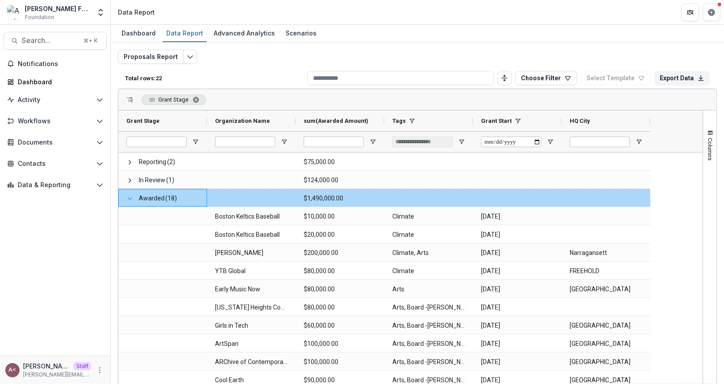
click at [130, 197] on span at bounding box center [129, 198] width 7 height 7
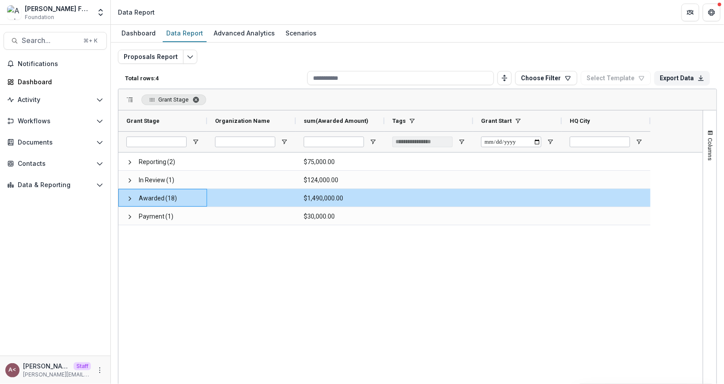
click at [197, 98] on span "Grant Stage. Press ENTER to sort. Press DELETE to remove" at bounding box center [196, 99] width 7 height 7
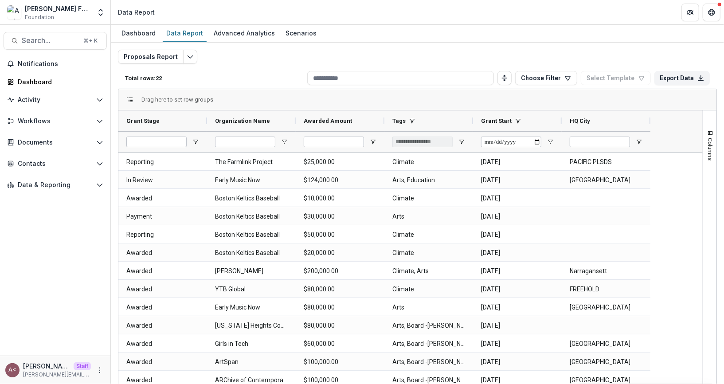
click at [257, 93] on div "Drag here to set row groups" at bounding box center [417, 99] width 598 height 21
click at [521, 96] on div "Drag here to set row groups" at bounding box center [417, 99] width 598 height 21
click at [550, 81] on button "Choose Filter" at bounding box center [547, 78] width 62 height 14
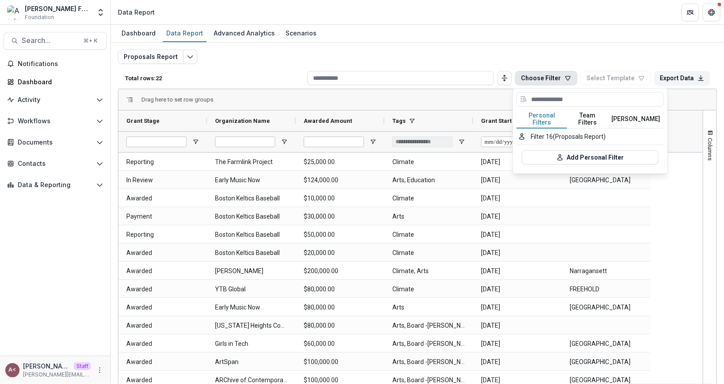
click at [589, 110] on button "Team Filters" at bounding box center [587, 119] width 41 height 19
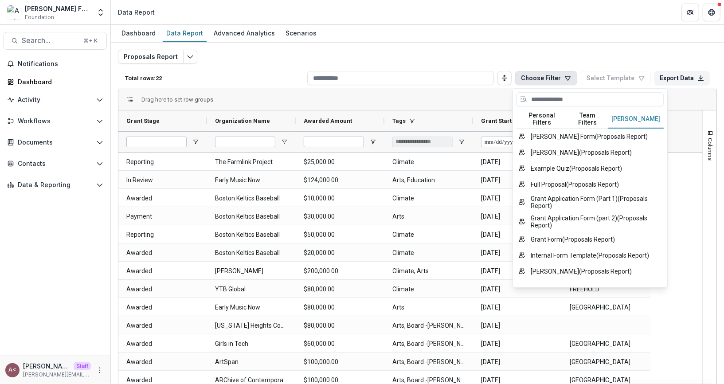
click at [629, 114] on button "Temelio Filters" at bounding box center [636, 119] width 56 height 19
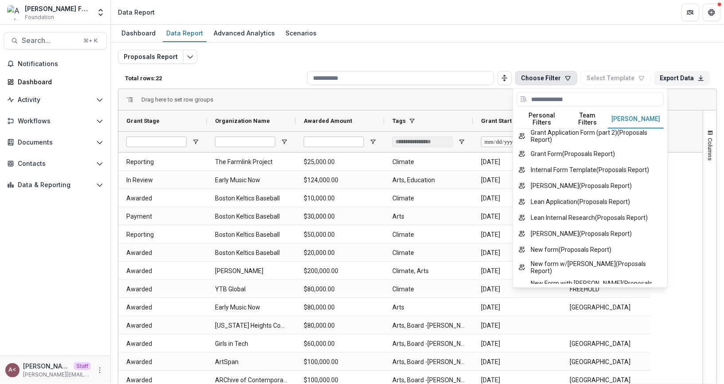
scroll to position [44, 0]
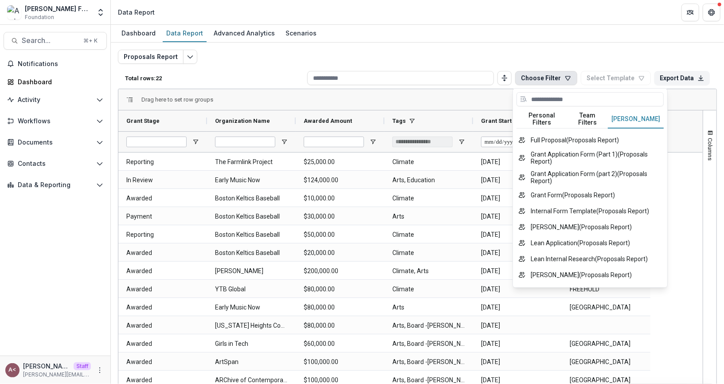
click at [576, 44] on div "Proposals Report Total rows: 22 Choose Filter Personal Filters Team Filters Tem…" at bounding box center [418, 210] width 614 height 335
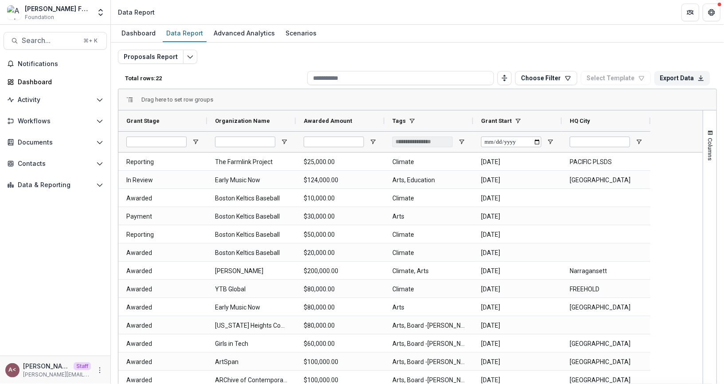
click at [499, 94] on div "Drag here to set row groups" at bounding box center [417, 99] width 598 height 21
click at [379, 77] on input at bounding box center [400, 78] width 187 height 14
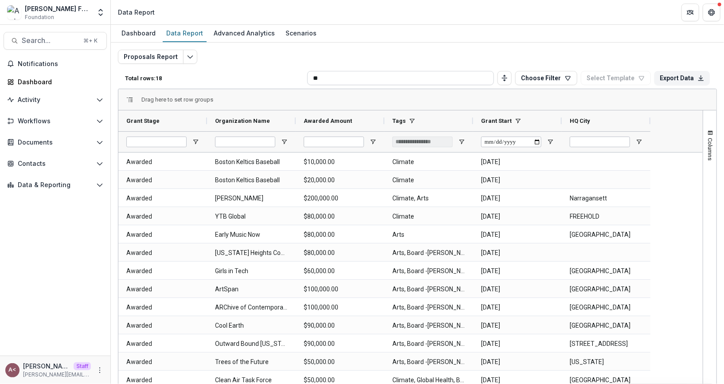
type input "***"
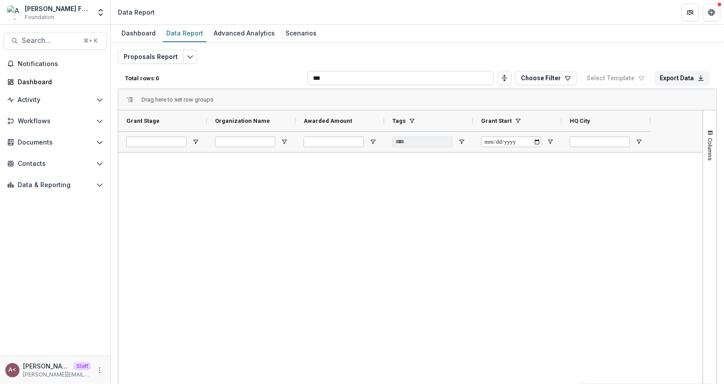
type input "**"
type input "**********"
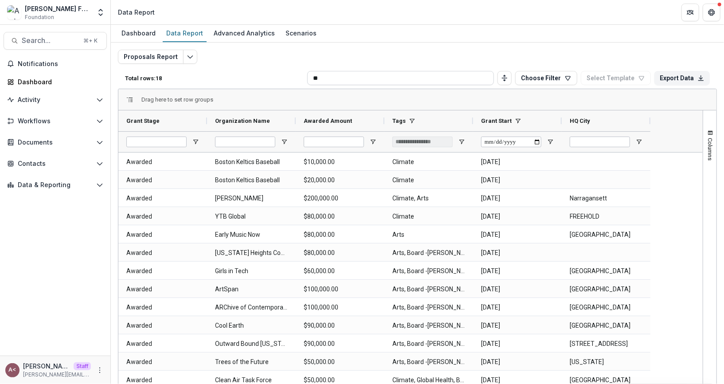
type input "*"
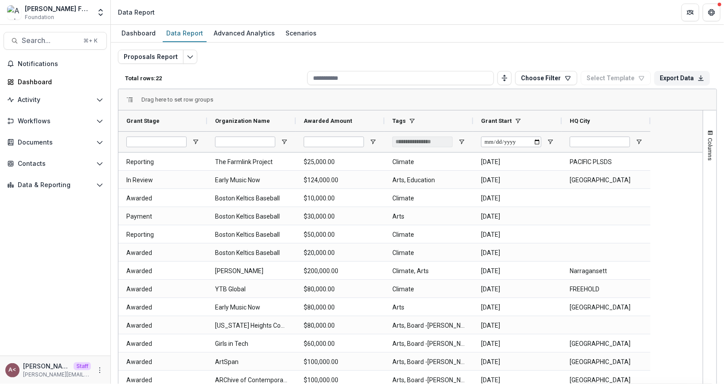
click at [405, 50] on div "Proposals Report Total rows: 22 Choose Filter Personal Filters Team Filters Tem…" at bounding box center [417, 214] width 599 height 328
click at [188, 57] on icon "Edit selected report" at bounding box center [190, 56] width 7 height 7
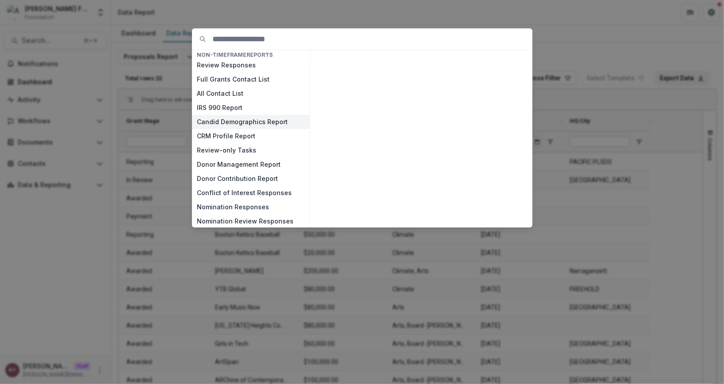
scroll to position [38, 0]
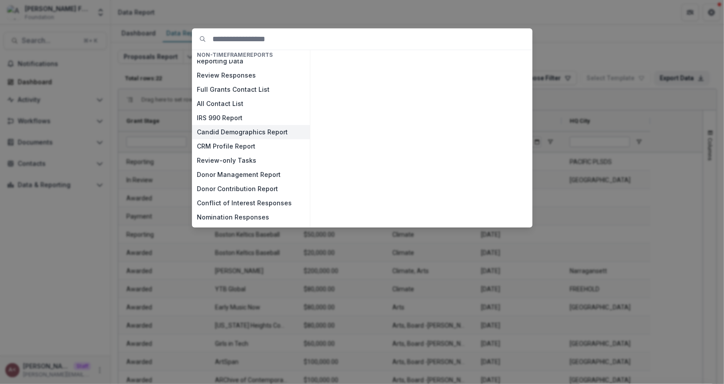
click at [259, 130] on button "Candid Demographics Report" at bounding box center [251, 132] width 118 height 14
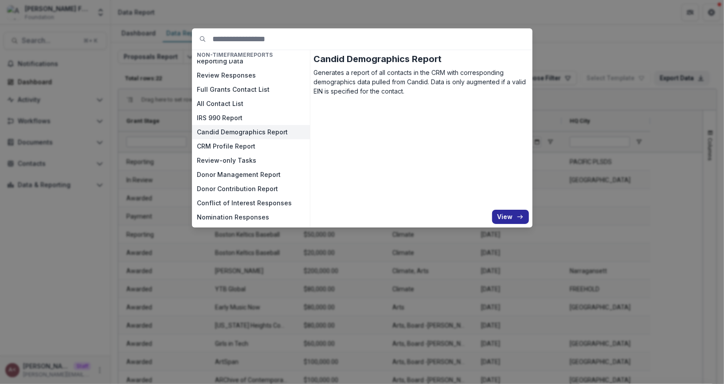
click at [502, 215] on button "View" at bounding box center [510, 217] width 37 height 14
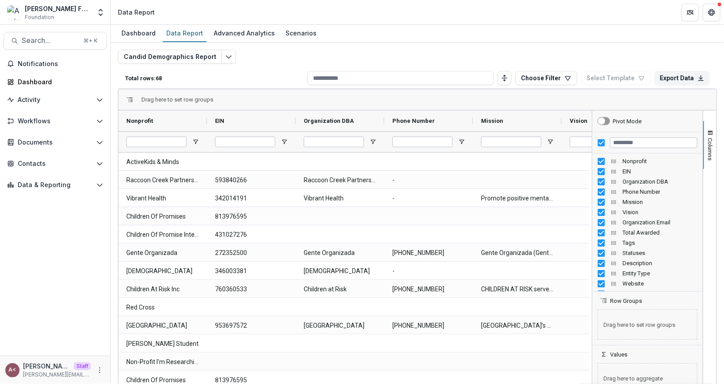
click at [275, 97] on div "Drag here to set row groups" at bounding box center [417, 99] width 598 height 21
click at [272, 73] on div "Total rows: 68 Choose Filter Personal Filters Team Filters Temelio Filters Filt…" at bounding box center [417, 77] width 599 height 21
click at [257, 67] on div "Total rows: 68 Choose Filter Personal Filters Team Filters Temelio Filters Filt…" at bounding box center [417, 77] width 599 height 21
click at [243, 75] on p "Total rows: 68" at bounding box center [214, 78] width 179 height 7
click at [274, 79] on p "Total rows: 68" at bounding box center [214, 78] width 179 height 7
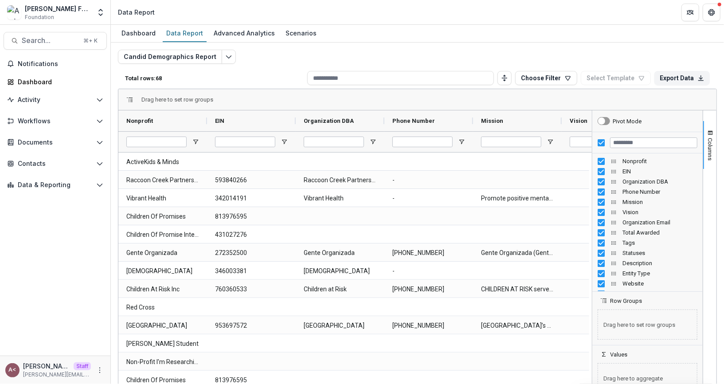
click at [264, 73] on div "Total rows: 68 Choose Filter Personal Filters Team Filters Temelio Filters Filt…" at bounding box center [417, 77] width 599 height 21
click at [257, 75] on p "Total rows: 68" at bounding box center [214, 78] width 179 height 7
click at [258, 78] on p "Total rows: 68" at bounding box center [214, 78] width 179 height 7
click at [236, 82] on div "Total rows: 68 Choose Filter Personal Filters Team Filters Temelio Filters Filt…" at bounding box center [417, 77] width 599 height 21
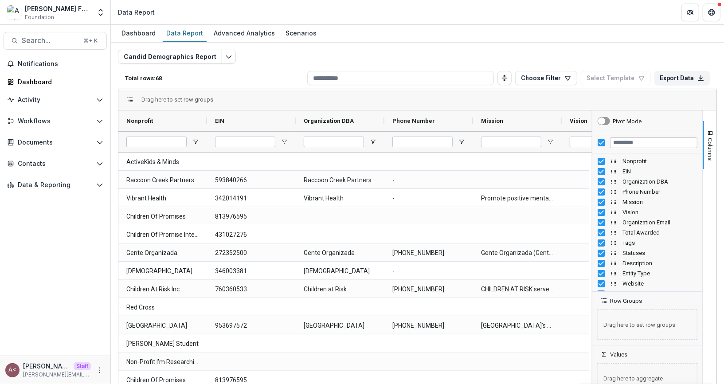
click at [236, 81] on p "Total rows: 68" at bounding box center [214, 78] width 179 height 7
click at [674, 80] on button "Export Data" at bounding box center [682, 78] width 55 height 14
click at [674, 79] on button "Export Data" at bounding box center [682, 78] width 55 height 14
click at [667, 52] on div "Candid Demographics Report Total rows: 68 Choose Filter Personal Filters Team F…" at bounding box center [417, 214] width 599 height 328
click at [632, 51] on div "Candid Demographics Report Total rows: 68 Choose Filter Personal Filters Team F…" at bounding box center [417, 214] width 599 height 328
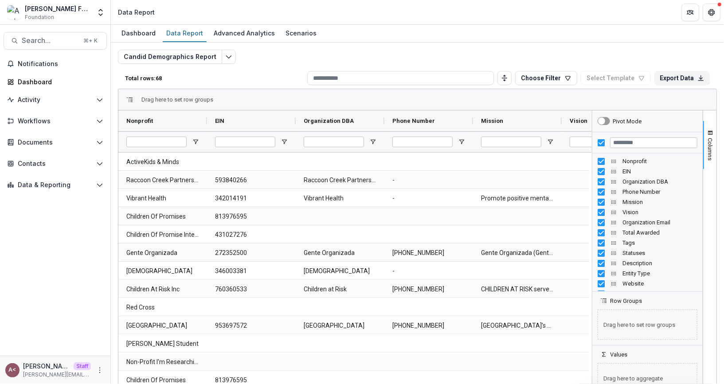
click at [268, 70] on div "Total rows: 68 Choose Filter Personal Filters Team Filters Temelio Filters Filt…" at bounding box center [417, 77] width 599 height 21
click at [268, 71] on div "Total rows: 68 Choose Filter Personal Filters Team Filters Temelio Filters Filt…" at bounding box center [417, 77] width 599 height 21
click at [155, 78] on p "Total rows: 68" at bounding box center [214, 78] width 179 height 7
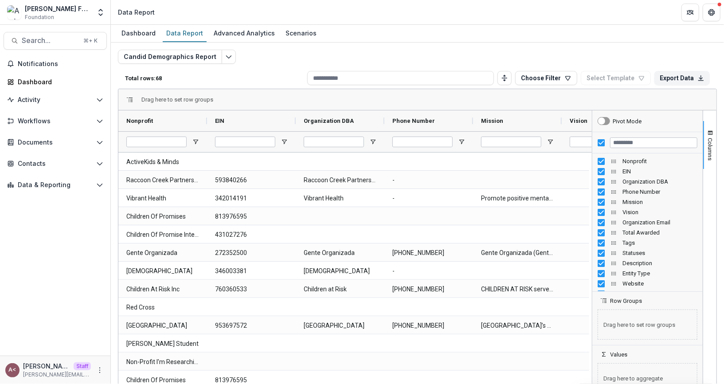
click at [205, 78] on p "Total rows: 68" at bounding box center [214, 78] width 179 height 7
click at [140, 79] on p "Total rows: 68" at bounding box center [214, 78] width 179 height 7
click at [180, 79] on p "Total rows: 68" at bounding box center [214, 78] width 179 height 7
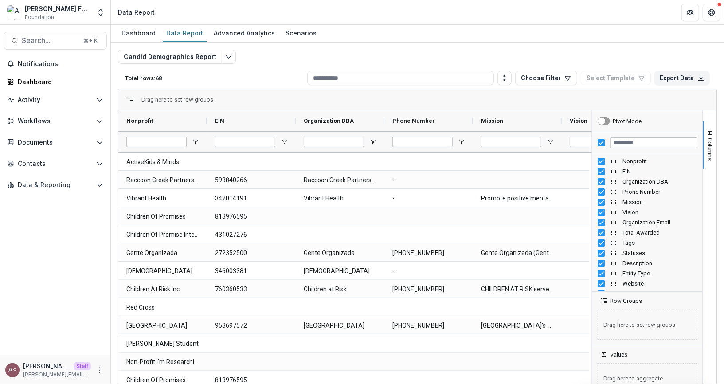
click at [144, 79] on p "Total rows: 68" at bounding box center [214, 78] width 179 height 7
click at [193, 79] on p "Total rows: 68" at bounding box center [214, 78] width 179 height 7
click at [177, 78] on p "Total rows: 68" at bounding box center [214, 78] width 179 height 7
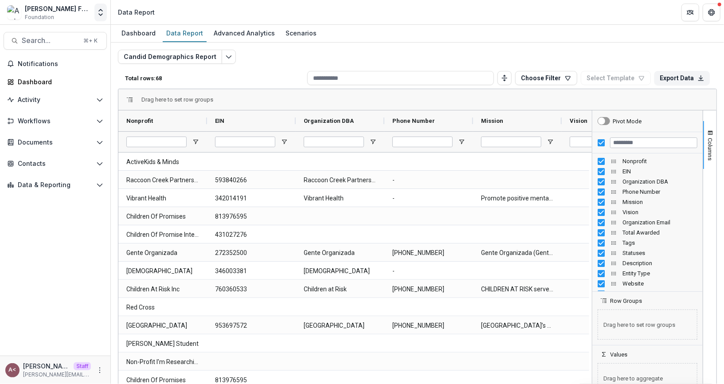
click at [98, 9] on icon "Open entity switcher" at bounding box center [100, 12] width 9 height 9
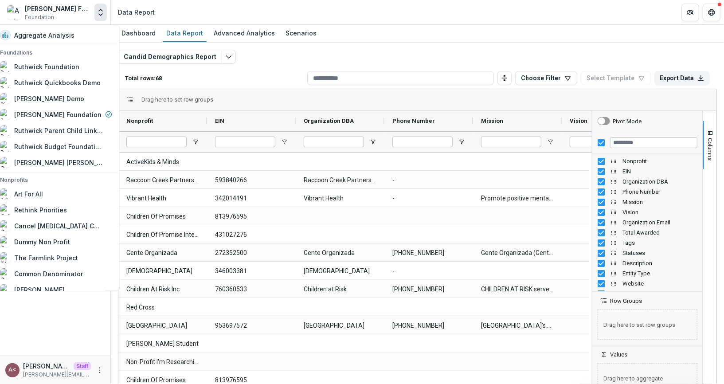
click at [198, 83] on div "Total rows: 68 Choose Filter Personal Filters Team Filters Temelio Filters Filt…" at bounding box center [417, 77] width 599 height 21
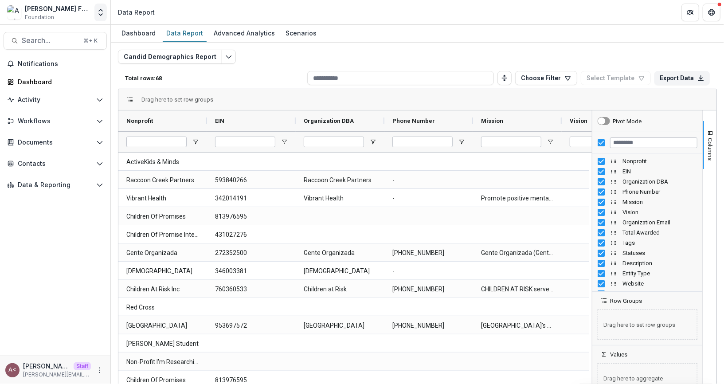
click at [101, 13] on icon "Open entity switcher" at bounding box center [100, 12] width 9 height 9
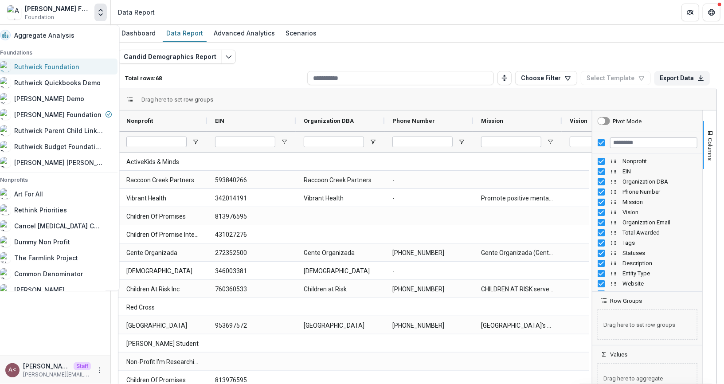
click at [73, 66] on div "Ruthwick Foundation" at bounding box center [46, 66] width 65 height 9
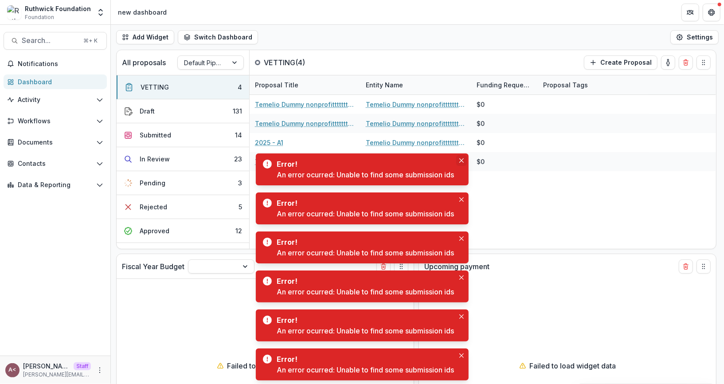
click at [464, 161] on icon "Close" at bounding box center [462, 160] width 4 height 4
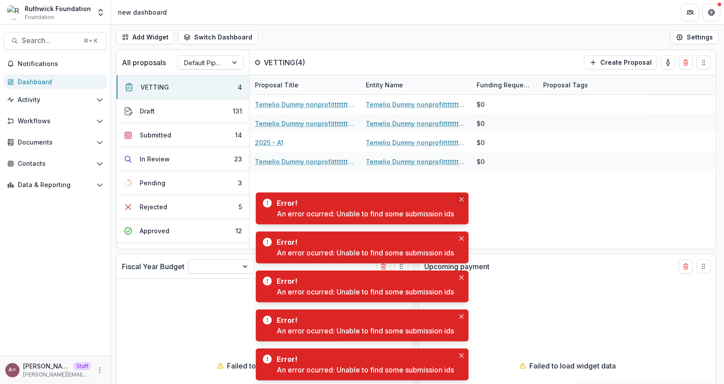
click at [463, 200] on icon "Close" at bounding box center [462, 199] width 4 height 4
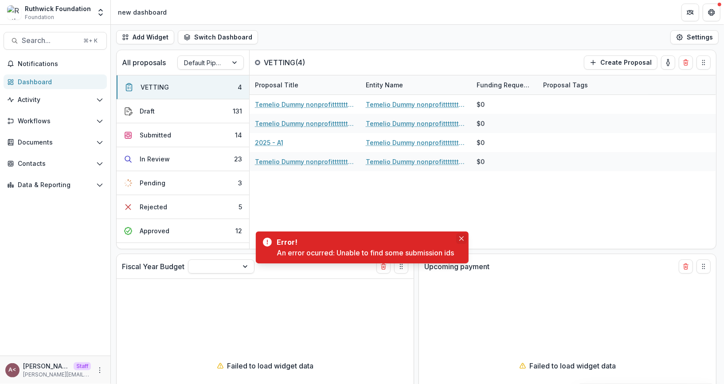
click at [461, 240] on icon "Close" at bounding box center [462, 238] width 4 height 4
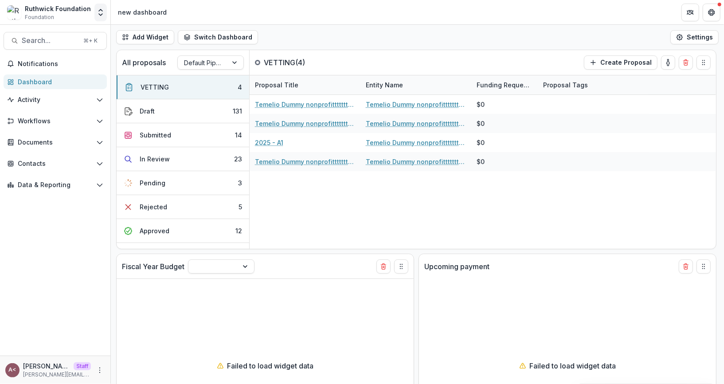
click at [103, 18] on button "Open entity switcher" at bounding box center [100, 13] width 12 height 18
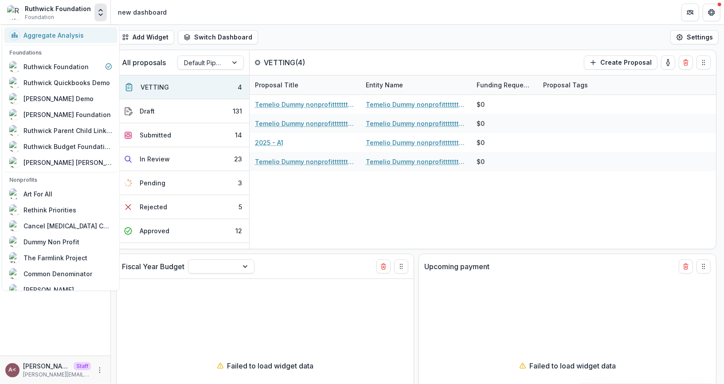
click at [91, 39] on div "Aggregate Analysis" at bounding box center [60, 35] width 103 height 11
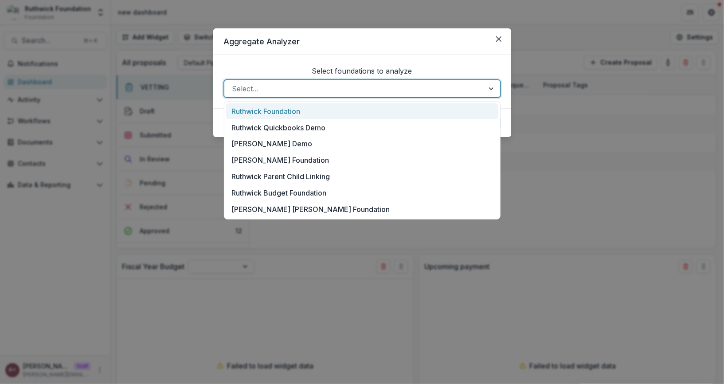
click at [375, 93] on div at bounding box center [354, 89] width 244 height 12
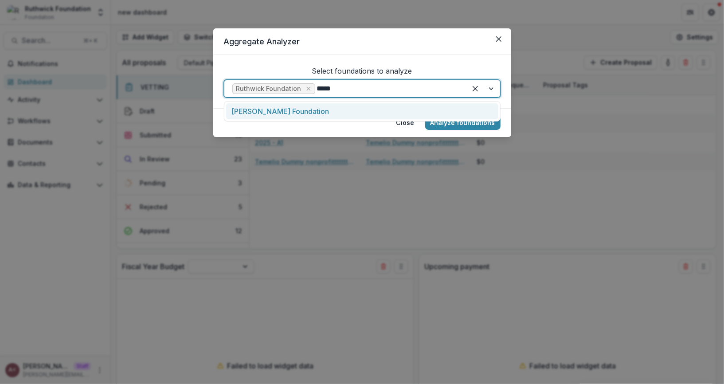
type input "******"
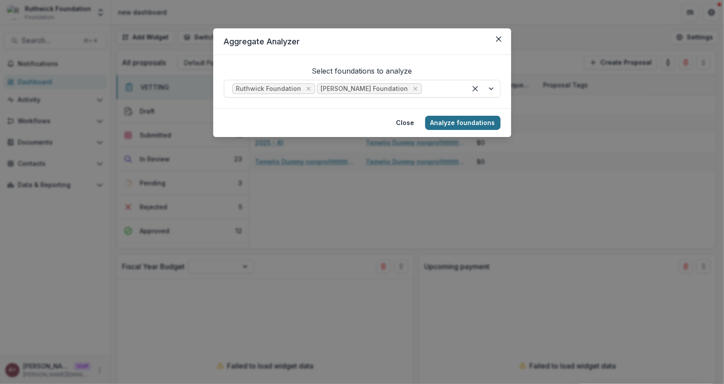
click at [454, 122] on button "Analyze foundations" at bounding box center [462, 123] width 75 height 14
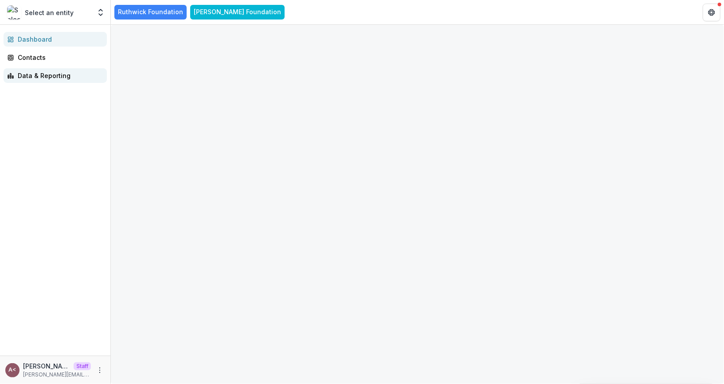
click at [55, 71] on div "Data & Reporting" at bounding box center [59, 75] width 82 height 9
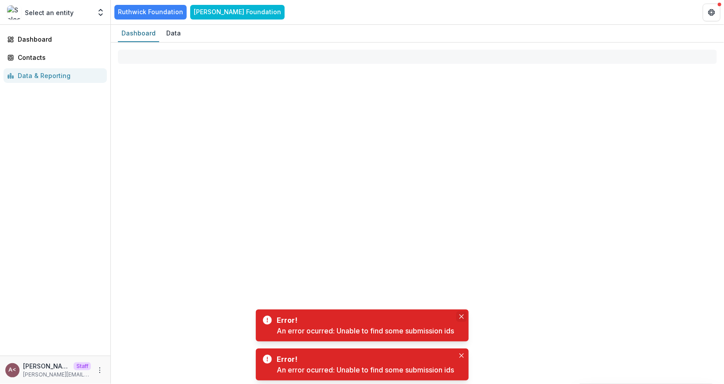
click at [464, 319] on icon "Close" at bounding box center [462, 317] width 4 height 4
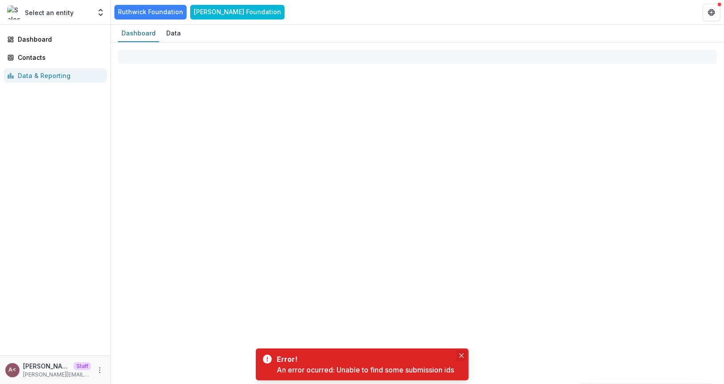
click at [464, 355] on icon "Close" at bounding box center [462, 356] width 4 height 4
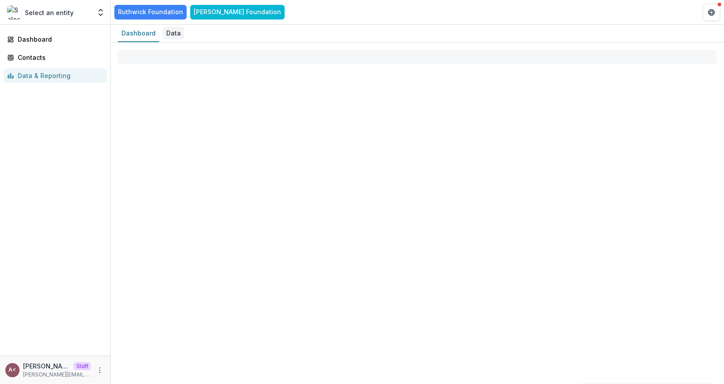
click at [171, 32] on div "Data" at bounding box center [174, 33] width 22 height 13
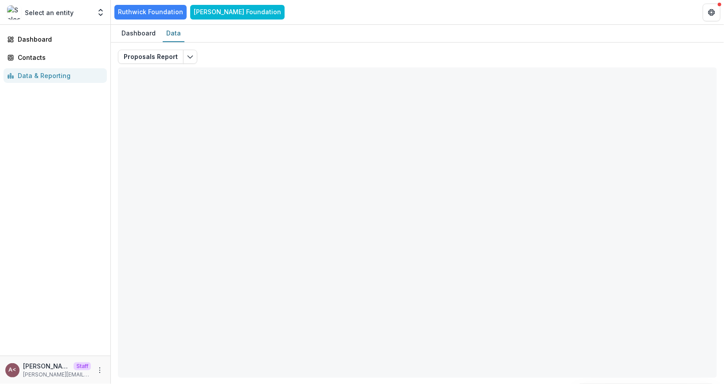
click at [258, 55] on div "Proposals Report" at bounding box center [417, 57] width 599 height 14
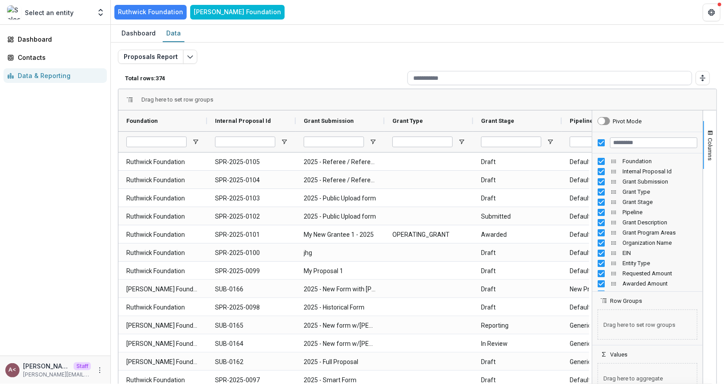
click at [441, 82] on input at bounding box center [550, 78] width 285 height 14
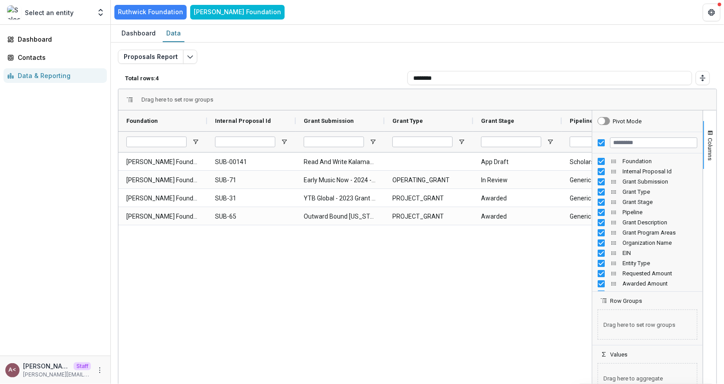
type input "********"
click at [344, 63] on div "Proposals Report" at bounding box center [417, 57] width 599 height 14
click at [242, 53] on div "Proposals Report" at bounding box center [417, 57] width 599 height 14
click at [238, 79] on p "Total rows: 4" at bounding box center [264, 78] width 279 height 7
click at [255, 76] on p "Total rows: 4" at bounding box center [264, 78] width 279 height 7
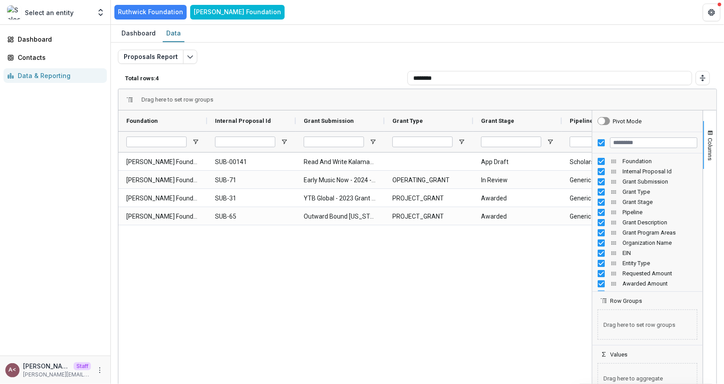
click at [211, 59] on div "Proposals Report" at bounding box center [417, 57] width 599 height 14
click at [102, 14] on icon "Open entity switcher" at bounding box center [100, 12] width 9 height 9
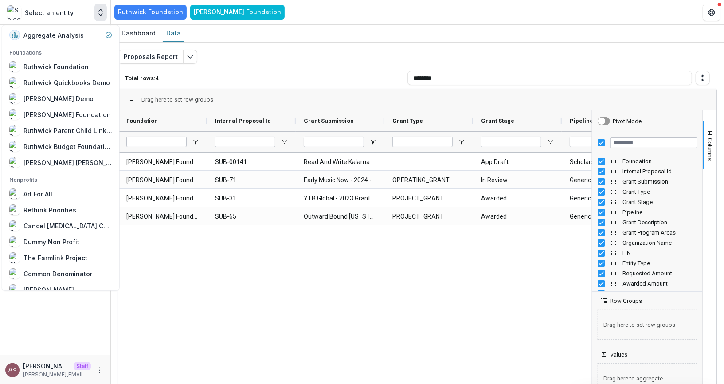
click at [219, 67] on div "Total rows: 4 ********" at bounding box center [417, 77] width 599 height 21
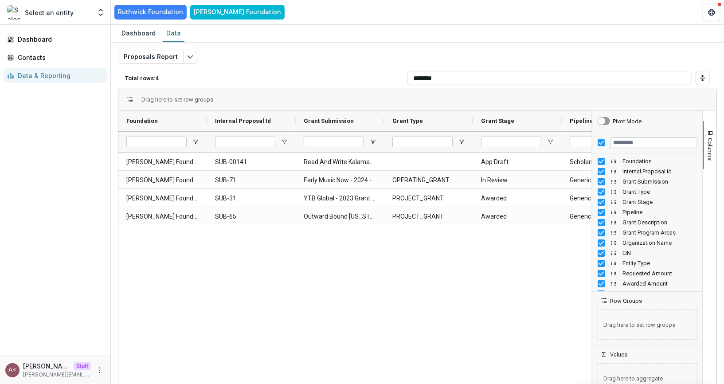
click at [219, 67] on div "Total rows: 4 ********" at bounding box center [417, 77] width 599 height 21
click at [98, 14] on icon "Open entity switcher" at bounding box center [100, 12] width 9 height 9
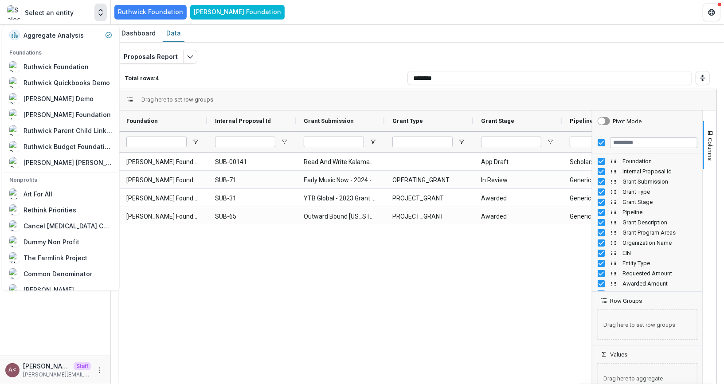
click at [223, 63] on div "Proposals Report" at bounding box center [417, 57] width 599 height 14
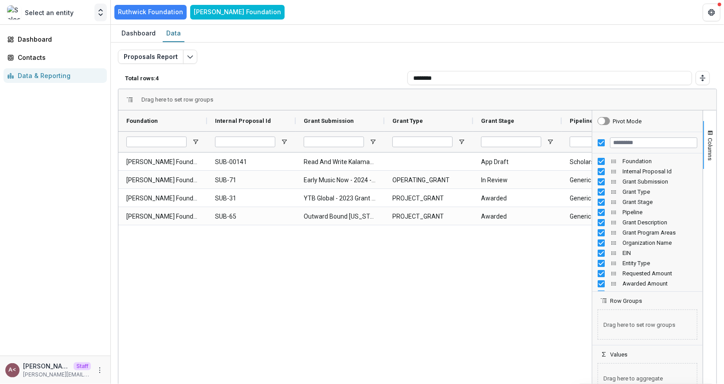
click at [102, 13] on icon "Open entity switcher" at bounding box center [100, 12] width 9 height 9
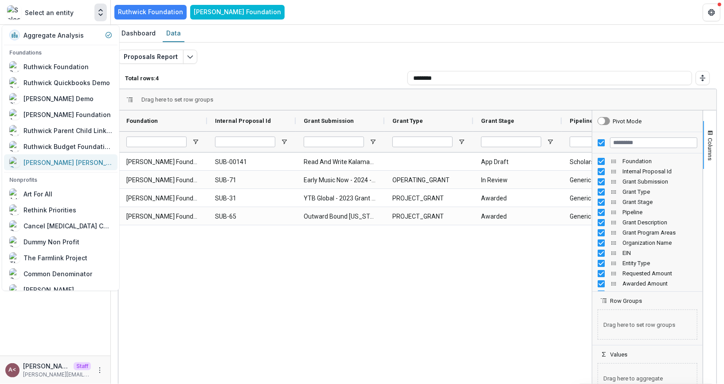
scroll to position [12, 0]
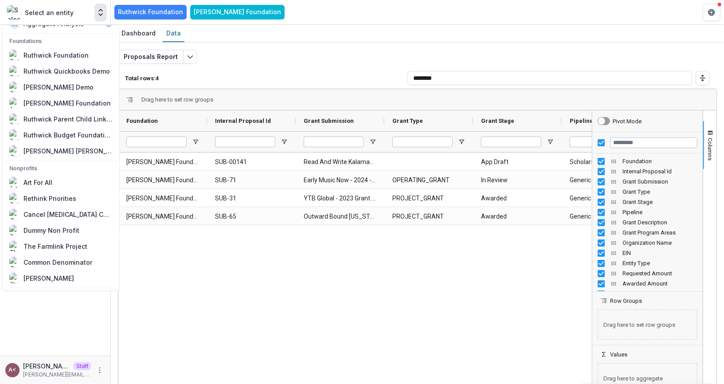
click at [230, 77] on p "Total rows: 4" at bounding box center [264, 78] width 279 height 7
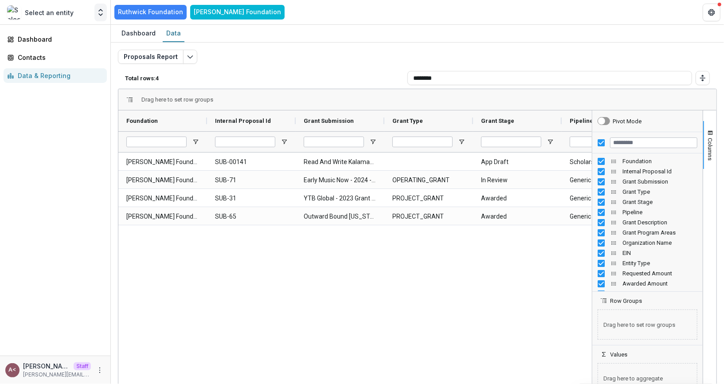
click at [98, 12] on icon "Open entity switcher" at bounding box center [100, 12] width 9 height 9
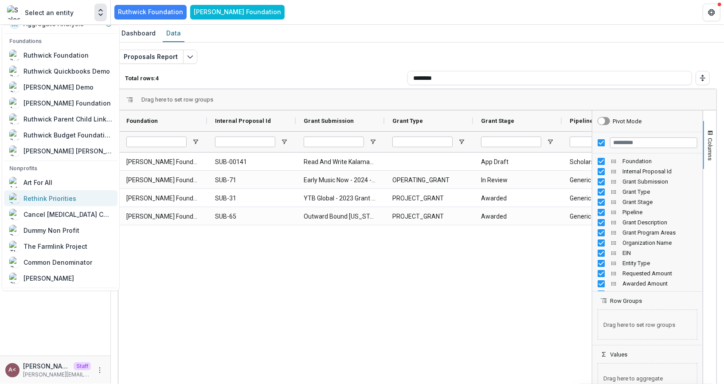
scroll to position [11, 0]
click at [70, 211] on div "Cancel [MEDICAL_DATA] Corporation" at bounding box center [68, 214] width 89 height 9
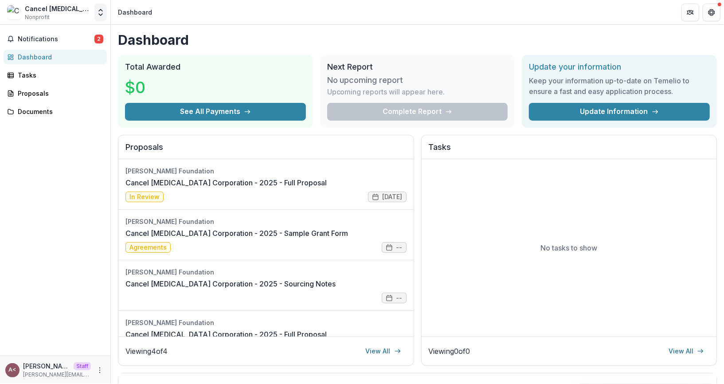
click at [96, 12] on icon "Open entity switcher" at bounding box center [100, 12] width 9 height 9
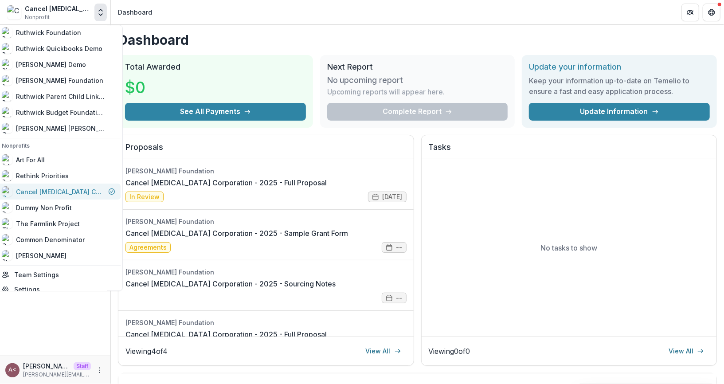
scroll to position [40, 0]
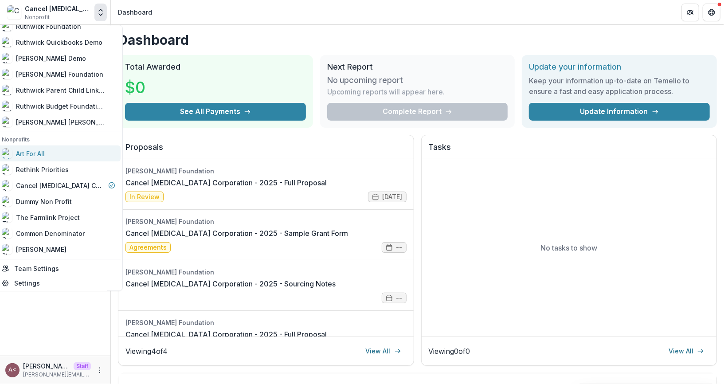
click at [59, 158] on link "Art For All" at bounding box center [58, 154] width 124 height 16
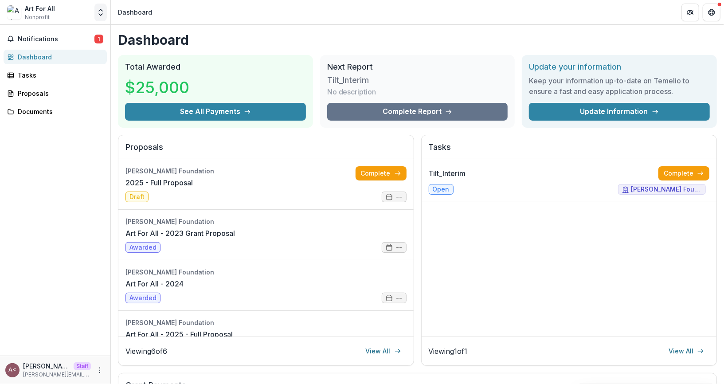
click at [99, 10] on icon "Open entity switcher" at bounding box center [100, 12] width 9 height 9
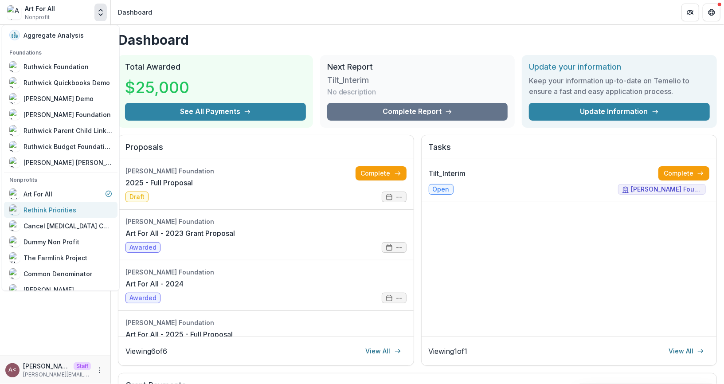
click at [55, 206] on div "Rethink Priorities" at bounding box center [50, 209] width 53 height 9
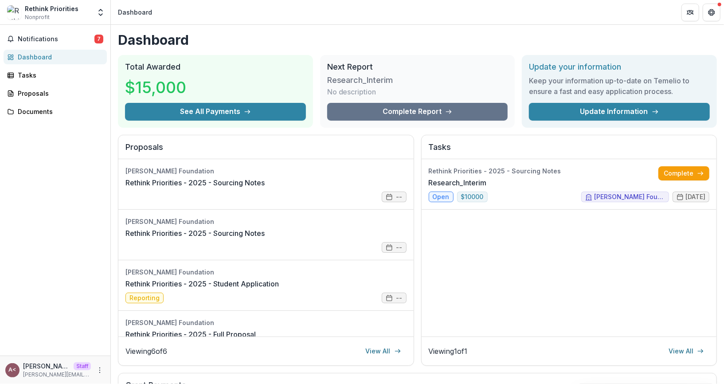
click at [87, 6] on div "Rethink Priorities Nonprofit" at bounding box center [49, 12] width 84 height 17
click at [98, 12] on icon "Open entity switcher" at bounding box center [100, 12] width 9 height 9
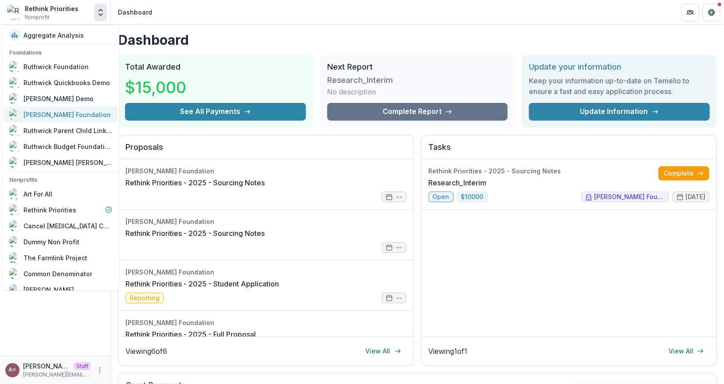
click at [74, 115] on div "[PERSON_NAME] Foundation" at bounding box center [67, 114] width 87 height 9
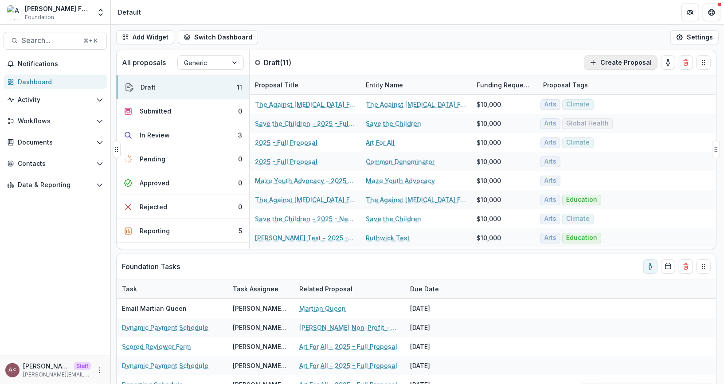
click at [620, 63] on button "Create Proposal" at bounding box center [621, 62] width 74 height 14
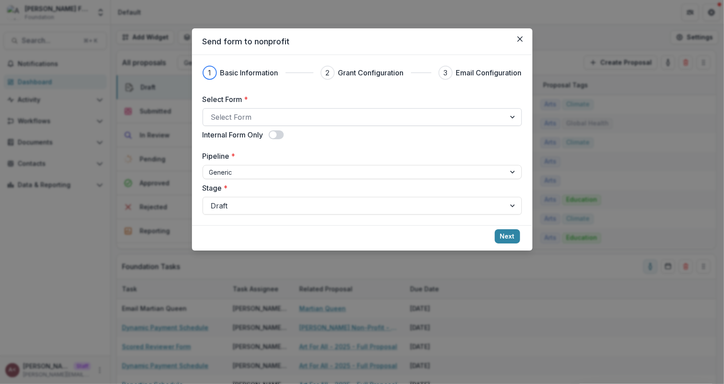
click at [250, 116] on div at bounding box center [354, 117] width 287 height 12
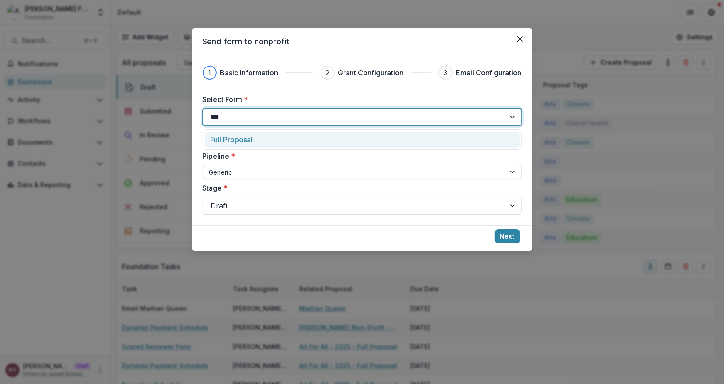
type input "****"
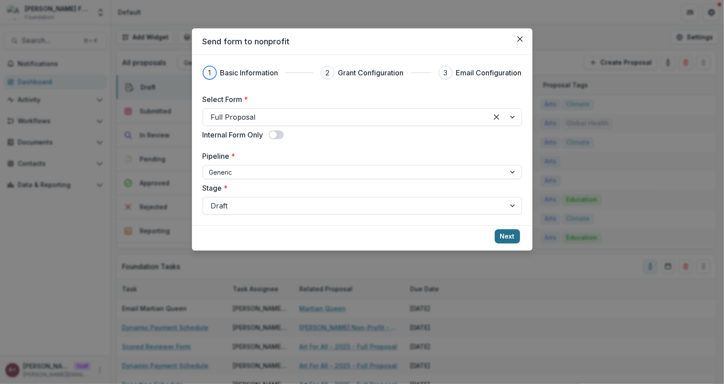
click at [512, 238] on button "Next" at bounding box center [507, 236] width 25 height 14
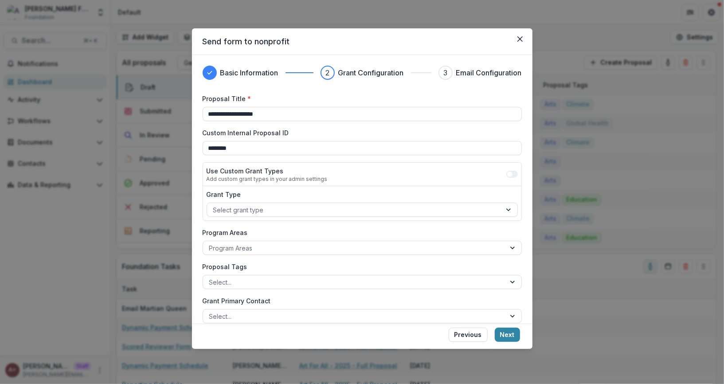
scroll to position [77, 0]
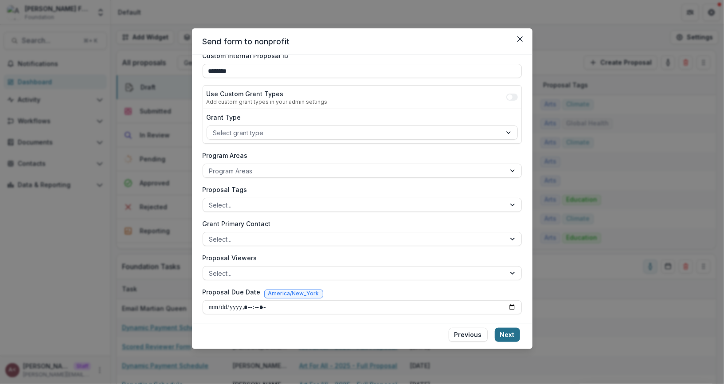
click at [513, 338] on button "Next" at bounding box center [507, 335] width 25 height 14
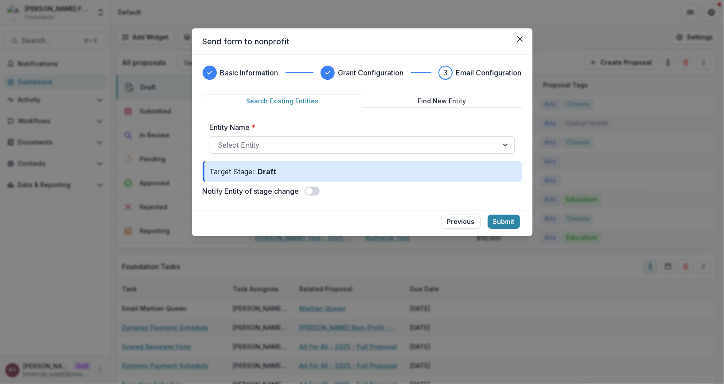
click at [275, 145] on div at bounding box center [354, 145] width 272 height 12
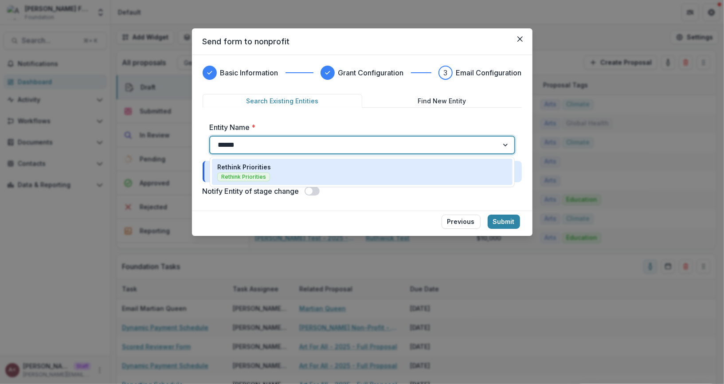
type input "*******"
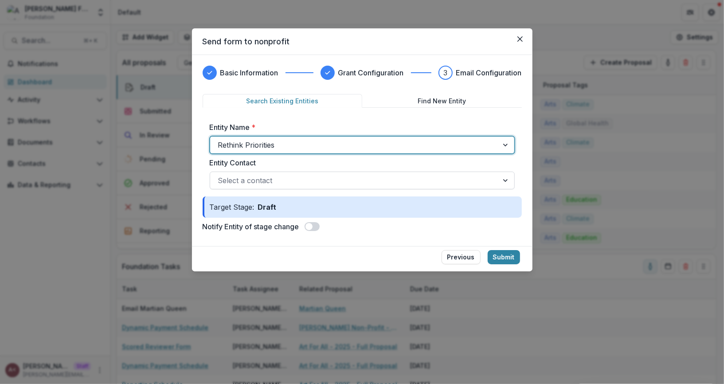
click at [307, 186] on div "Select a contact" at bounding box center [354, 180] width 288 height 14
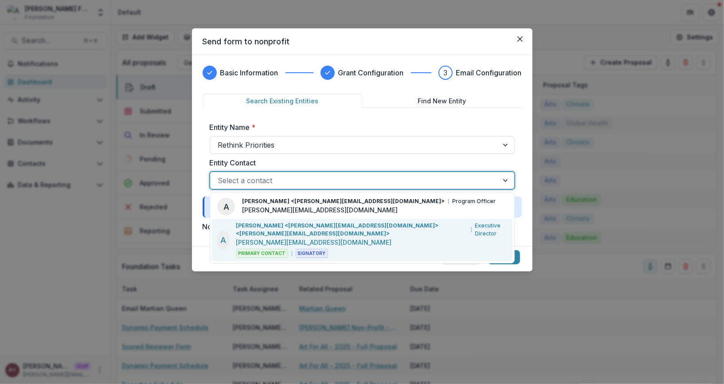
click at [305, 238] on p "[PERSON_NAME][EMAIL_ADDRESS][DOMAIN_NAME]" at bounding box center [314, 242] width 156 height 9
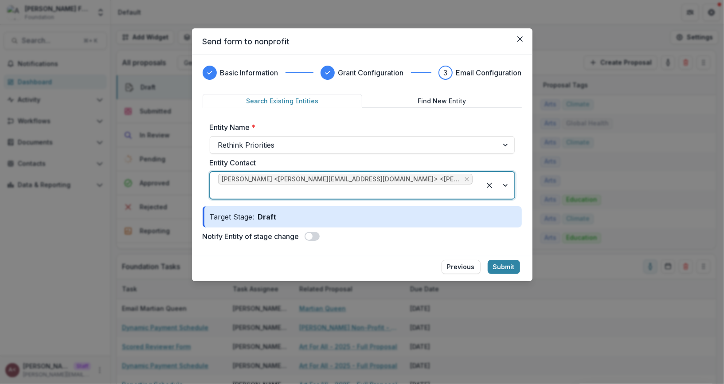
click at [358, 231] on div "Notify Entity of stage change" at bounding box center [362, 236] width 319 height 11
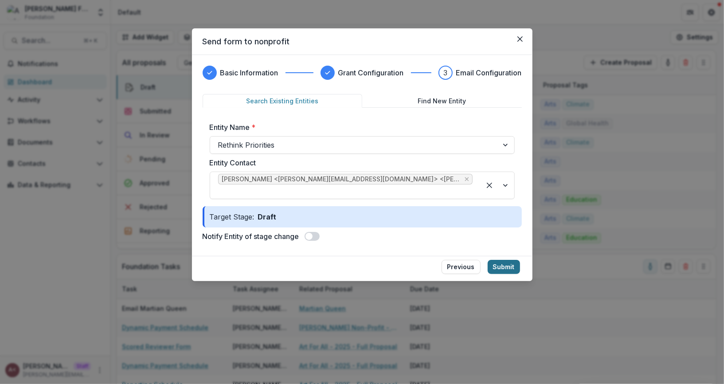
click at [502, 260] on button "Submit" at bounding box center [504, 267] width 32 height 14
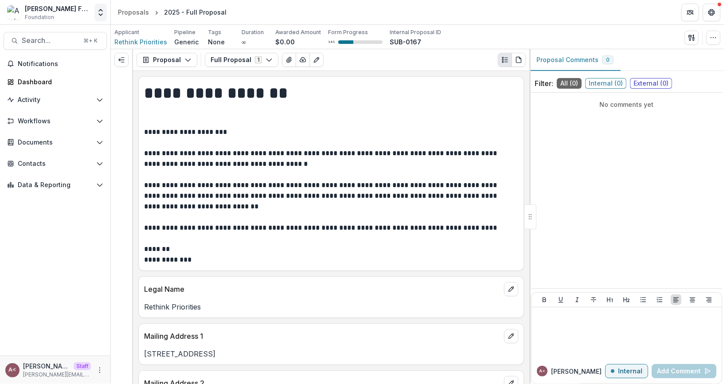
click at [106, 16] on button "Open entity switcher" at bounding box center [100, 13] width 12 height 18
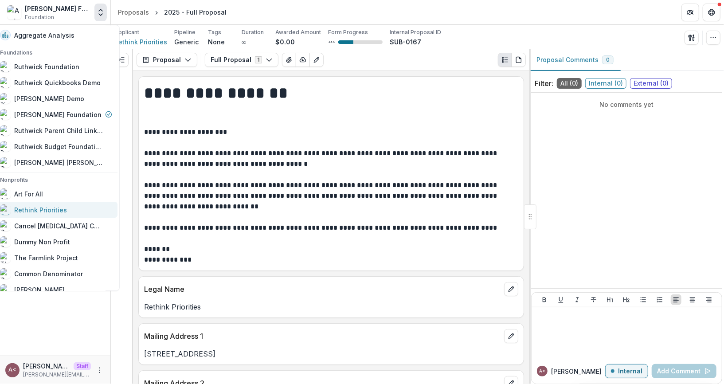
click at [67, 212] on div "Rethink Priorities" at bounding box center [40, 209] width 53 height 9
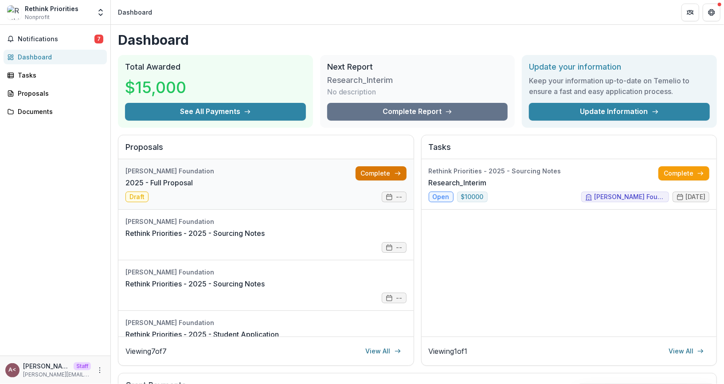
click at [369, 176] on link "Complete" at bounding box center [381, 173] width 51 height 14
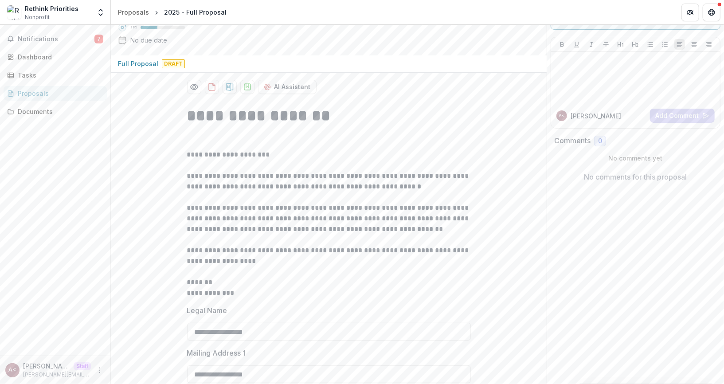
scroll to position [56, 0]
click at [280, 178] on p "**********" at bounding box center [329, 222] width 284 height 149
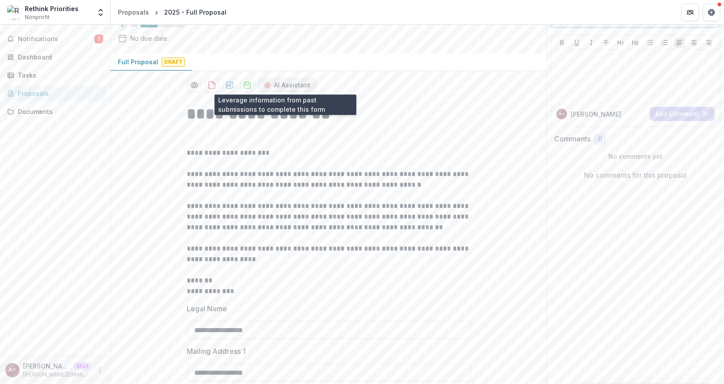
click at [283, 85] on button "AI Assistant" at bounding box center [287, 85] width 59 height 14
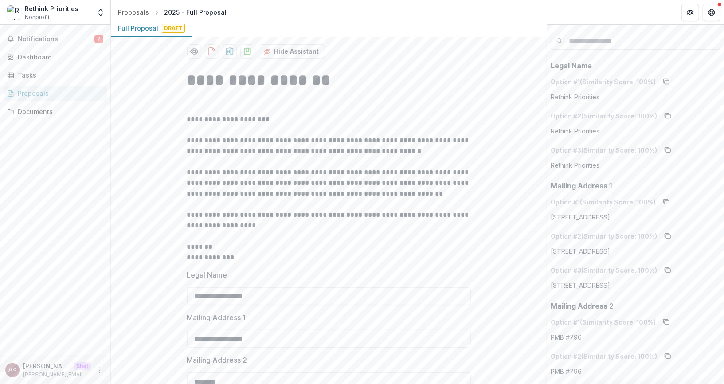
scroll to position [0, 0]
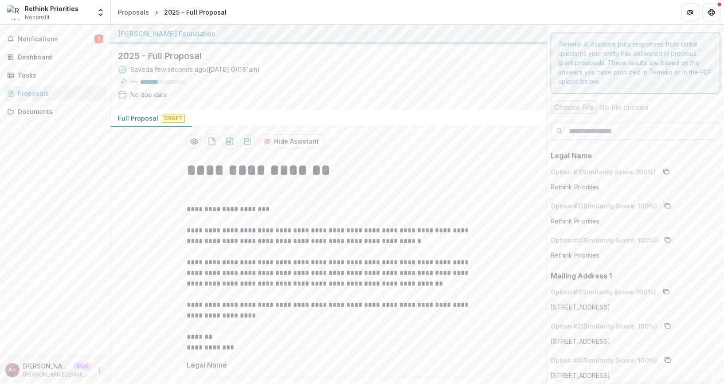
click at [615, 129] on input at bounding box center [636, 131] width 170 height 18
type input "******"
click at [585, 130] on input "******" at bounding box center [636, 131] width 170 height 18
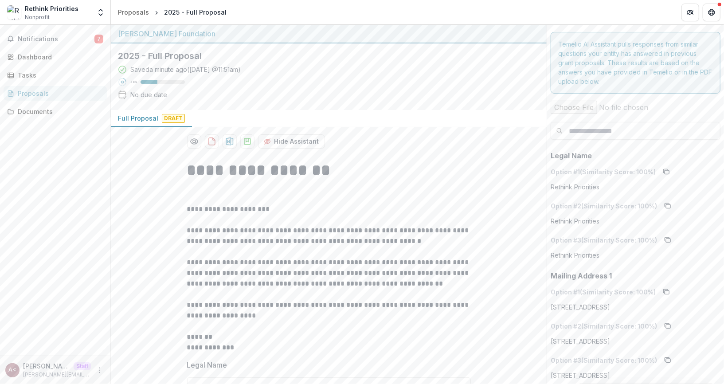
click at [573, 108] on input "file" at bounding box center [635, 106] width 177 height 18
click at [287, 138] on button "Hide Assistant" at bounding box center [291, 141] width 67 height 14
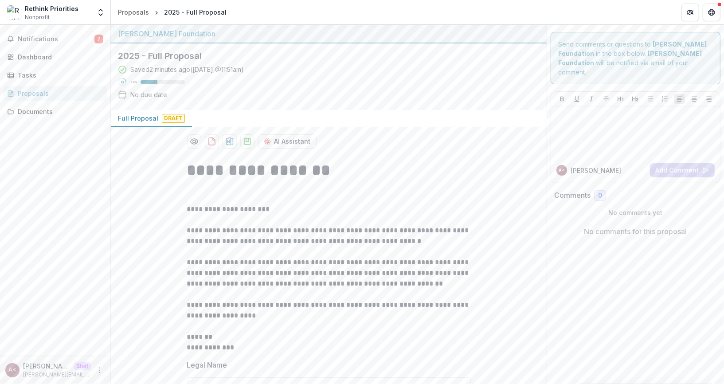
click at [393, 132] on div "AI Assistant" at bounding box center [329, 137] width 298 height 21
click at [573, 126] on div at bounding box center [636, 132] width 162 height 44
click at [316, 204] on p "**********" at bounding box center [329, 278] width 284 height 149
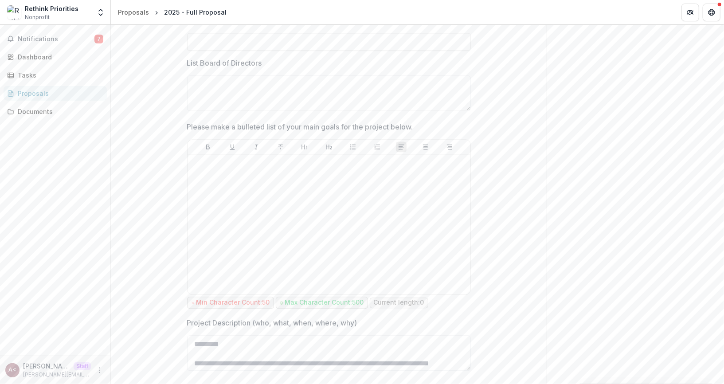
scroll to position [1267, 0]
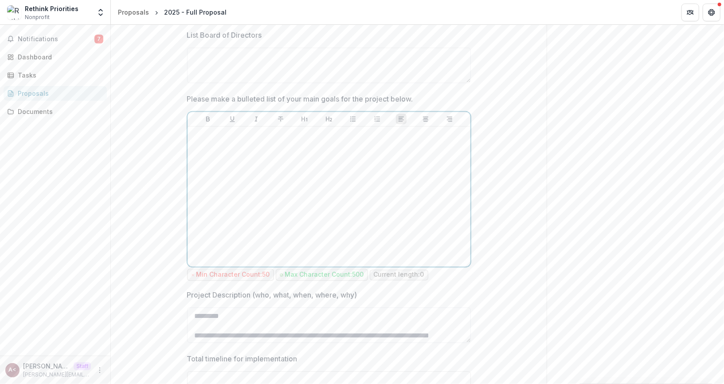
click at [232, 143] on div at bounding box center [329, 196] width 276 height 133
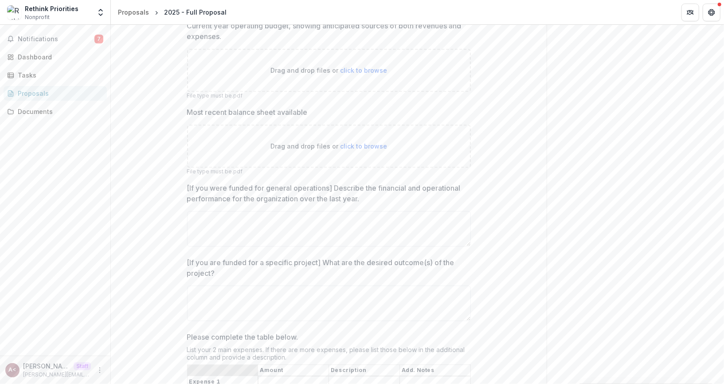
scroll to position [1912, 0]
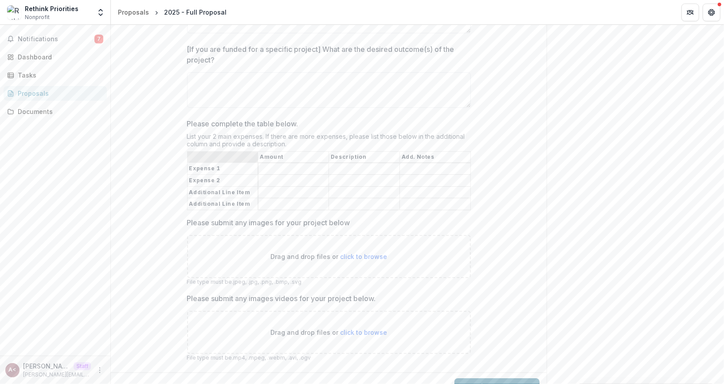
click at [495, 378] on button "Submit Response" at bounding box center [497, 387] width 85 height 18
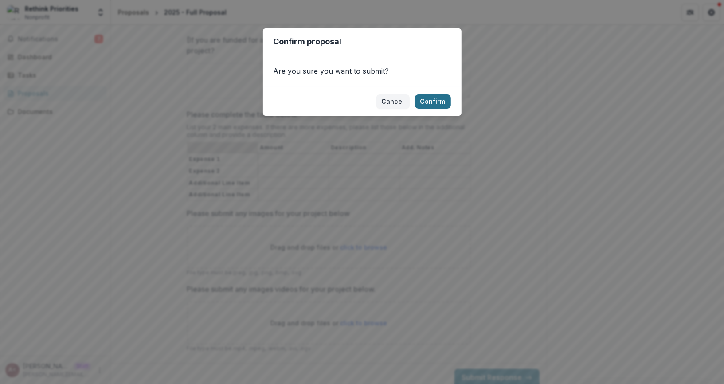
click at [433, 102] on button "Confirm" at bounding box center [433, 101] width 36 height 14
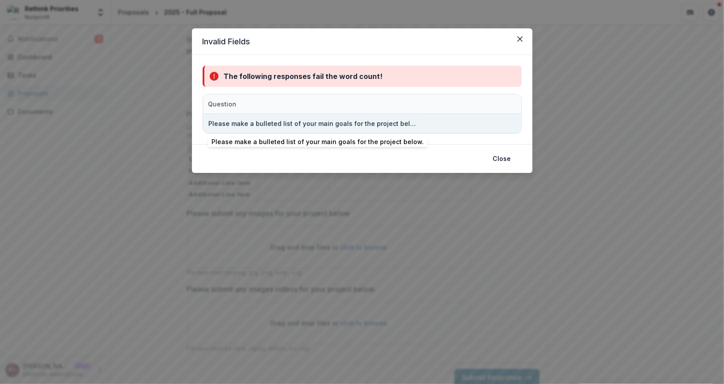
click at [333, 127] on div "Please make a bulleted list of your main goals for the project below." at bounding box center [314, 123] width 211 height 9
click at [273, 121] on div "Please make a bulleted list of your main goals for the project below." at bounding box center [314, 123] width 211 height 9
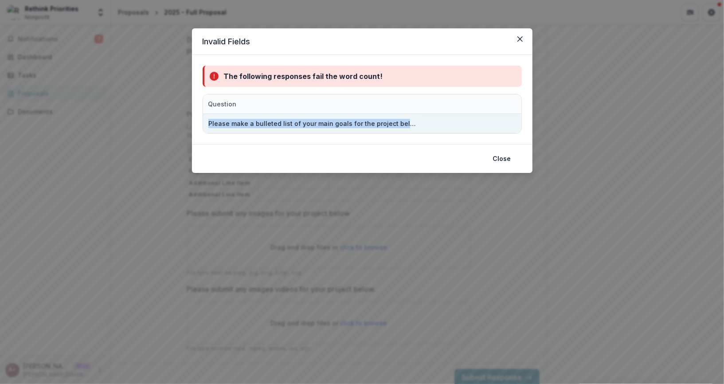
click at [273, 121] on div "Please make a bulleted list of your main goals for the project below." at bounding box center [314, 123] width 211 height 9
click at [291, 121] on div "Please make a bulleted list of your main goals for the project below." at bounding box center [314, 123] width 211 height 9
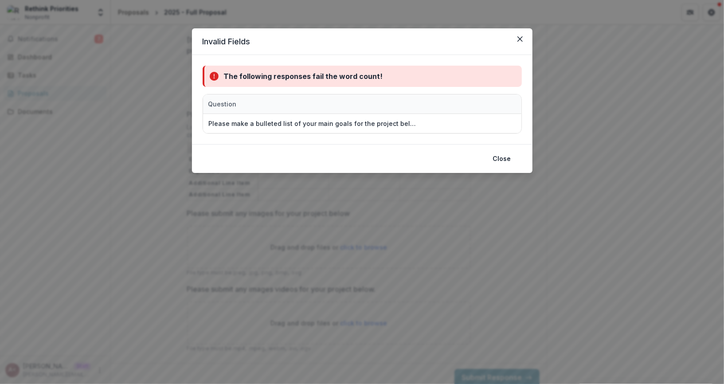
click at [351, 136] on div "The following responses fail the word count! Question Please make a bulleted li…" at bounding box center [362, 99] width 341 height 89
click at [506, 159] on button "Close" at bounding box center [502, 159] width 29 height 14
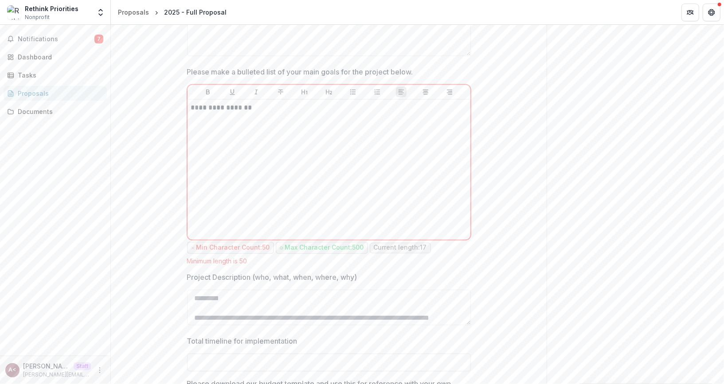
scroll to position [1260, 0]
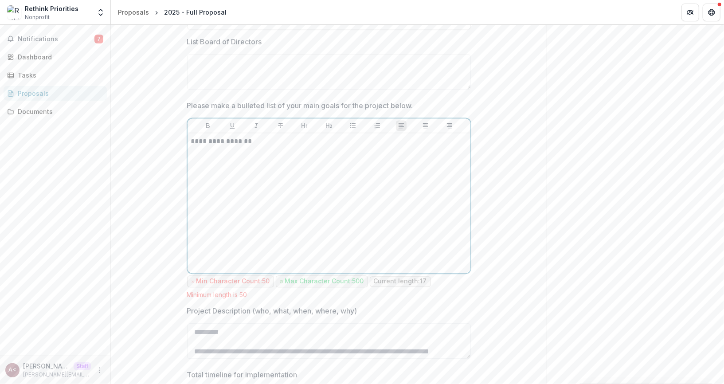
click at [260, 143] on p "**********" at bounding box center [329, 142] width 276 height 10
drag, startPoint x: 260, startPoint y: 143, endPoint x: 124, endPoint y: 143, distance: 136.2
click at [350, 124] on icon "Bullet List" at bounding box center [353, 125] width 7 height 7
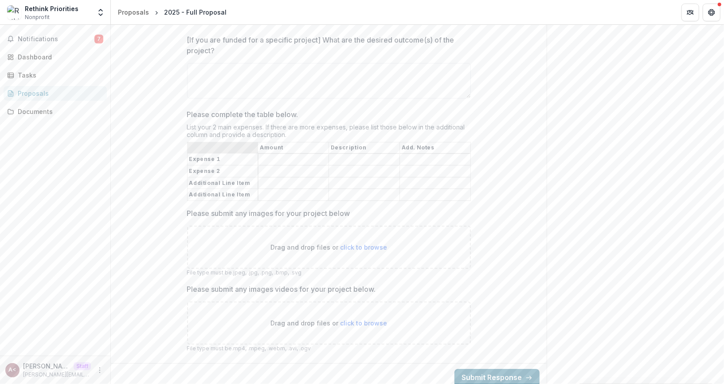
click at [511, 372] on button "Submit Response" at bounding box center [497, 378] width 85 height 18
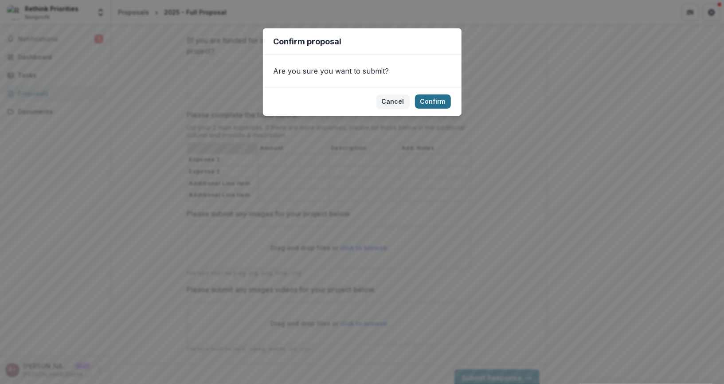
click at [433, 97] on button "Confirm" at bounding box center [433, 101] width 36 height 14
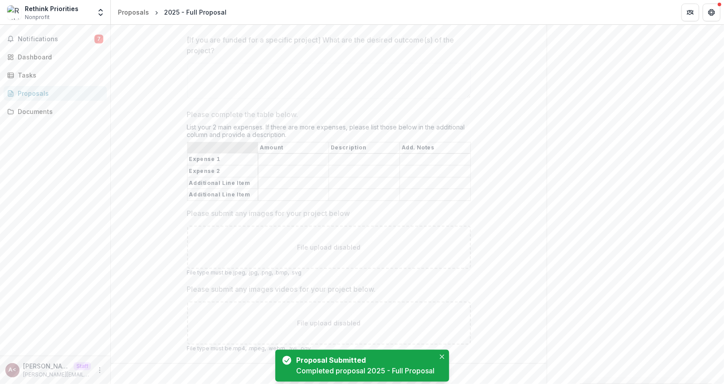
scroll to position [0, 0]
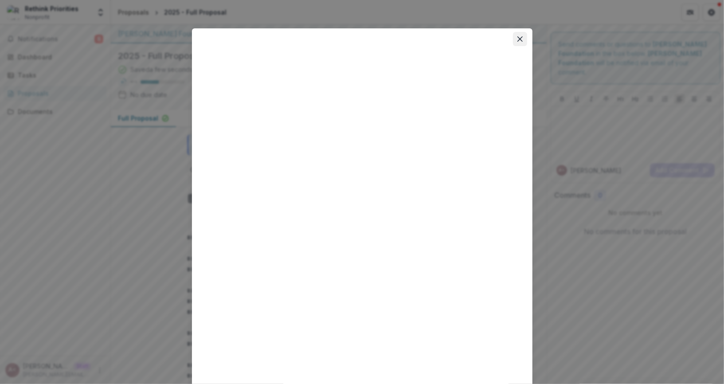
click at [516, 43] on button "Close" at bounding box center [520, 39] width 14 height 14
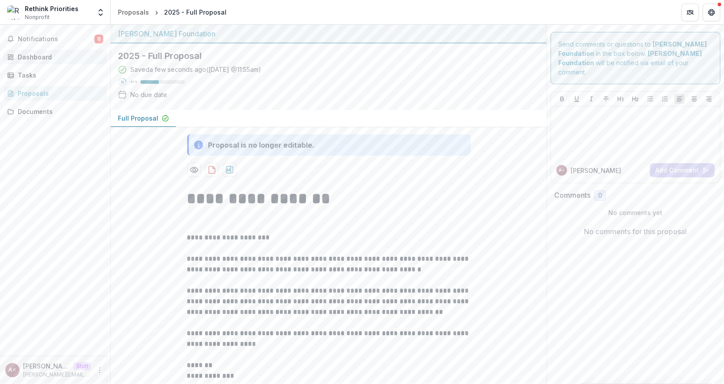
click at [40, 54] on div "Dashboard" at bounding box center [59, 56] width 82 height 9
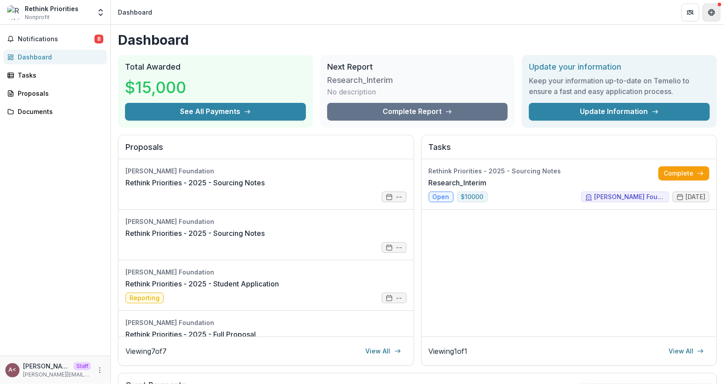
click at [719, 10] on button "Get Help" at bounding box center [712, 13] width 18 height 18
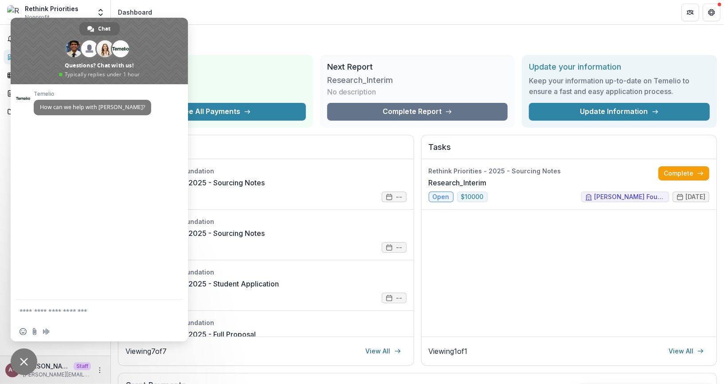
click at [83, 312] on textarea "Compose your message..." at bounding box center [90, 311] width 140 height 8
click at [268, 35] on h1 "Dashboard" at bounding box center [417, 40] width 599 height 16
click at [23, 362] on span "Close chat" at bounding box center [24, 362] width 8 height 8
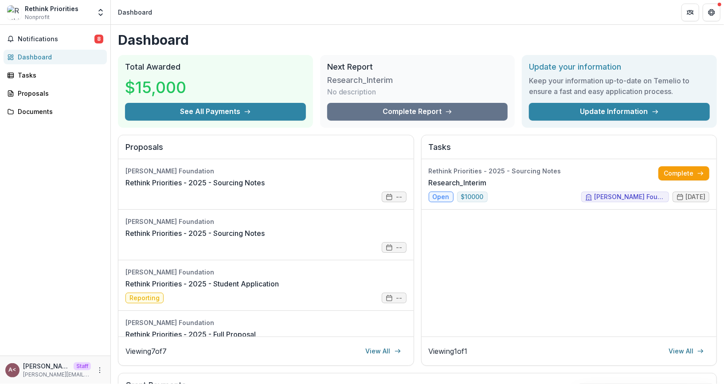
click at [256, 52] on div "Dashboard Total Awarded $15,000 See All Payments Next Report Research_Interim N…" at bounding box center [418, 316] width 614 height 583
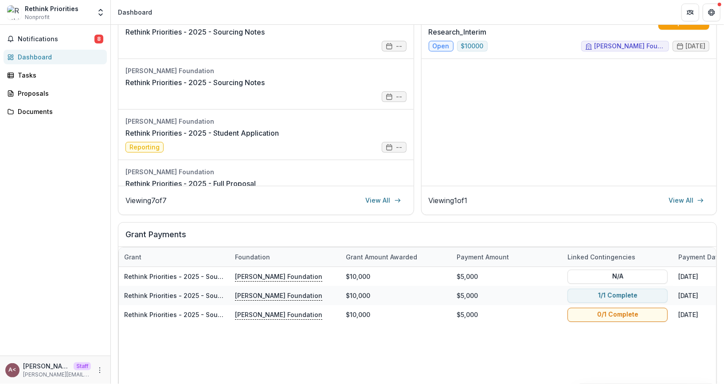
scroll to position [177, 0]
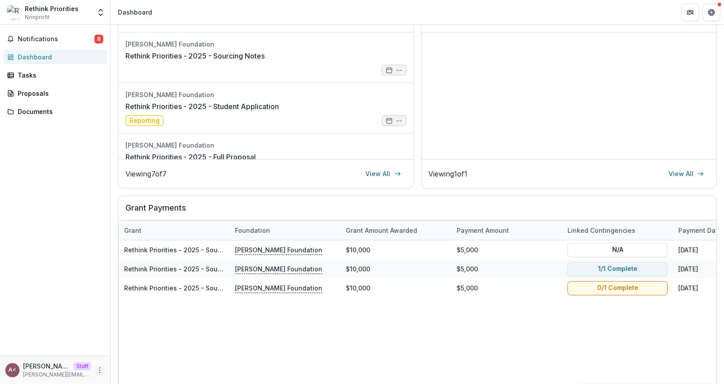
click at [100, 370] on icon "More" at bounding box center [99, 370] width 7 height 7
click at [150, 352] on link "Settings" at bounding box center [158, 351] width 95 height 15
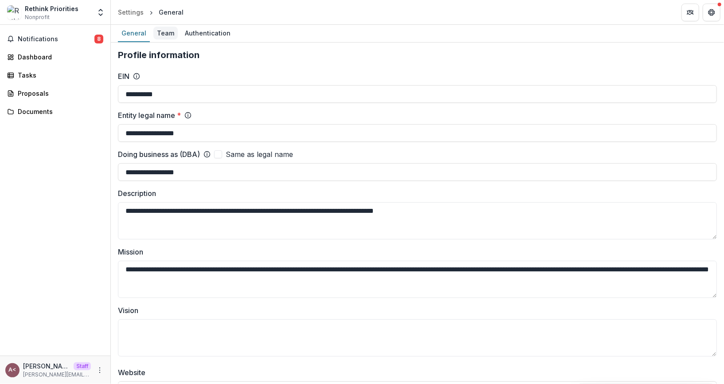
click at [168, 36] on div "Team" at bounding box center [165, 33] width 24 height 13
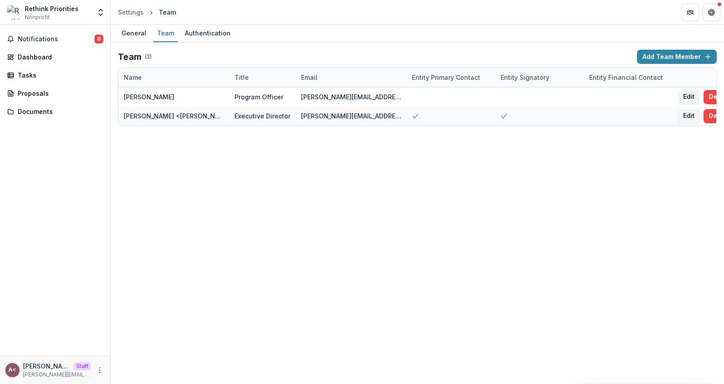
click at [172, 56] on div "Team ( 2 )" at bounding box center [376, 56] width 516 height 11
click at [52, 75] on div "Tasks" at bounding box center [59, 75] width 82 height 9
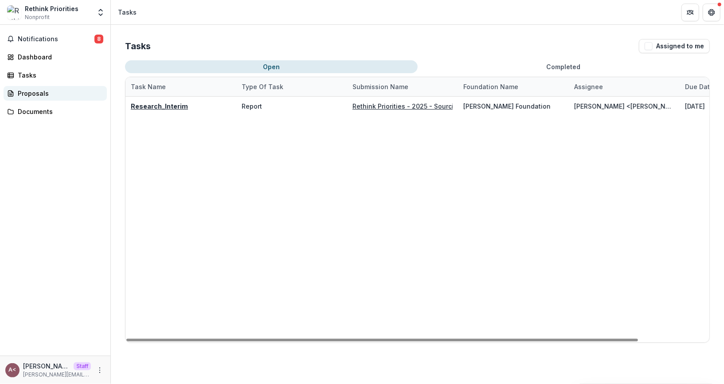
click at [87, 91] on div "Proposals" at bounding box center [59, 93] width 82 height 9
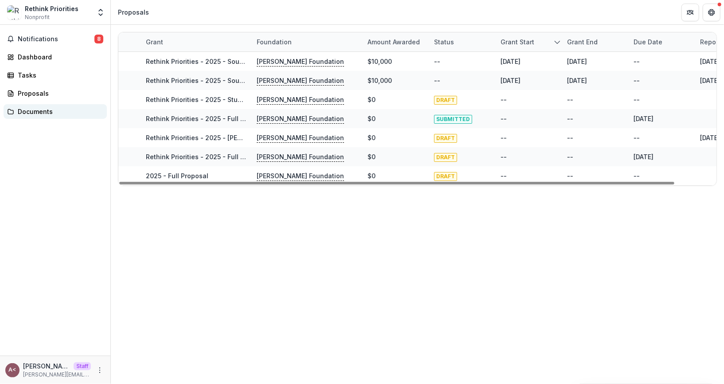
click at [43, 113] on div "Documents" at bounding box center [59, 111] width 82 height 9
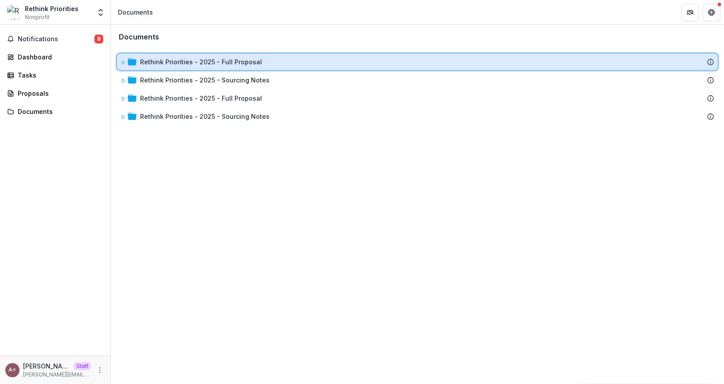
click at [124, 63] on icon at bounding box center [123, 62] width 5 height 5
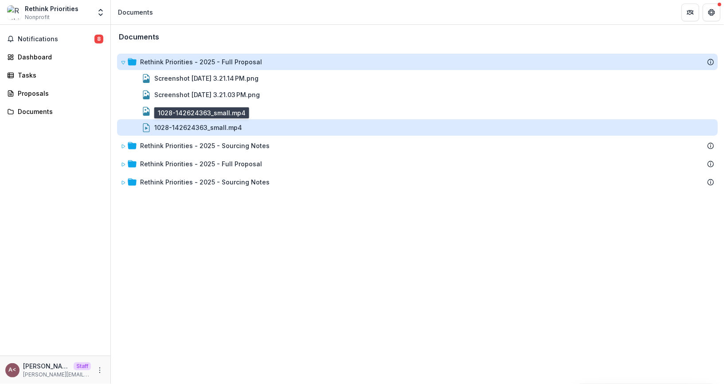
click at [187, 130] on div "1028-142624363_small.mp4" at bounding box center [198, 127] width 88 height 9
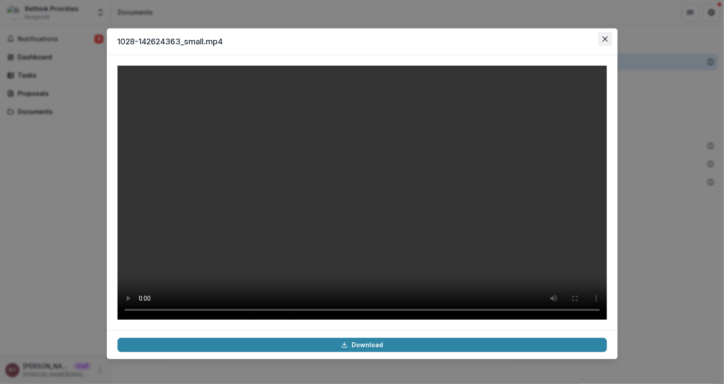
click at [603, 32] on button "Close" at bounding box center [605, 39] width 14 height 14
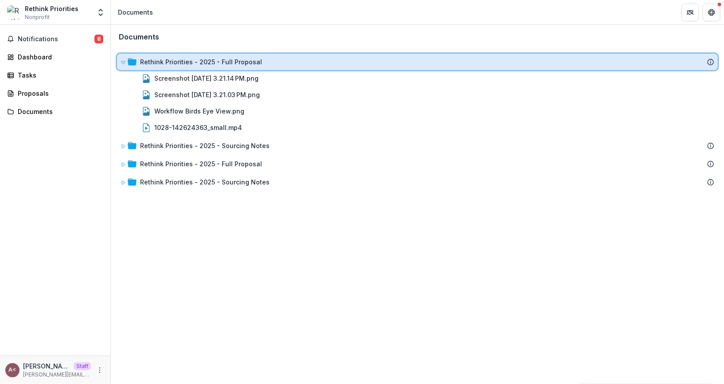
click at [121, 64] on icon at bounding box center [123, 62] width 5 height 5
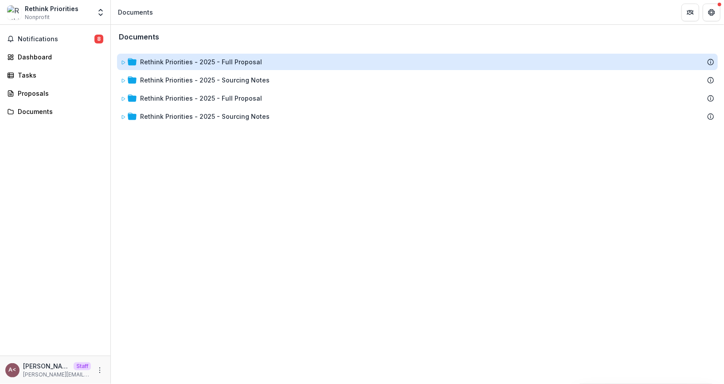
click at [253, 36] on div "Documents" at bounding box center [418, 37] width 612 height 23
